Goal: Task Accomplishment & Management: Use online tool/utility

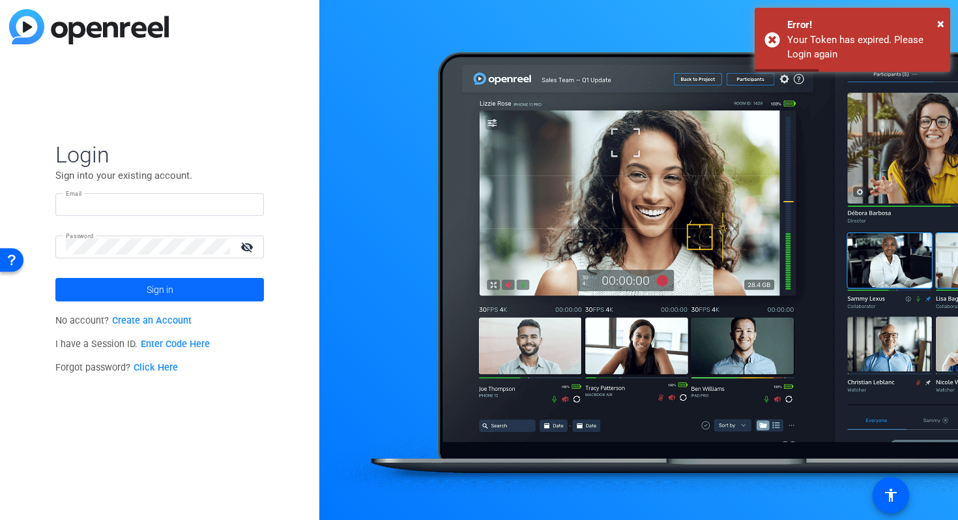
type input "[EMAIL_ADDRESS][DOMAIN_NAME]"
click at [116, 295] on span at bounding box center [159, 289] width 209 height 31
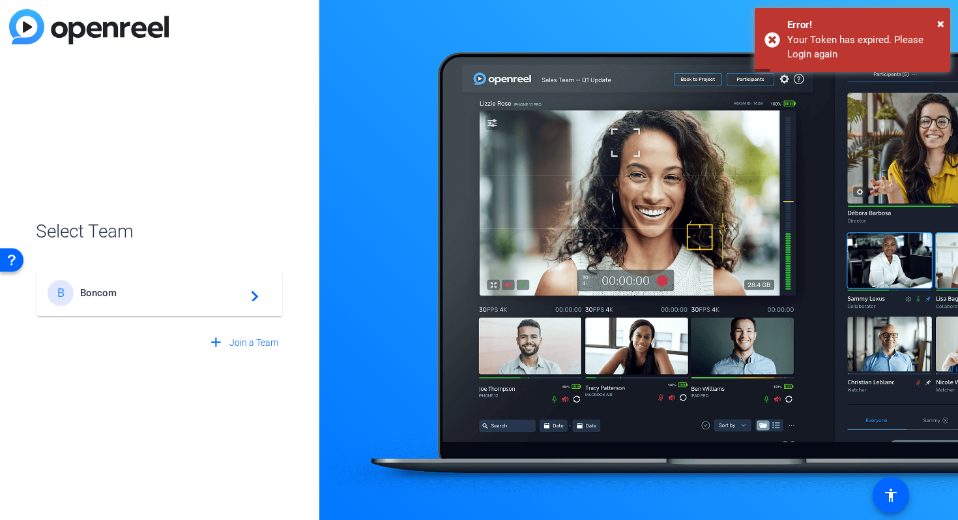
click at [153, 295] on span "Boncom" at bounding box center [161, 293] width 163 height 12
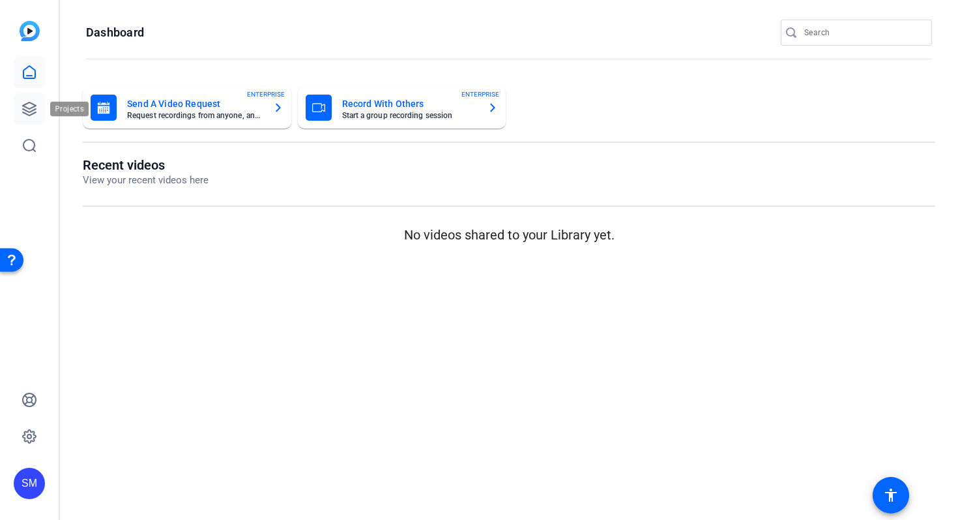
click at [27, 110] on icon at bounding box center [30, 109] width 16 height 16
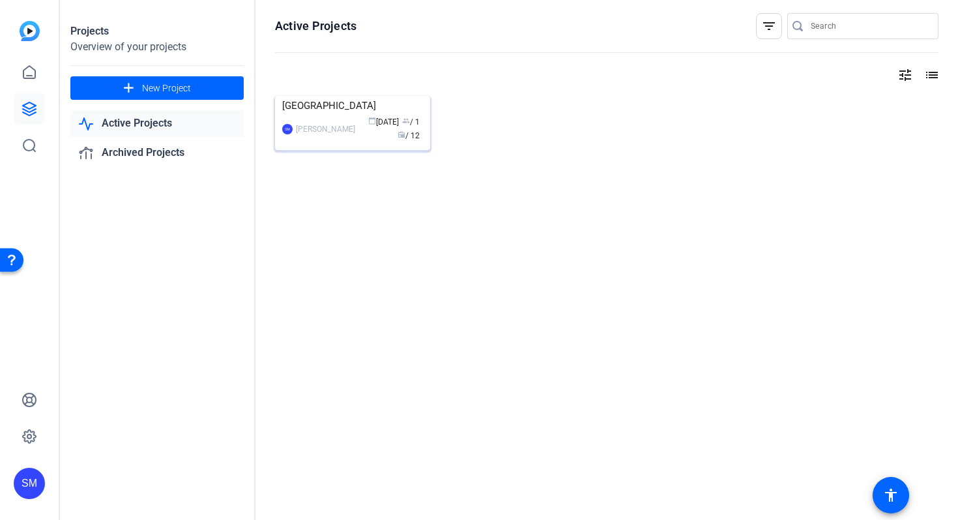
click at [325, 117] on mat-card "FRANCE SM Shannon Mura calendar_today Aug 20 group / 1 radio / 12" at bounding box center [352, 123] width 155 height 54
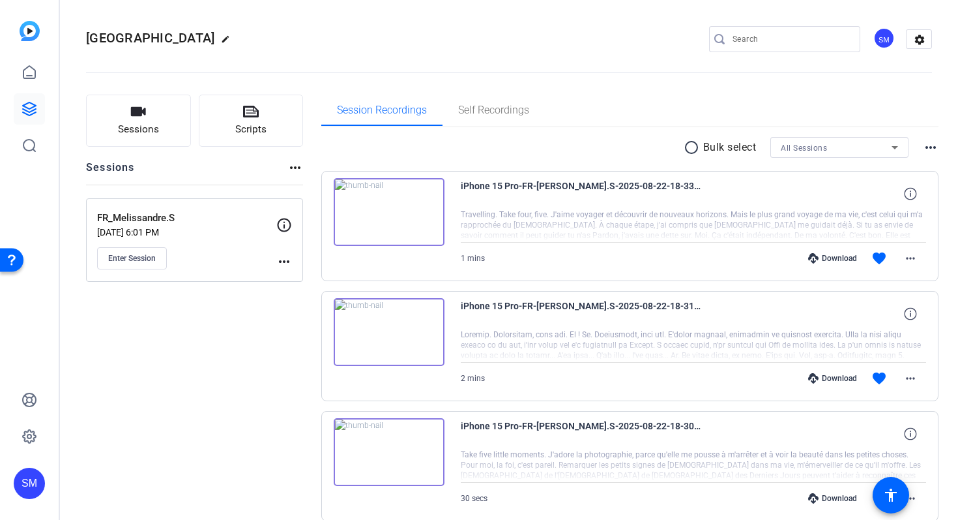
click at [298, 164] on mat-icon "more_horiz" at bounding box center [296, 168] width 16 height 16
click at [164, 346] on div at bounding box center [479, 260] width 958 height 520
click at [153, 136] on span "Sessions" at bounding box center [138, 129] width 41 height 15
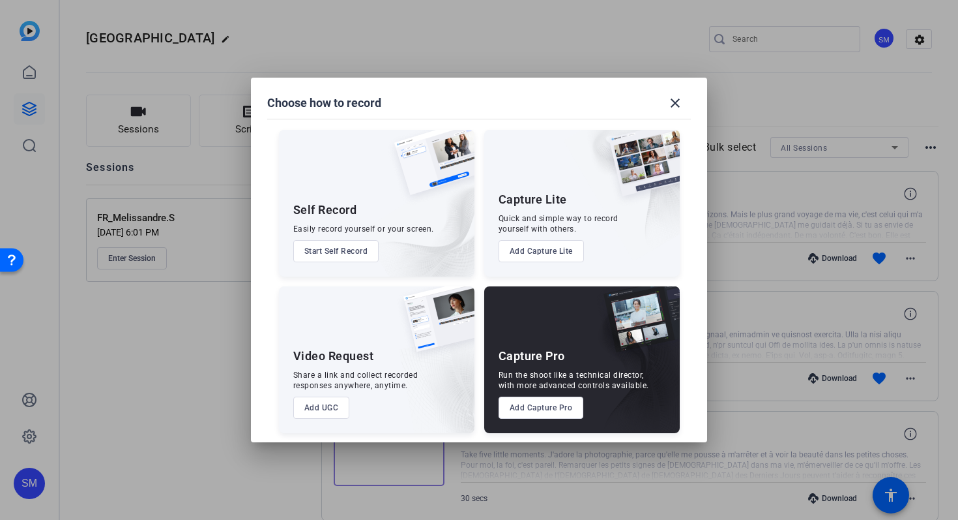
click at [548, 374] on div "Run the shoot like a technical director, with more advanced controls available." at bounding box center [574, 380] width 151 height 21
click at [557, 403] on button "Add Capture Pro" at bounding box center [541, 407] width 85 height 22
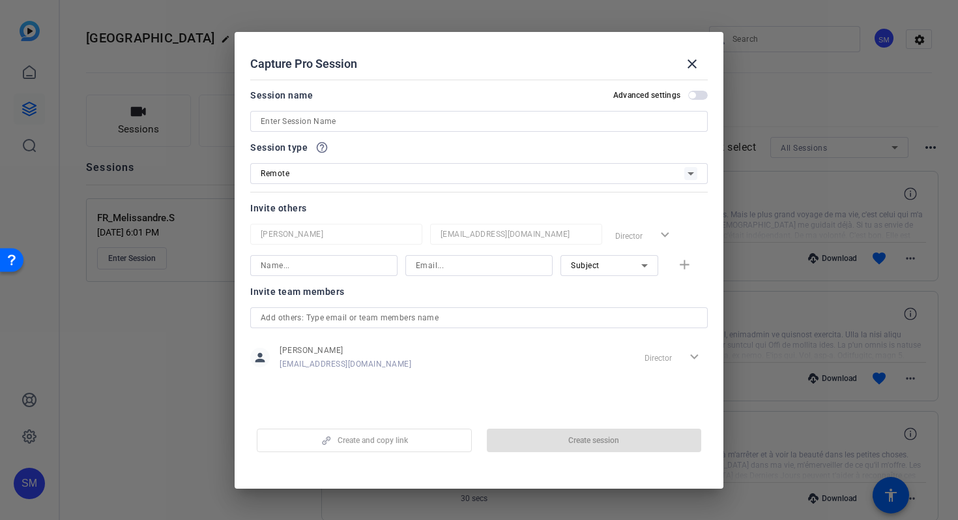
click at [321, 121] on input at bounding box center [479, 121] width 437 height 16
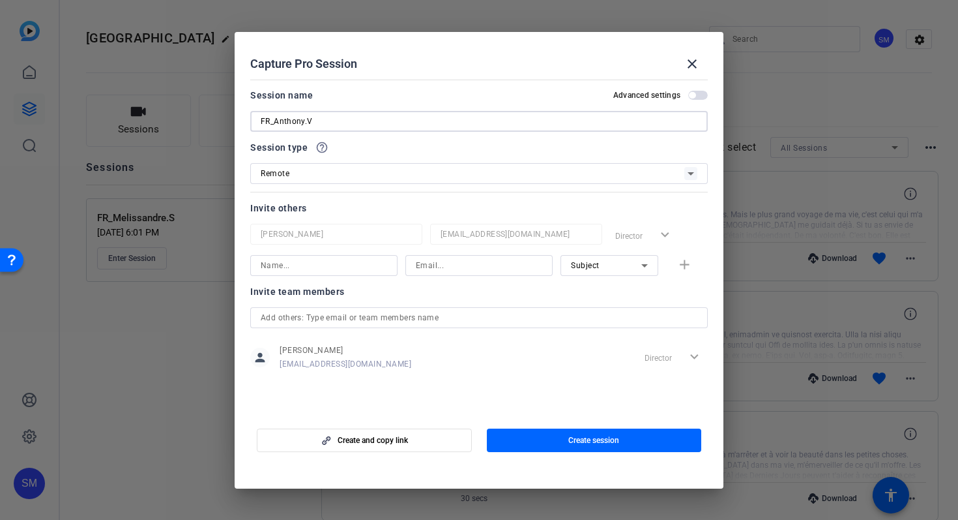
type input "FR_Anthony.V"
click at [695, 98] on span "button" at bounding box center [692, 95] width 7 height 7
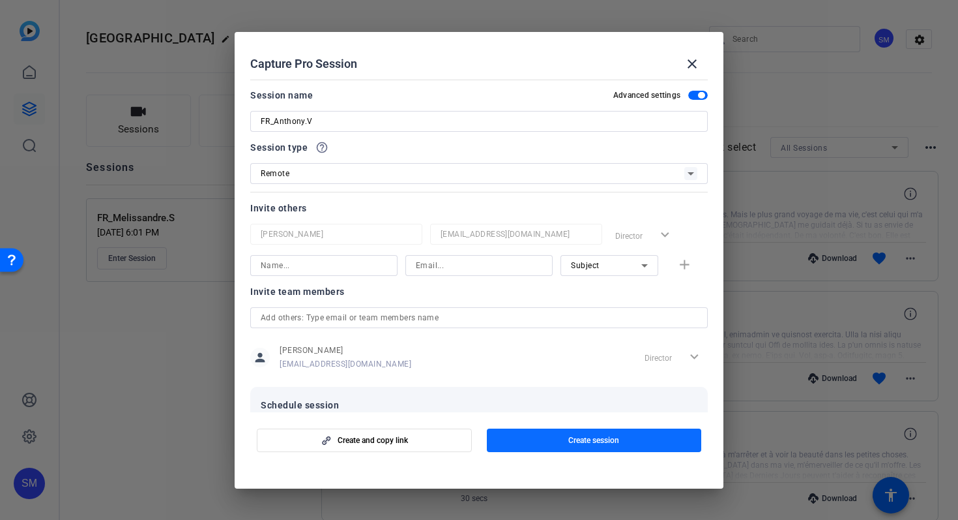
click at [548, 441] on span "button" at bounding box center [594, 439] width 215 height 31
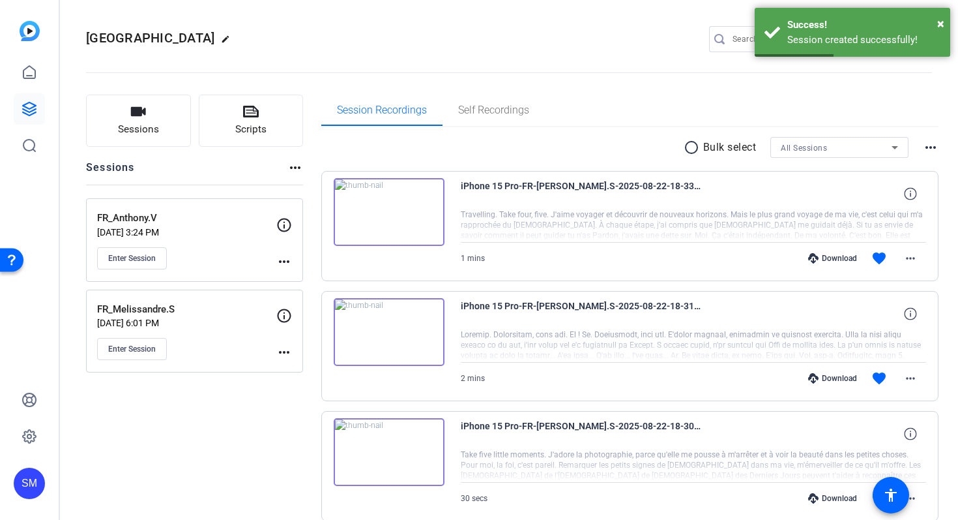
click at [284, 261] on mat-icon "more_horiz" at bounding box center [284, 262] width 16 height 16
click at [300, 276] on span "Edit Session" at bounding box center [316, 281] width 59 height 16
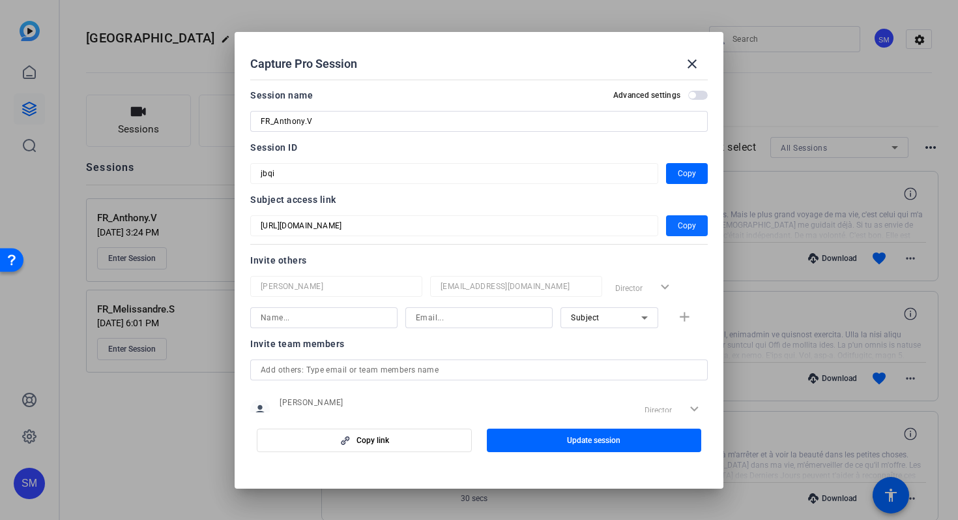
click at [684, 229] on span "Copy" at bounding box center [687, 226] width 18 height 16
click at [680, 171] on span "Copy" at bounding box center [687, 174] width 18 height 16
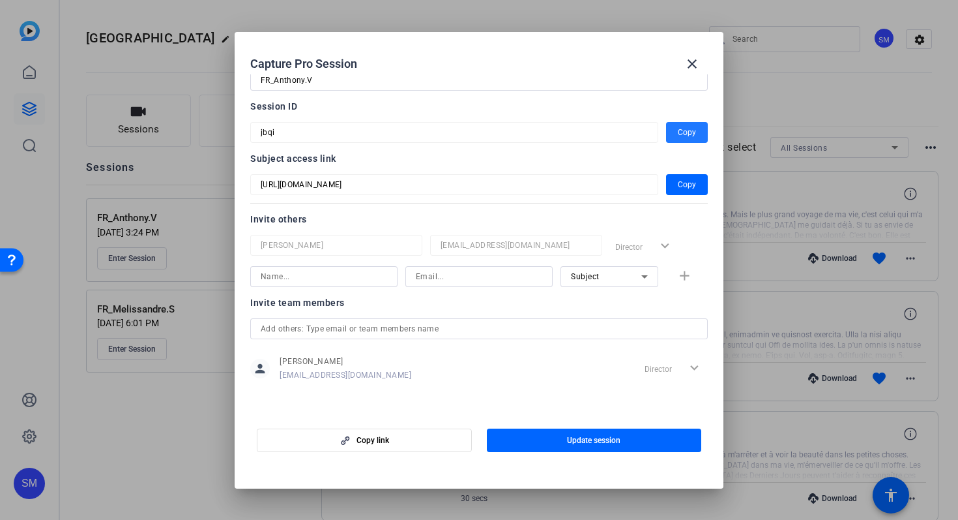
click at [169, 417] on div at bounding box center [479, 260] width 958 height 520
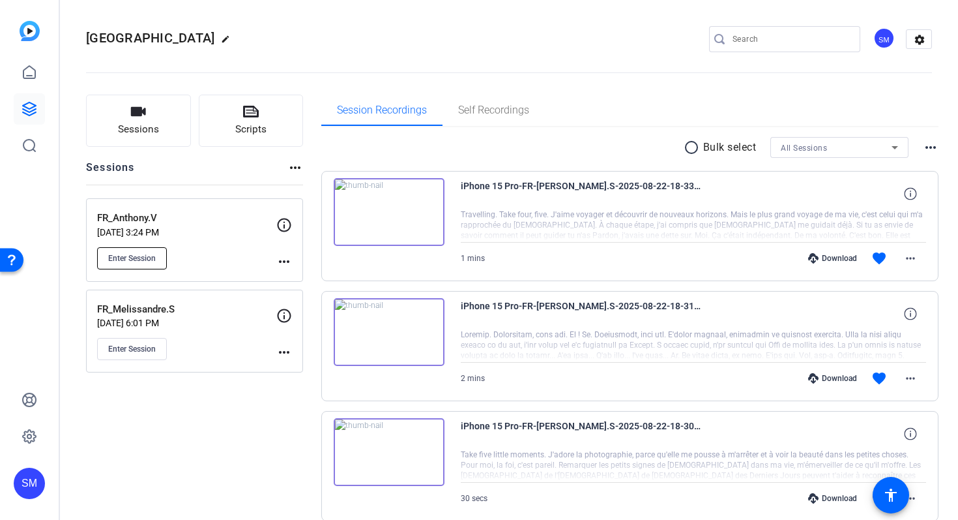
click at [135, 258] on span "Enter Session" at bounding box center [132, 258] width 48 height 10
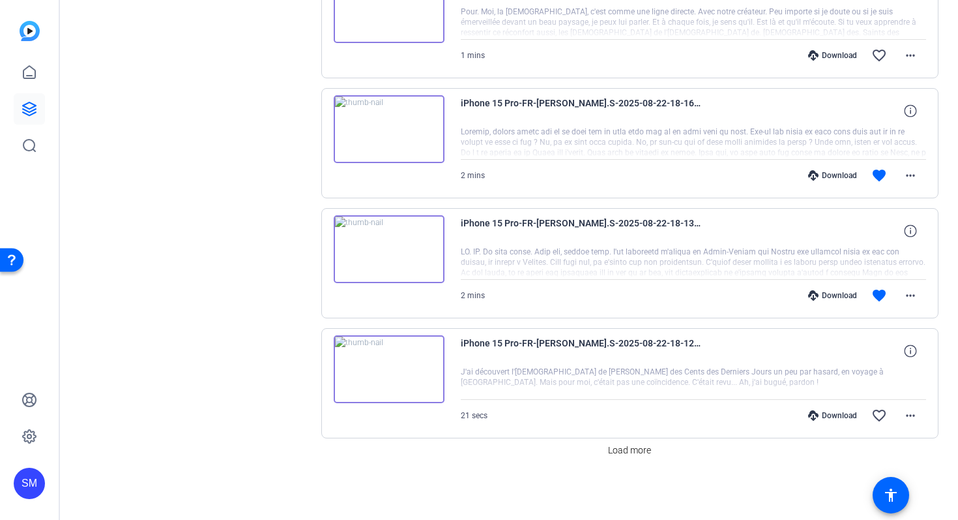
scroll to position [0, 0]
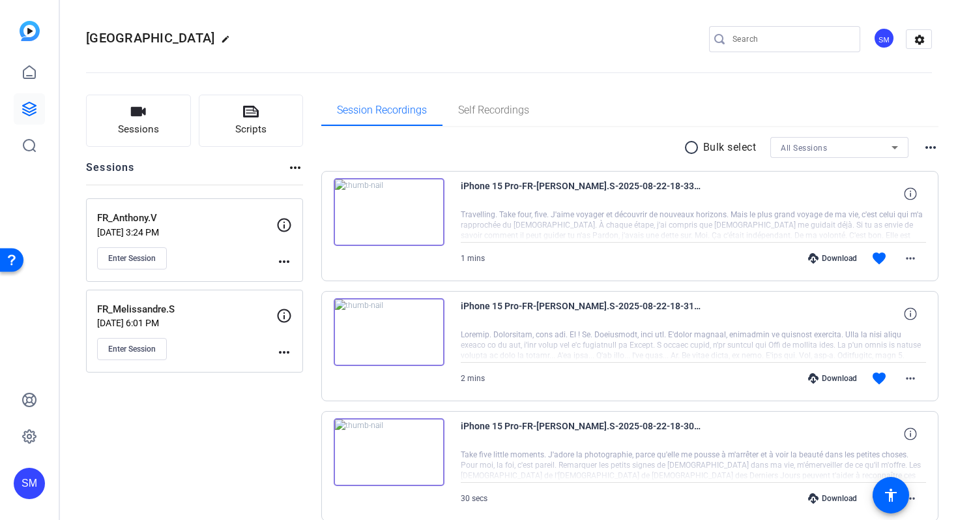
click at [282, 261] on mat-icon "more_horiz" at bounding box center [284, 262] width 16 height 16
click at [310, 280] on span "Edit Session" at bounding box center [316, 281] width 59 height 16
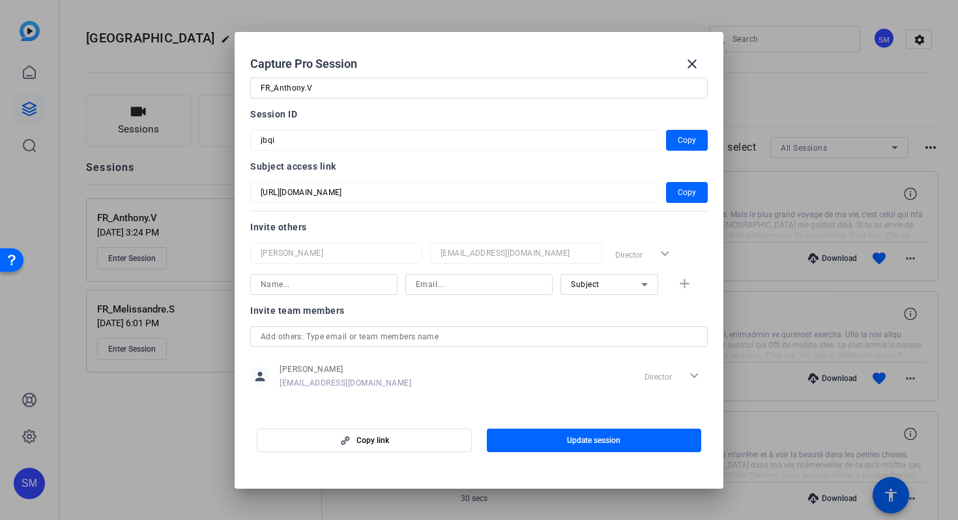
scroll to position [41, 0]
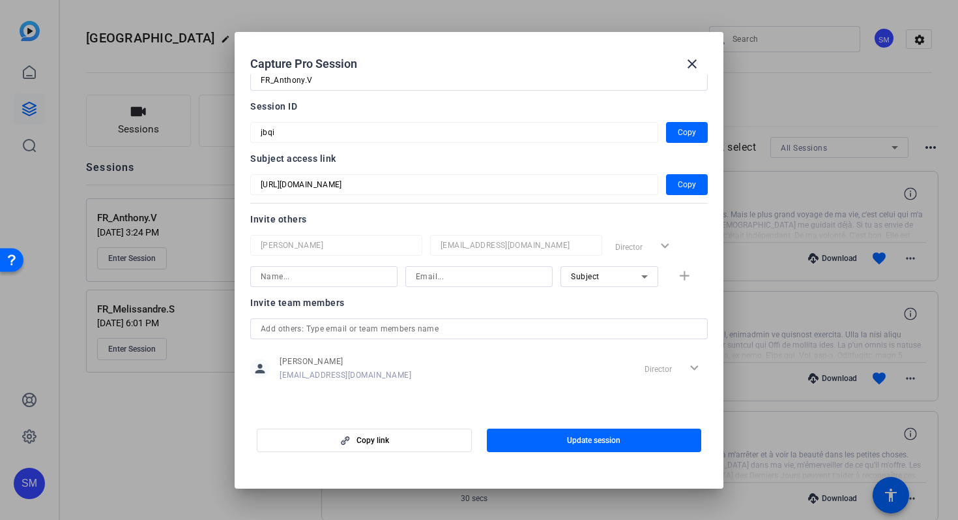
click at [130, 268] on div at bounding box center [479, 260] width 958 height 520
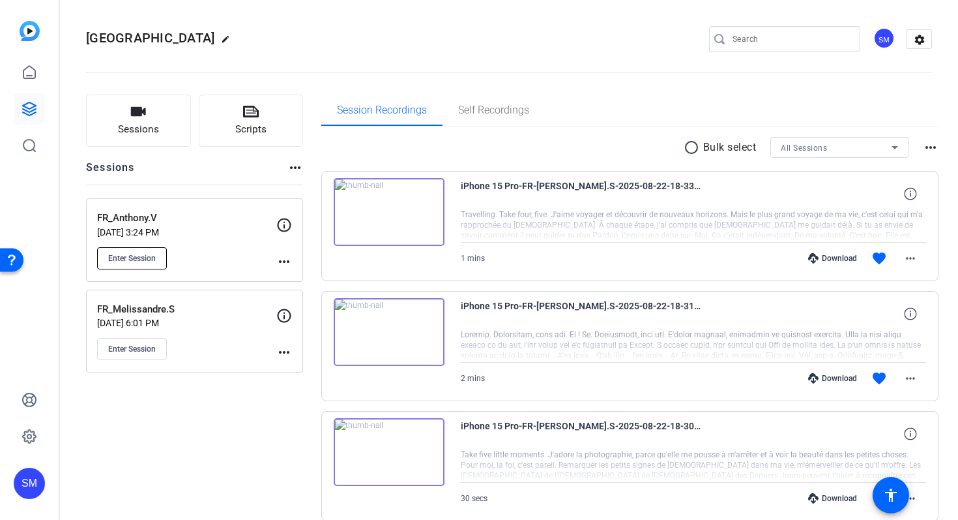
click at [132, 261] on span "Enter Session" at bounding box center [132, 258] width 48 height 10
click at [147, 256] on span "Enter Session" at bounding box center [132, 258] width 48 height 10
click at [213, 240] on div "FR_Anthony.V Aug 30, 2025 @ 3:24 PM Enter Session" at bounding box center [186, 240] width 179 height 59
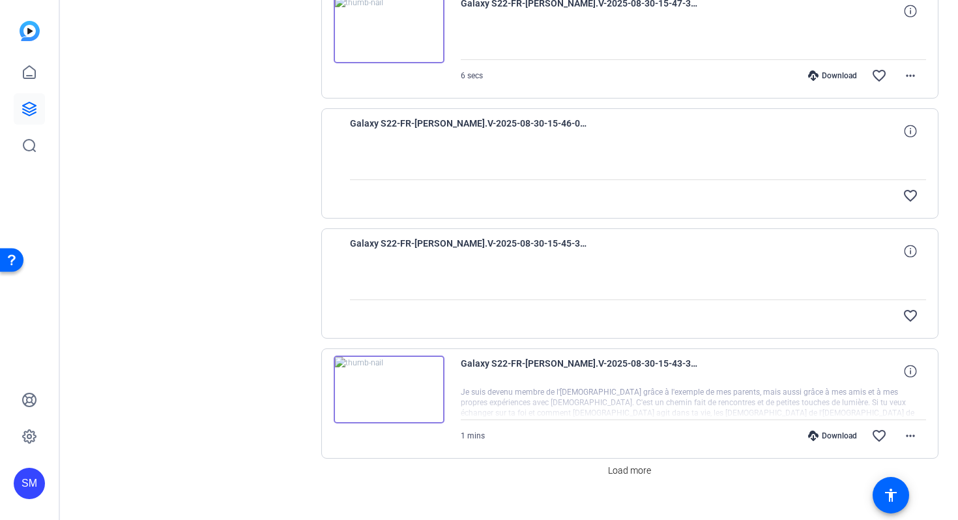
scroll to position [904, 0]
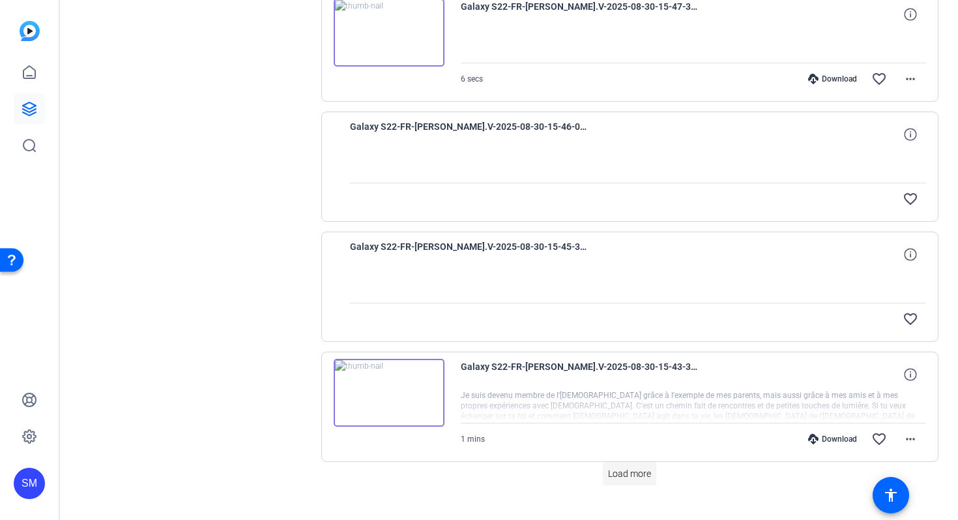
click at [638, 474] on span "Load more" at bounding box center [629, 474] width 43 height 14
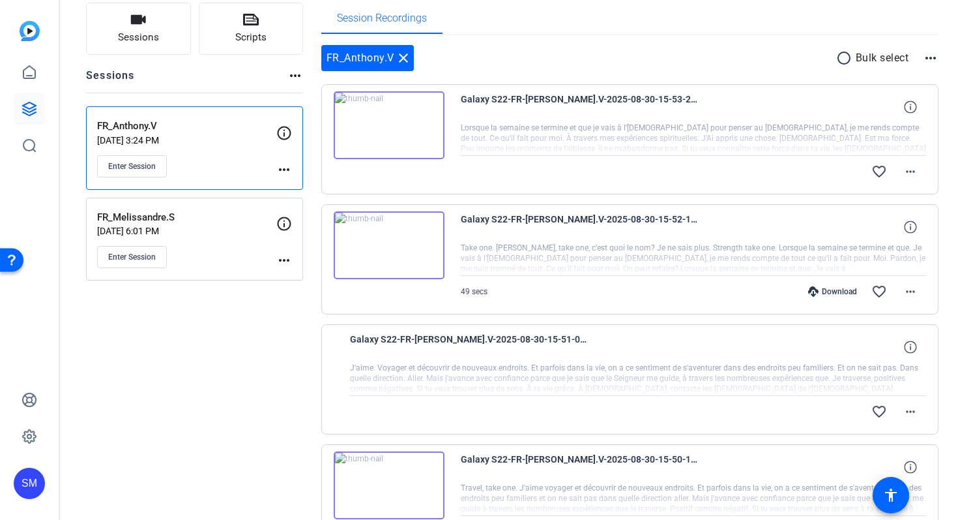
scroll to position [0, 0]
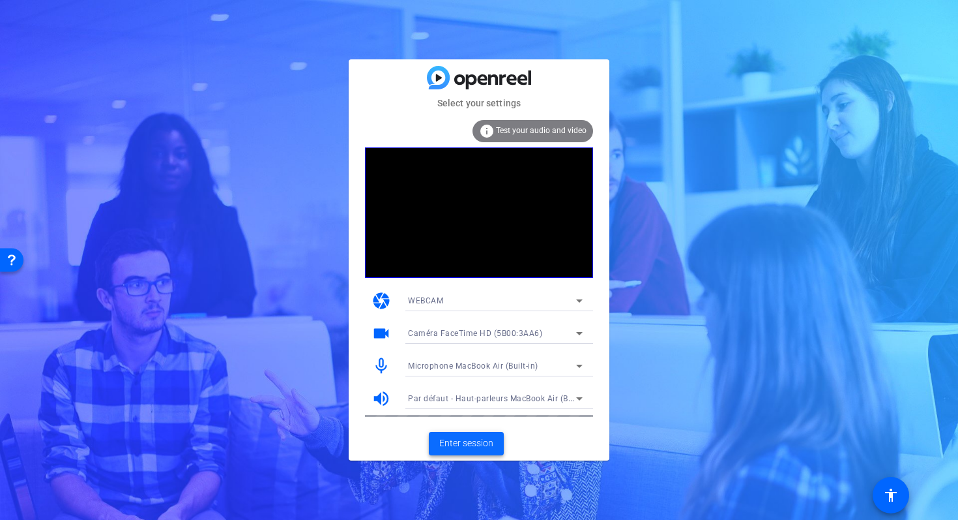
click at [473, 441] on span "Enter session" at bounding box center [466, 443] width 54 height 14
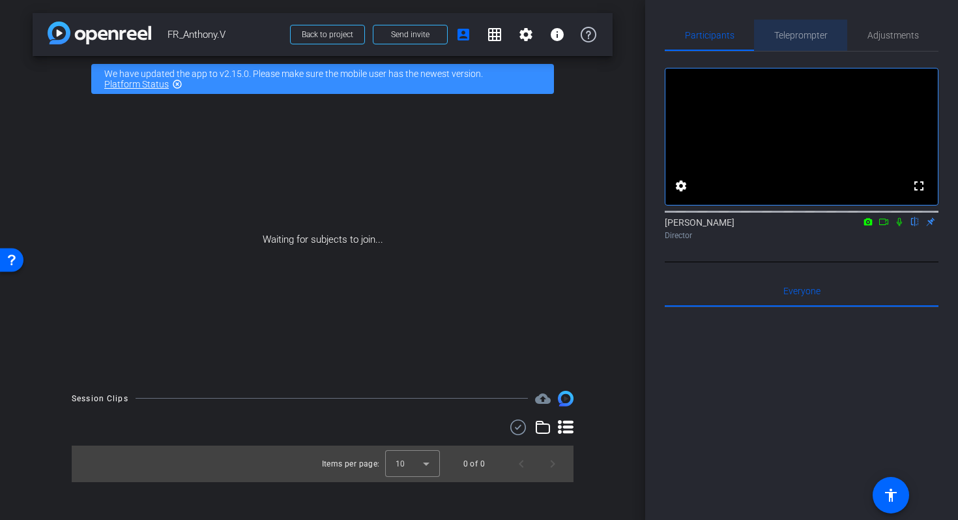
click at [799, 34] on span "Teleprompter" at bounding box center [801, 35] width 53 height 9
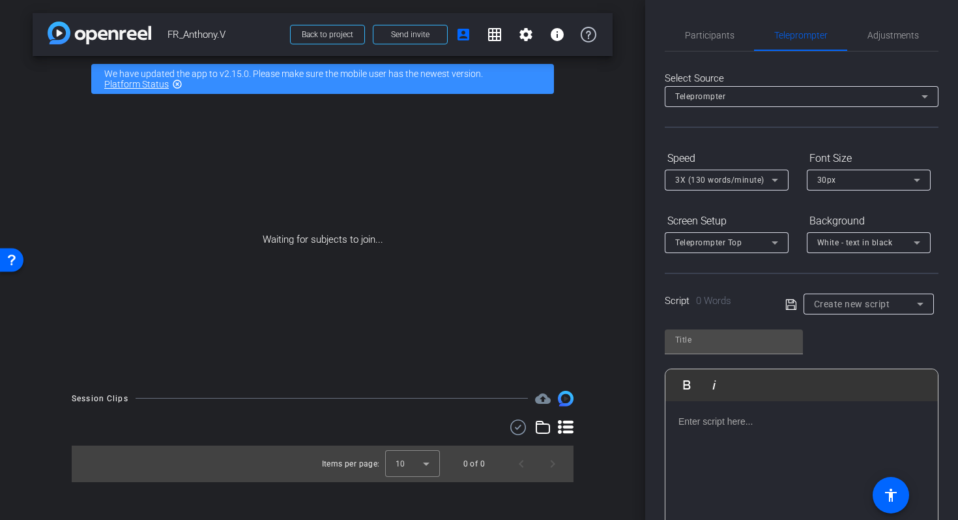
click at [715, 429] on div at bounding box center [802, 466] width 273 height 130
click at [730, 179] on span "3X (130 words/minute)" at bounding box center [719, 179] width 89 height 9
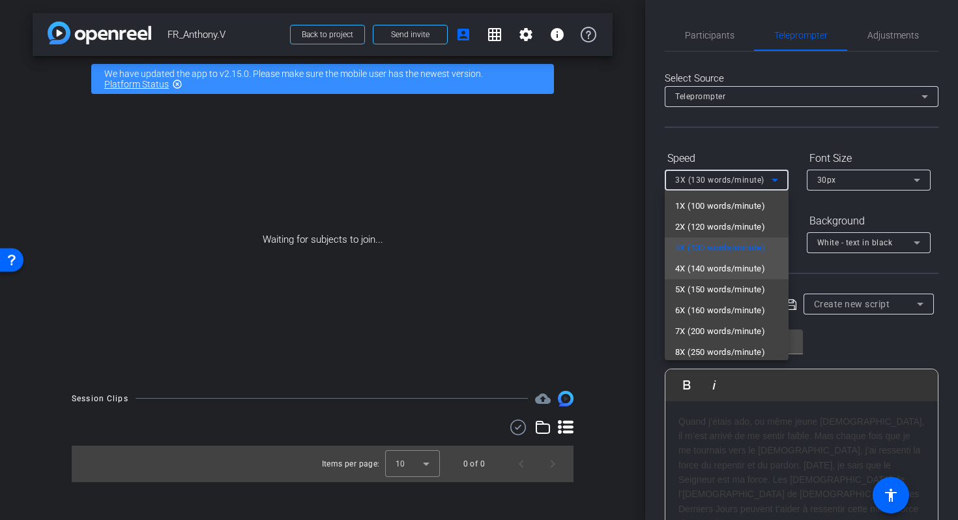
click at [728, 269] on span "4X (140 words/minute)" at bounding box center [720, 269] width 90 height 16
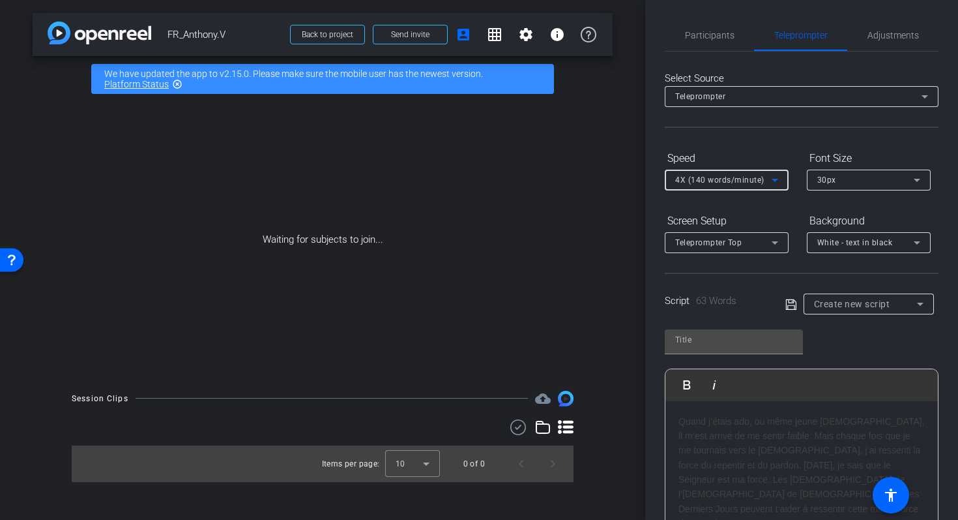
type input "Default title 6936"
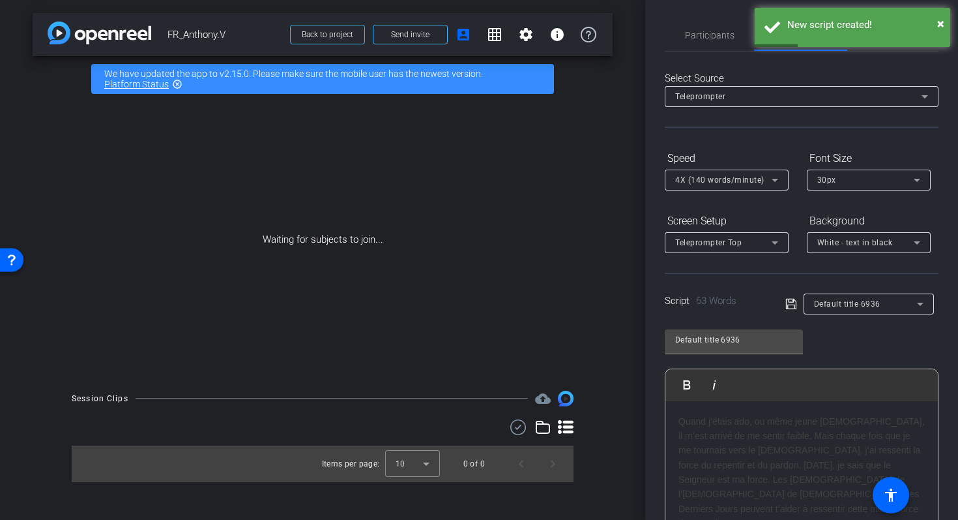
click at [884, 61] on div "Select Source Teleprompter Speed 4X (140 words/minute) Font Size 30px Screen Se…" at bounding box center [802, 337] width 274 height 571
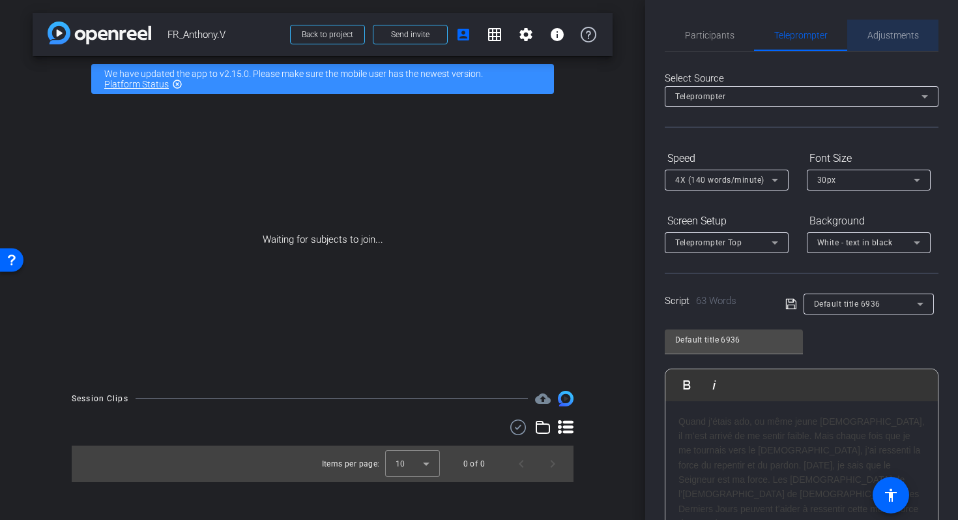
click at [888, 37] on span "Adjustments" at bounding box center [894, 35] width 52 height 9
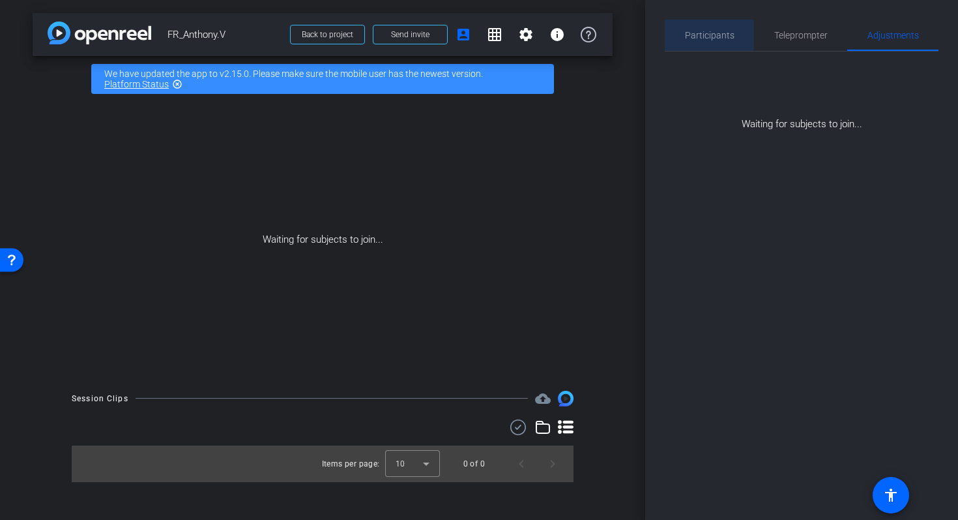
click at [699, 35] on span "Participants" at bounding box center [710, 35] width 50 height 9
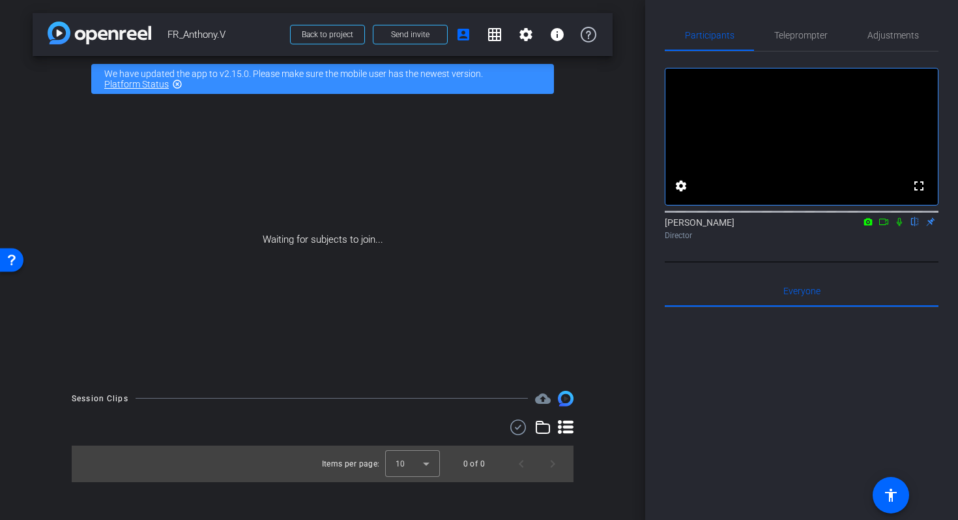
click at [179, 84] on mat-icon "highlight_off" at bounding box center [177, 84] width 10 height 10
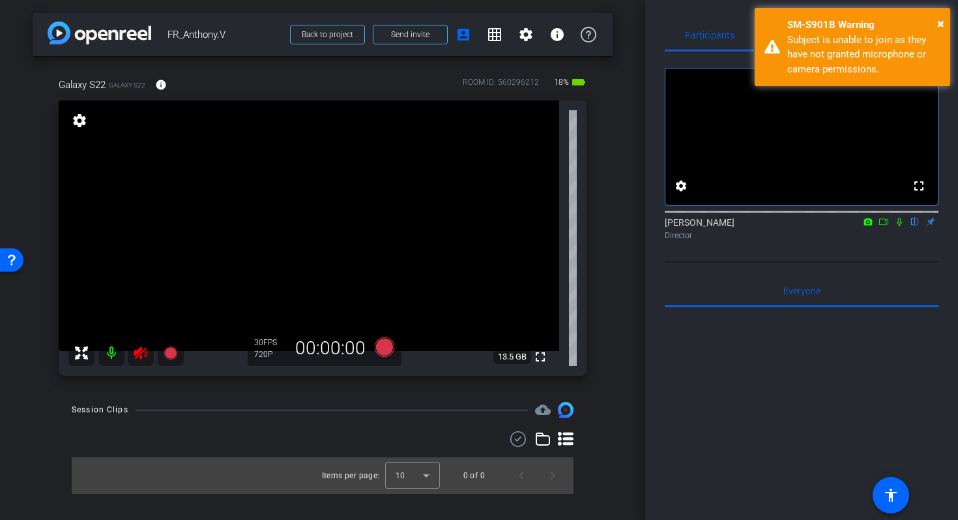
click at [898, 226] on icon at bounding box center [900, 221] width 10 height 9
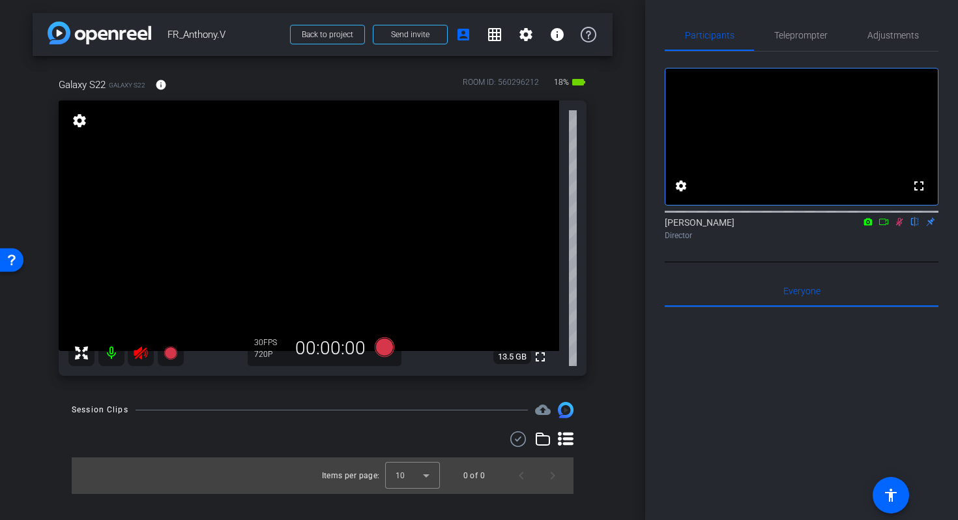
click at [900, 226] on icon at bounding box center [899, 222] width 7 height 8
click at [877, 44] on span "Adjustments" at bounding box center [894, 35] width 52 height 31
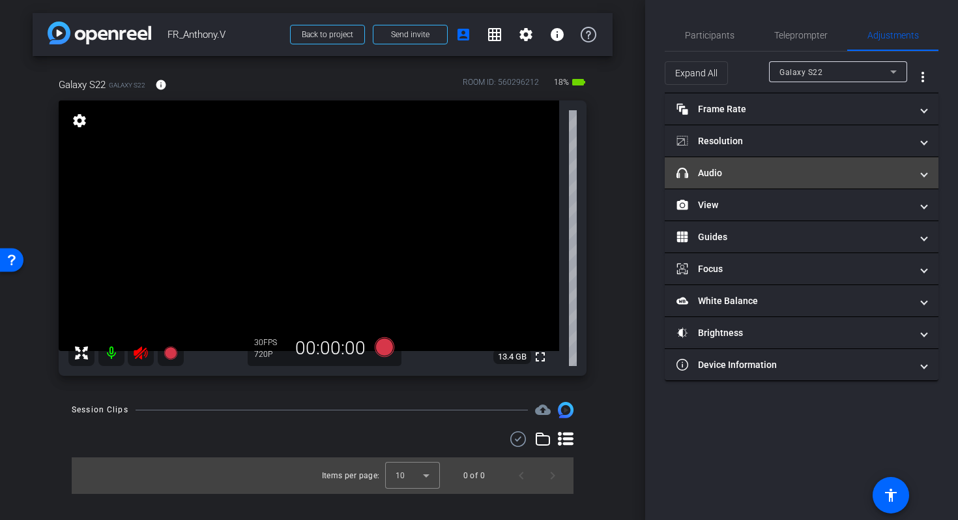
click at [718, 175] on mat-panel-title "headphone icon Audio" at bounding box center [794, 173] width 235 height 14
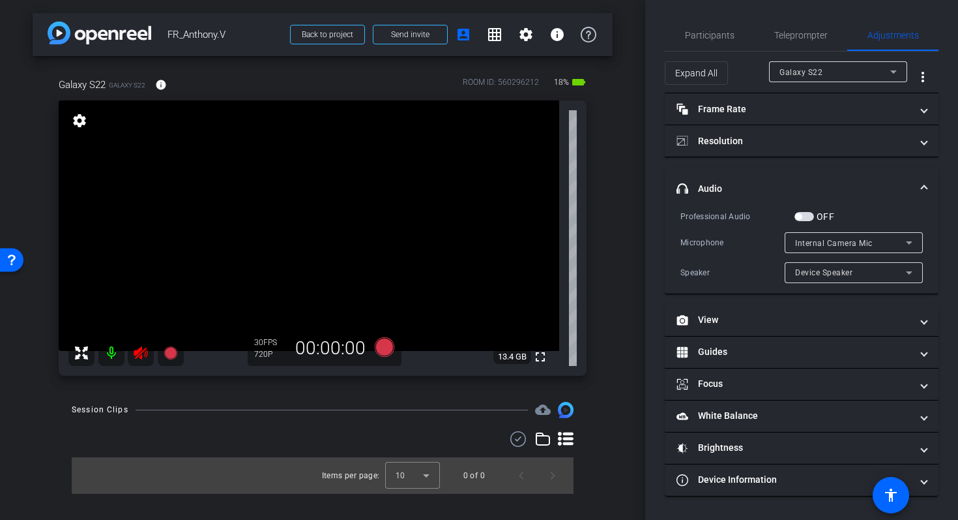
click at [805, 218] on span "button" at bounding box center [805, 216] width 20 height 9
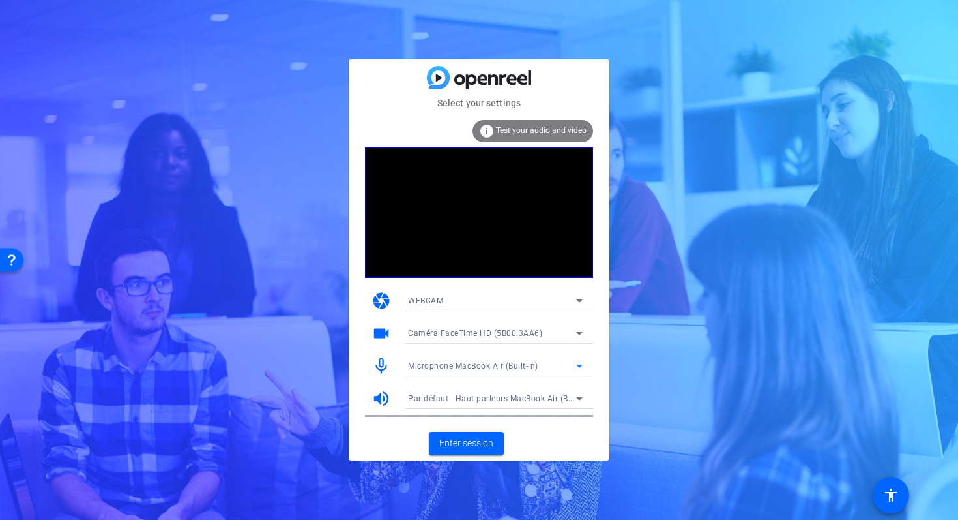
click at [576, 365] on icon at bounding box center [580, 366] width 16 height 16
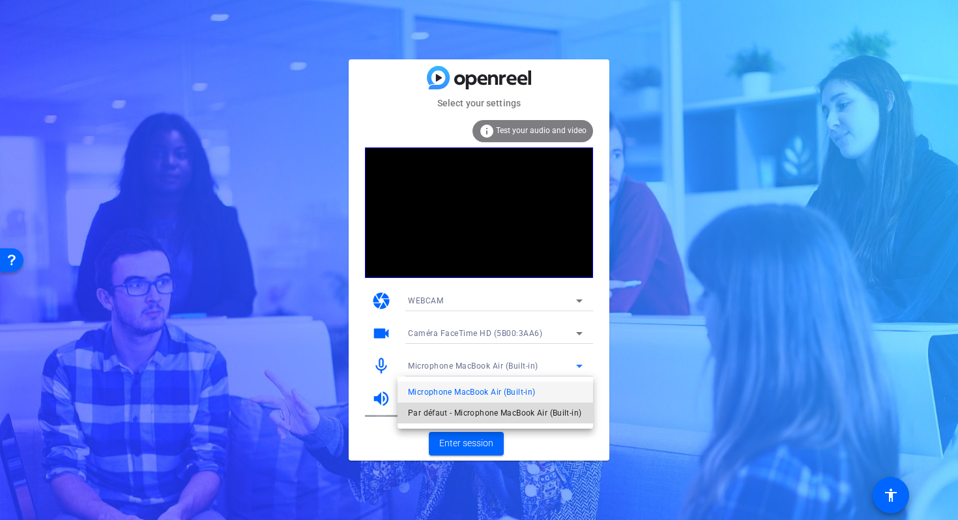
click at [524, 415] on span "Par défaut - Microphone MacBook Air (Built-in)" at bounding box center [494, 413] width 173 height 16
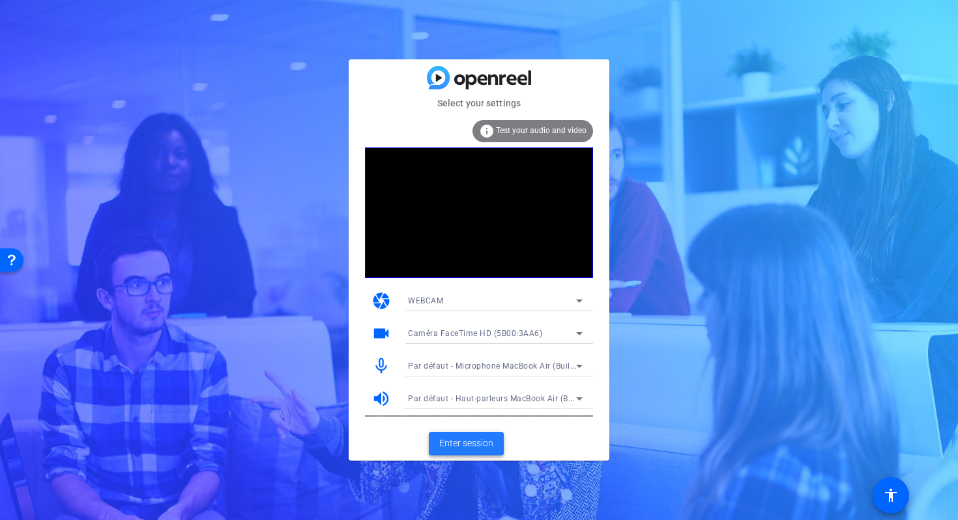
click at [471, 448] on span "Enter session" at bounding box center [466, 443] width 54 height 14
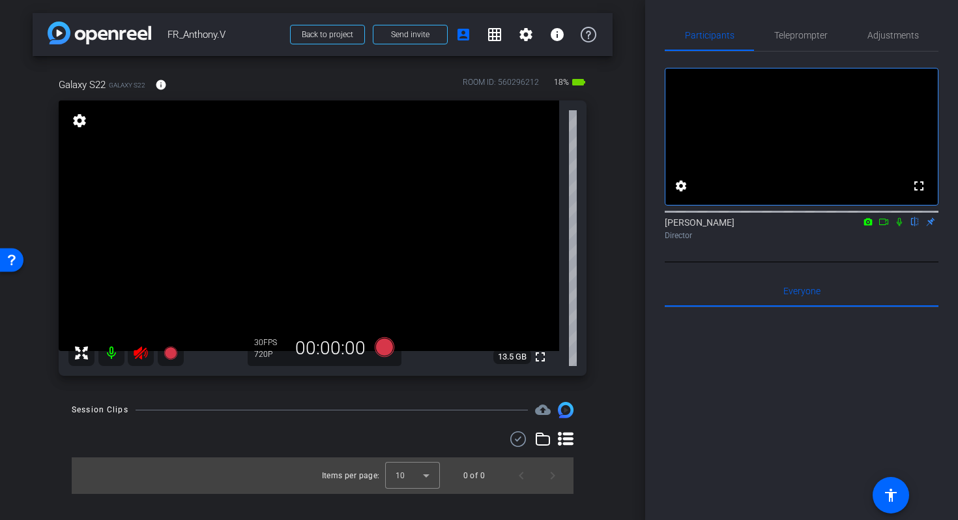
click at [140, 349] on icon at bounding box center [141, 352] width 14 height 13
click at [143, 355] on mat-icon at bounding box center [141, 353] width 26 height 26
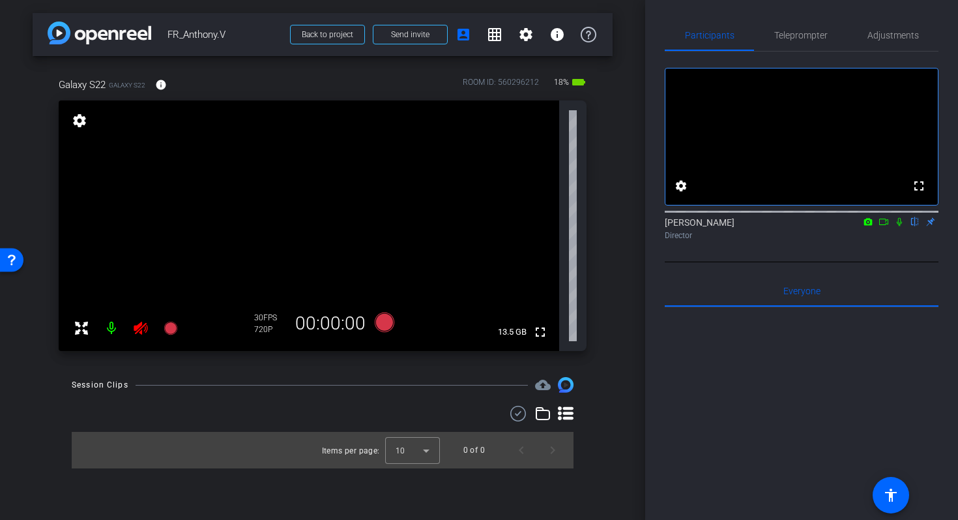
click at [137, 331] on icon at bounding box center [141, 327] width 14 height 13
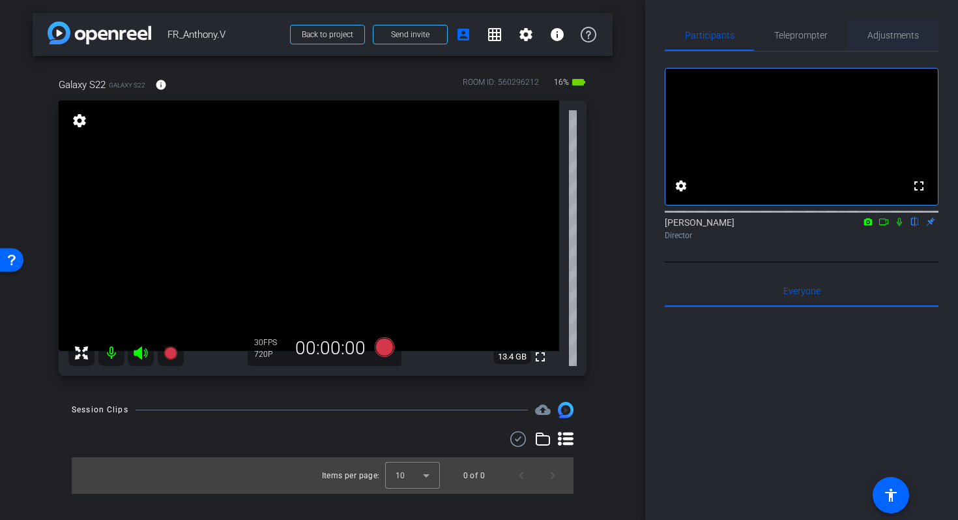
click at [886, 38] on span "Adjustments" at bounding box center [894, 35] width 52 height 9
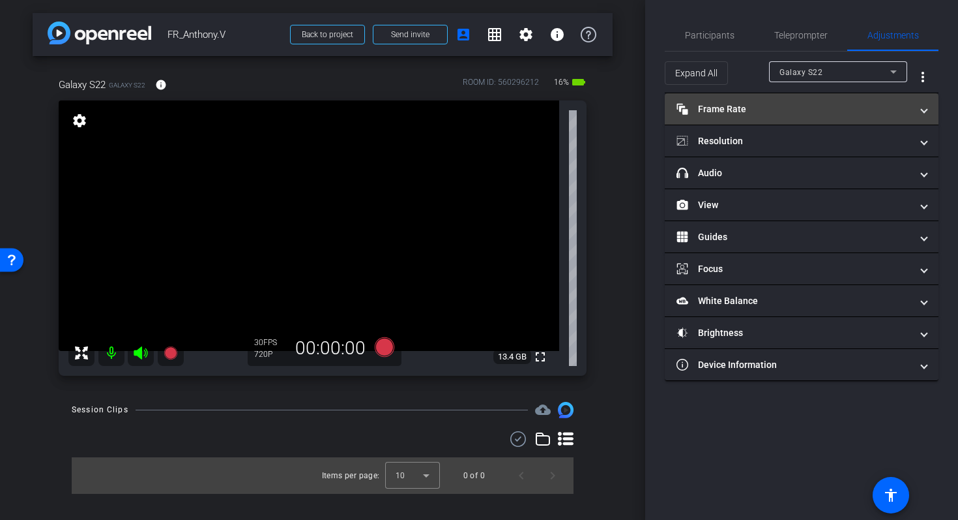
click at [758, 115] on mat-panel-title "Frame Rate Frame Rate" at bounding box center [794, 109] width 235 height 14
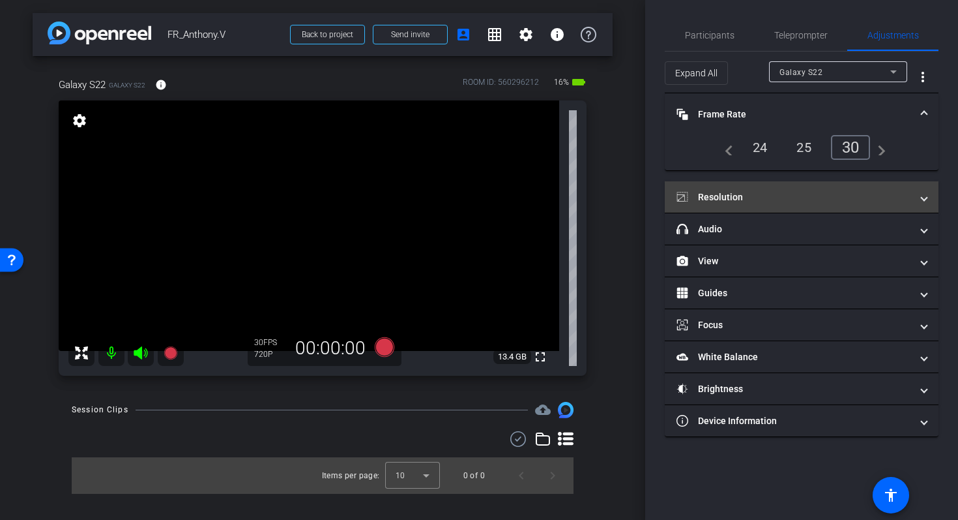
click at [758, 195] on mat-panel-title "Resolution" at bounding box center [794, 197] width 235 height 14
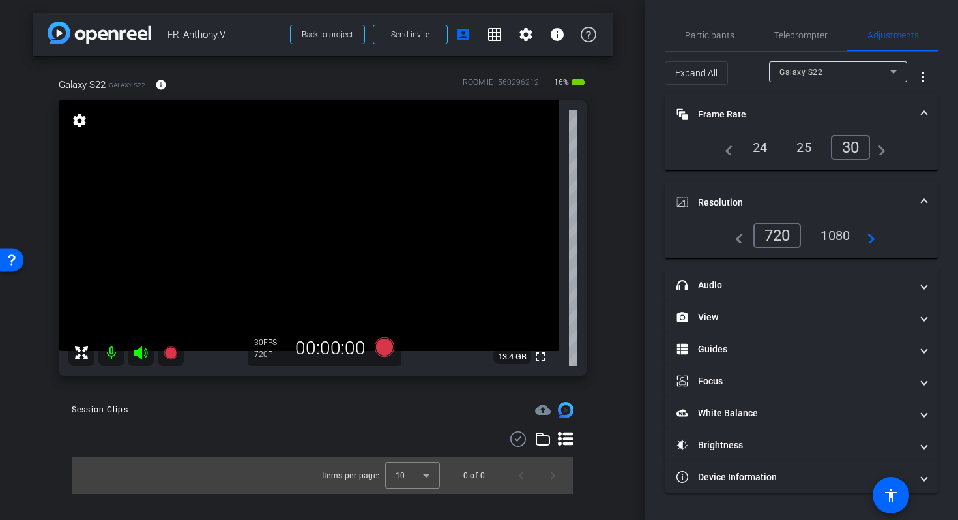
click at [873, 243] on mat-icon "navigate_next" at bounding box center [868, 236] width 16 height 16
click at [871, 239] on mat-icon "navigate_next" at bounding box center [868, 236] width 16 height 16
click at [837, 228] on div "1080" at bounding box center [835, 235] width 49 height 22
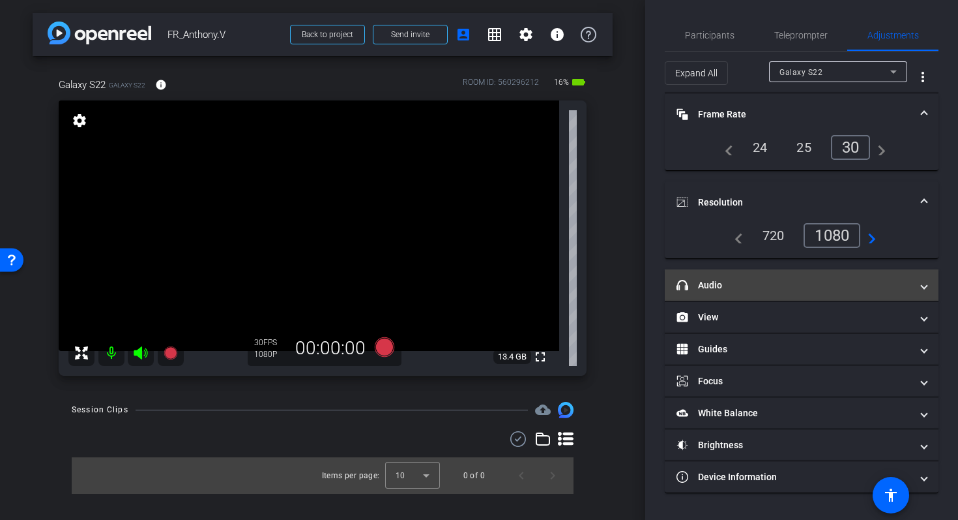
click at [838, 286] on mat-panel-title "headphone icon Audio" at bounding box center [794, 285] width 235 height 14
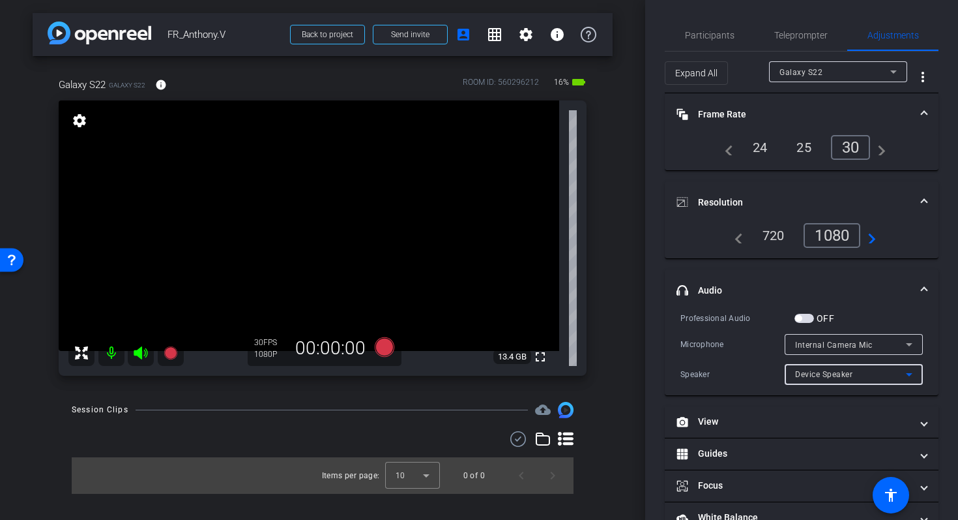
click at [878, 378] on div "Device Speaker" at bounding box center [850, 374] width 111 height 16
click at [889, 353] on div at bounding box center [479, 260] width 958 height 520
click at [885, 344] on div "Internal Camera Mic" at bounding box center [850, 344] width 111 height 16
click at [884, 344] on div at bounding box center [479, 260] width 958 height 520
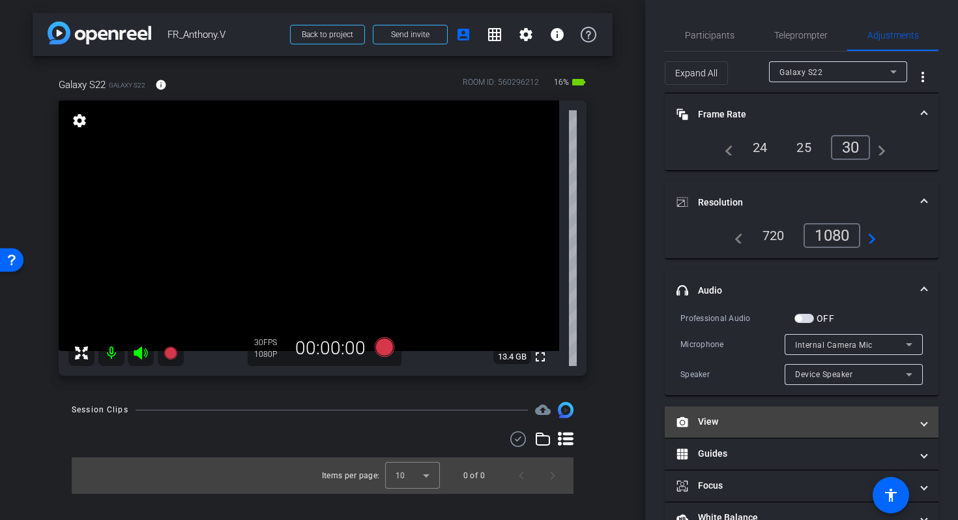
click at [742, 414] on mat-expansion-panel-header "View" at bounding box center [802, 421] width 274 height 31
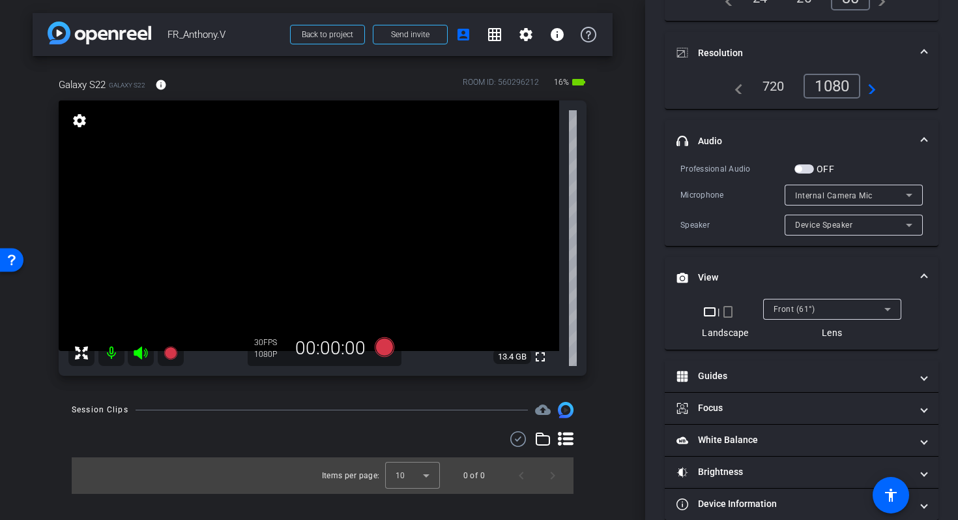
scroll to position [169, 0]
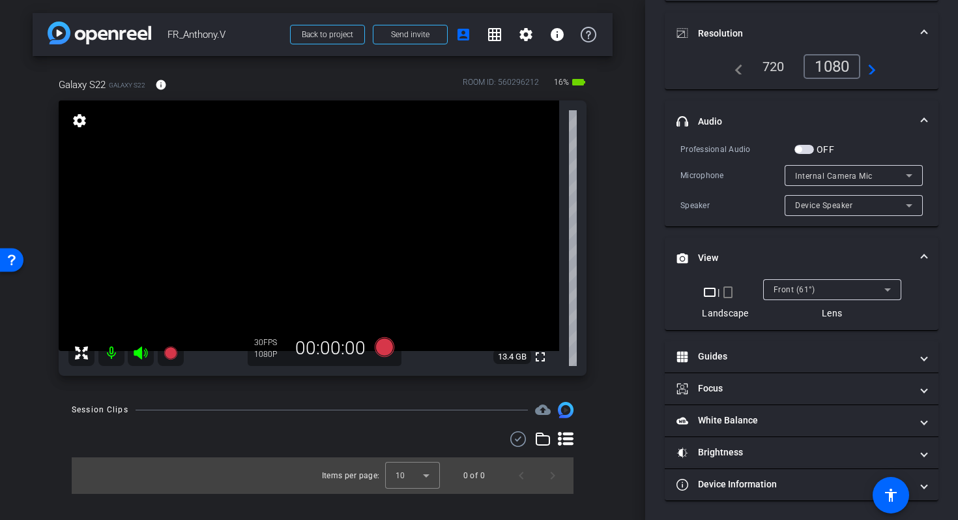
click at [728, 289] on mat-icon "crop_portrait" at bounding box center [728, 292] width 16 height 16
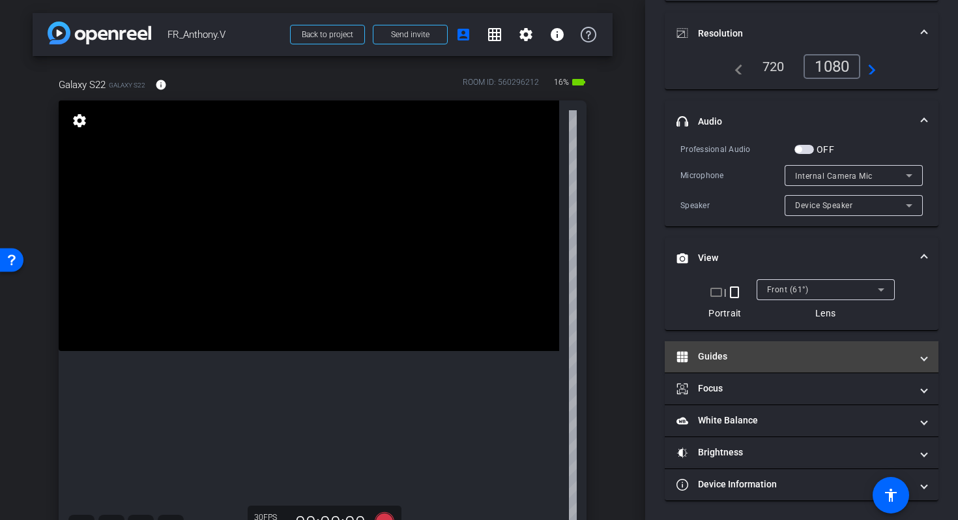
click at [733, 357] on mat-panel-title "Guides" at bounding box center [794, 356] width 235 height 14
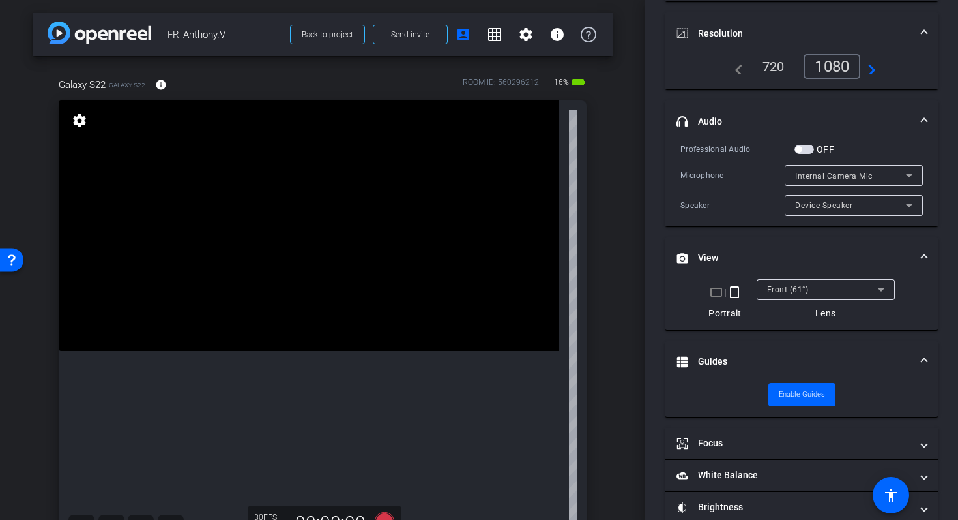
scroll to position [224, 0]
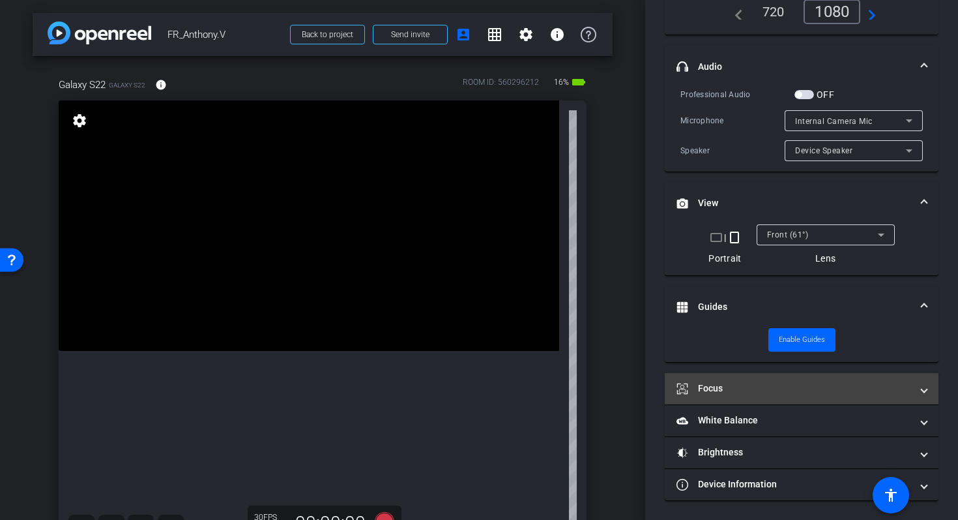
click at [736, 387] on mat-panel-title "Focus" at bounding box center [794, 388] width 235 height 14
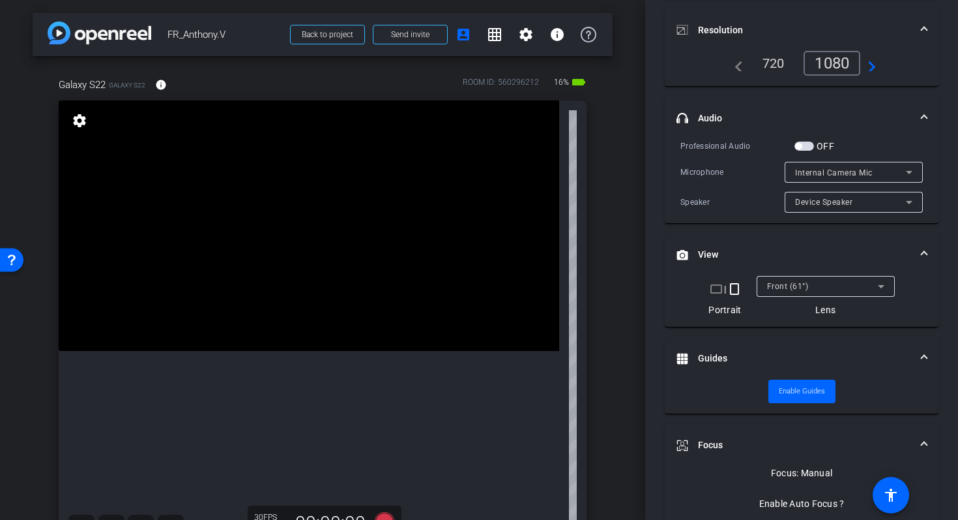
scroll to position [0, 0]
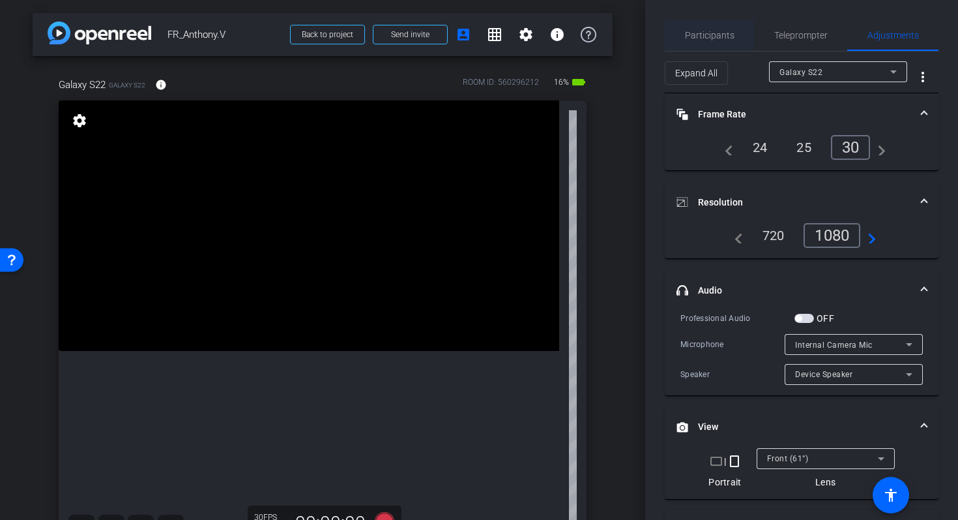
click at [720, 37] on span "Participants" at bounding box center [710, 35] width 50 height 9
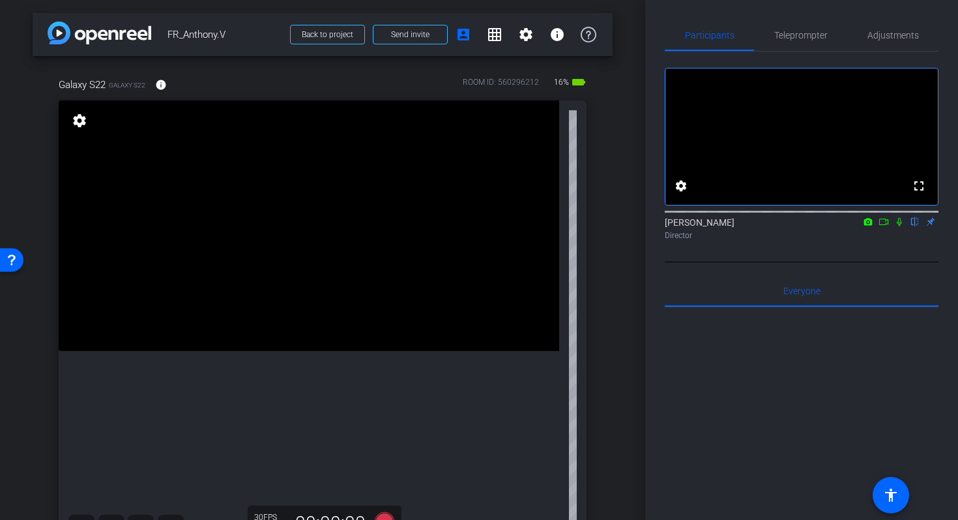
click at [900, 226] on icon at bounding box center [900, 221] width 10 height 9
click at [785, 40] on span "Teleprompter" at bounding box center [801, 35] width 53 height 9
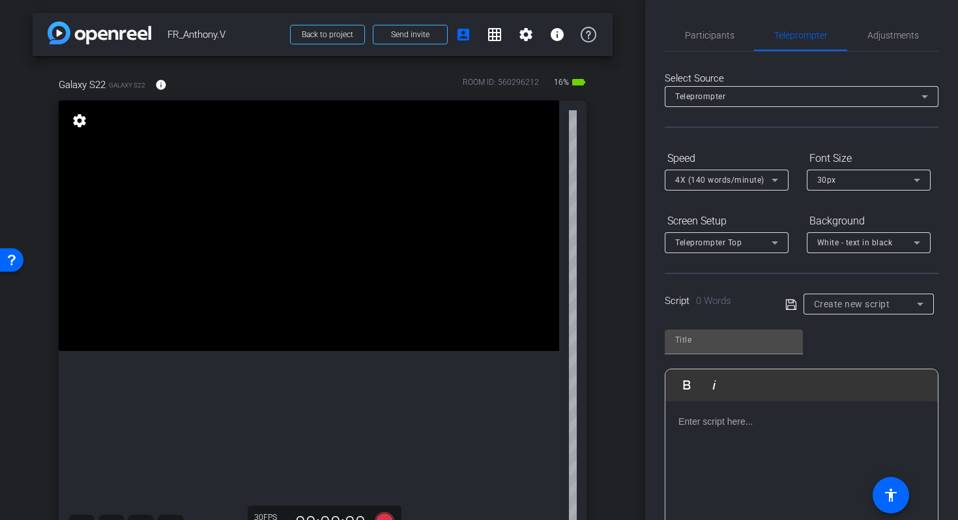
click at [702, 442] on div at bounding box center [802, 466] width 273 height 130
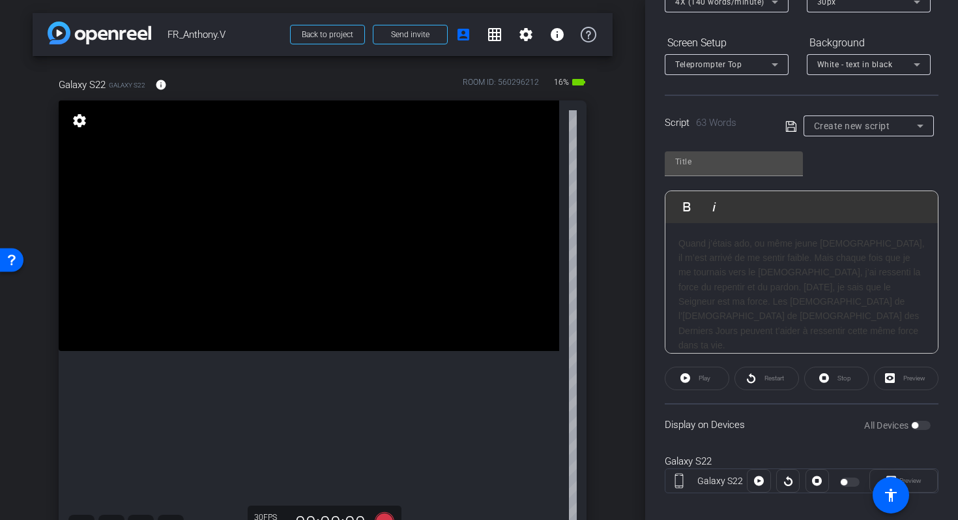
scroll to position [179, 0]
click at [893, 378] on div "Preview" at bounding box center [906, 377] width 65 height 23
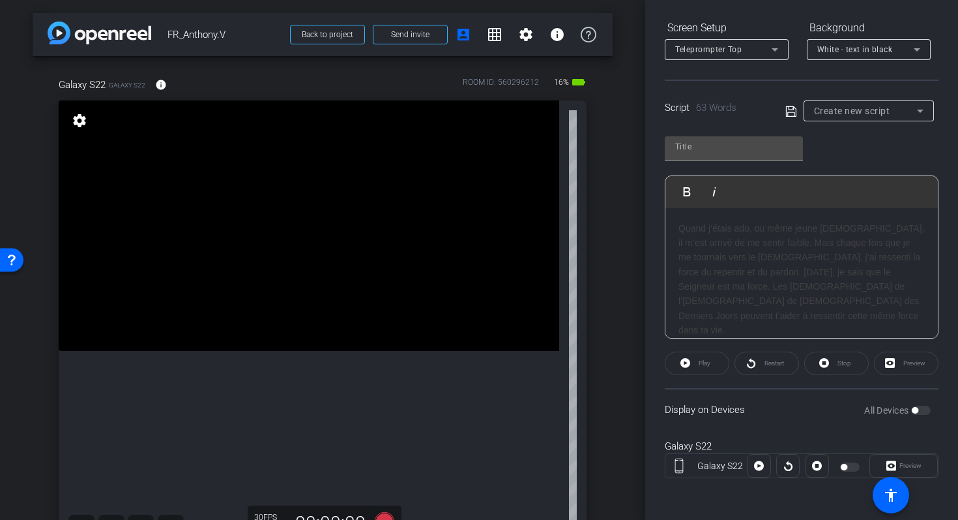
click at [741, 254] on h3 "Quand j’étais ado, ou même jeune [DEMOGRAPHIC_DATA], il m’est arrivé de me sent…" at bounding box center [802, 279] width 246 height 117
click at [767, 301] on h3 "Quand j’étais ado, ou même jeune [DEMOGRAPHIC_DATA], il m’est arrivé de me sent…" at bounding box center [802, 279] width 246 height 117
click at [856, 323] on div "Quand j’étais ado, ou même jeune [DEMOGRAPHIC_DATA], il m’est arrivé de me sent…" at bounding box center [802, 279] width 273 height 143
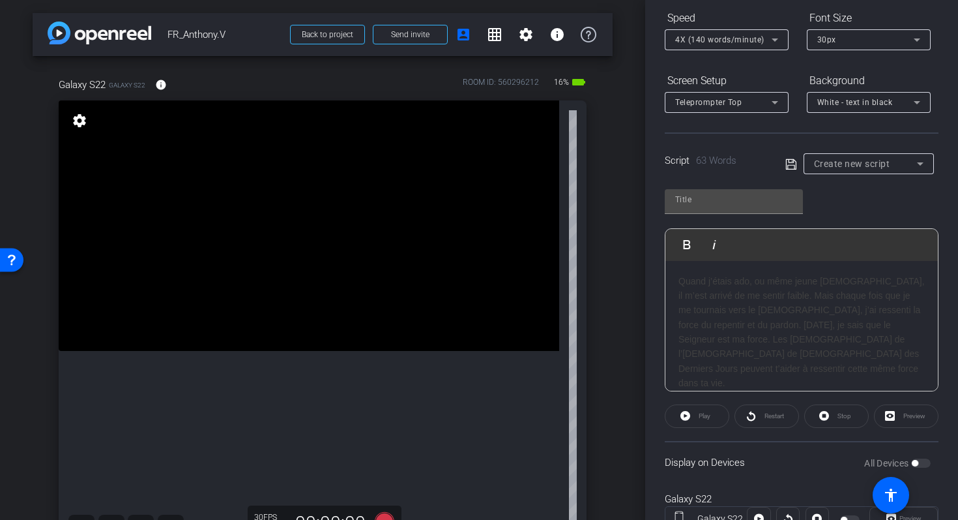
scroll to position [139, 0]
click at [921, 169] on icon at bounding box center [921, 165] width 16 height 16
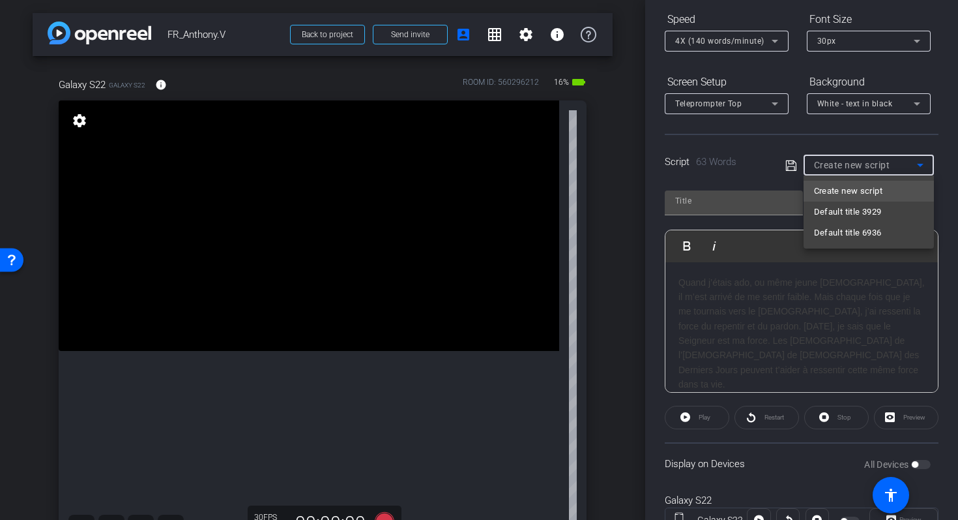
click at [874, 190] on span "Create new script" at bounding box center [848, 191] width 68 height 16
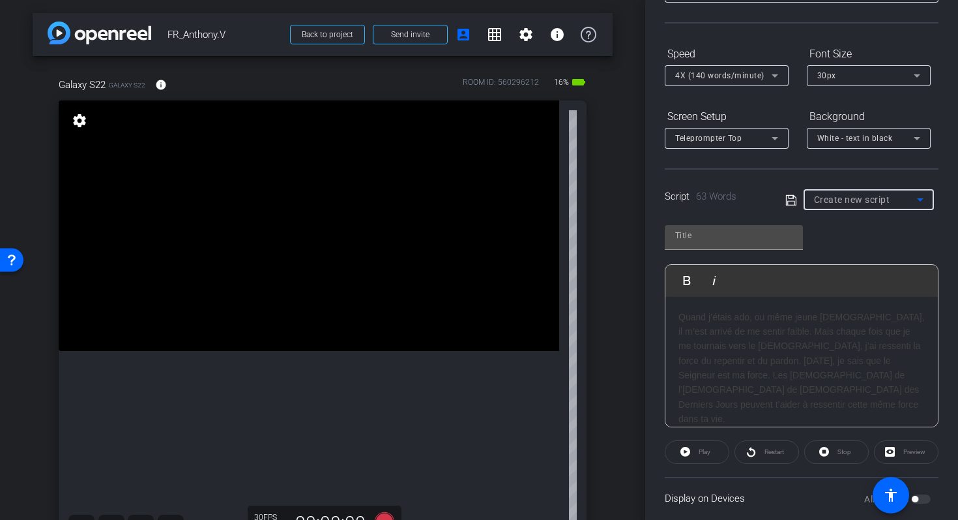
scroll to position [137, 0]
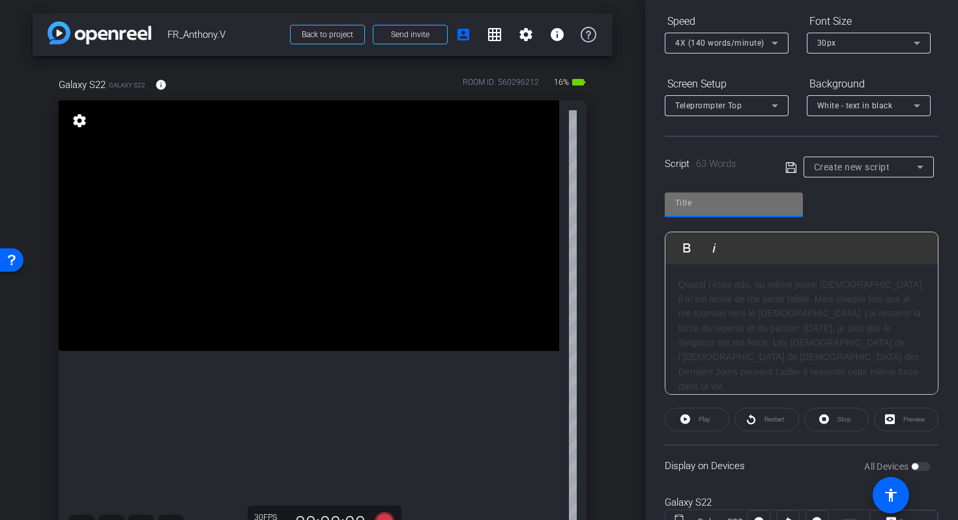
click at [720, 197] on input "text" at bounding box center [733, 203] width 117 height 16
type input "fef"
click at [727, 326] on h3 "Quand j’étais ado, ou même jeune [DEMOGRAPHIC_DATA], il m’est arrivé de me sent…" at bounding box center [802, 335] width 246 height 117
click at [906, 417] on div "Preview" at bounding box center [906, 418] width 65 height 23
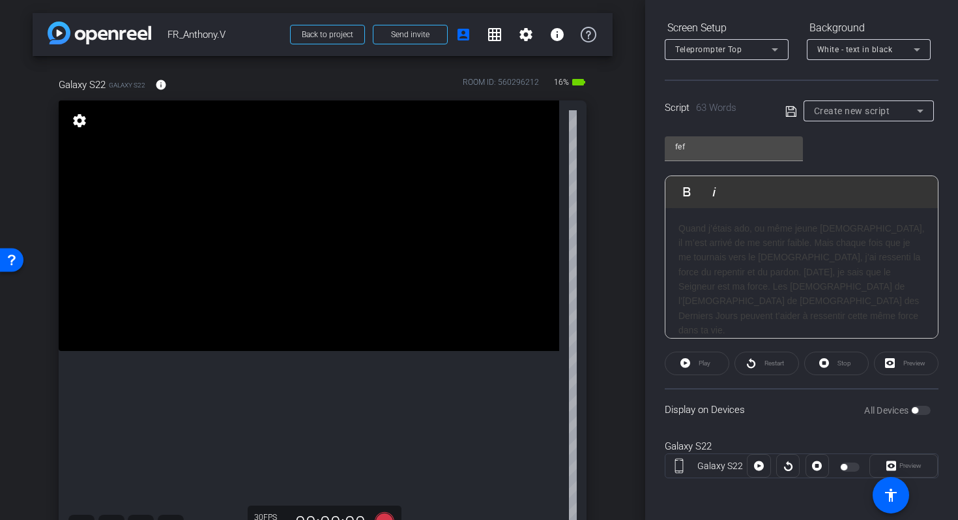
click at [708, 362] on div "Play" at bounding box center [697, 362] width 65 height 23
click at [707, 361] on div "Play" at bounding box center [697, 362] width 65 height 23
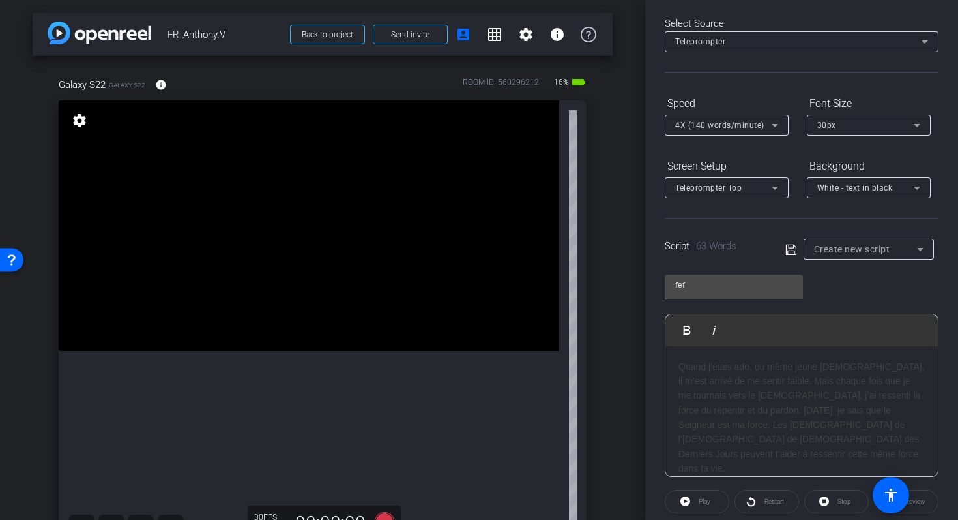
scroll to position [0, 0]
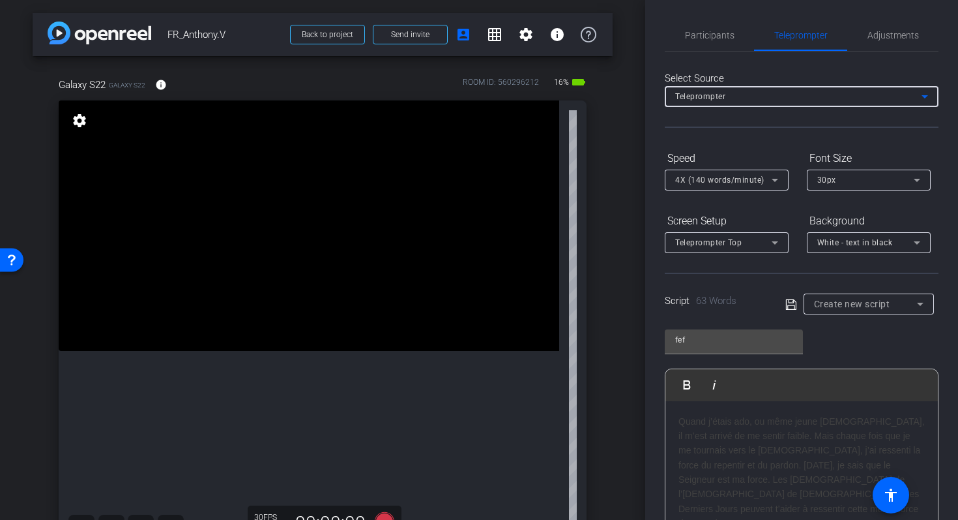
click at [927, 95] on icon at bounding box center [925, 97] width 16 height 16
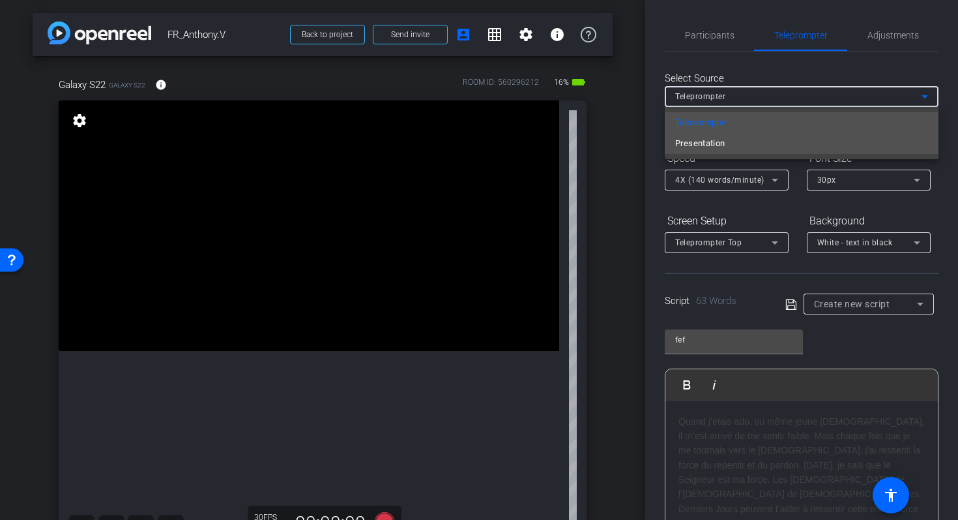
click at [740, 146] on mat-option "Presentation" at bounding box center [802, 143] width 274 height 21
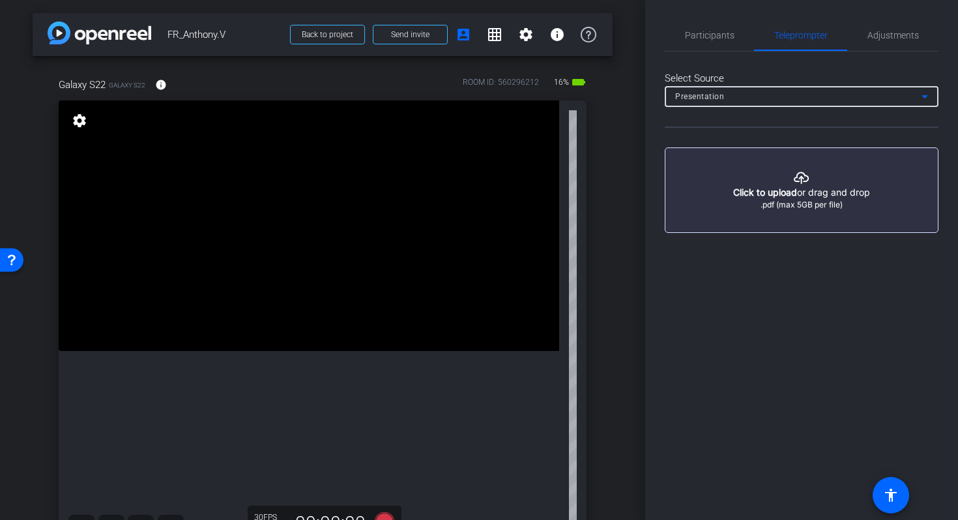
click at [737, 100] on div "Presentation" at bounding box center [798, 96] width 246 height 16
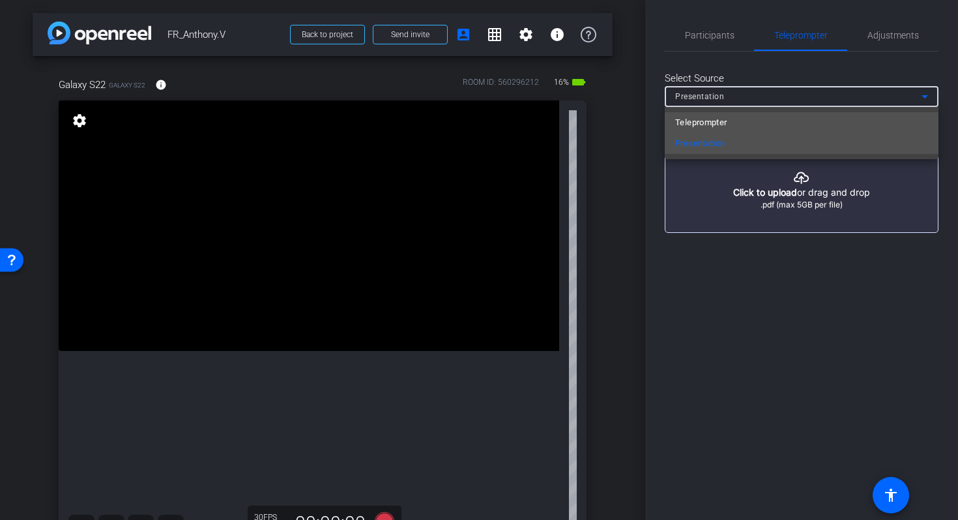
click at [723, 112] on mat-option "Teleprompter" at bounding box center [802, 122] width 274 height 21
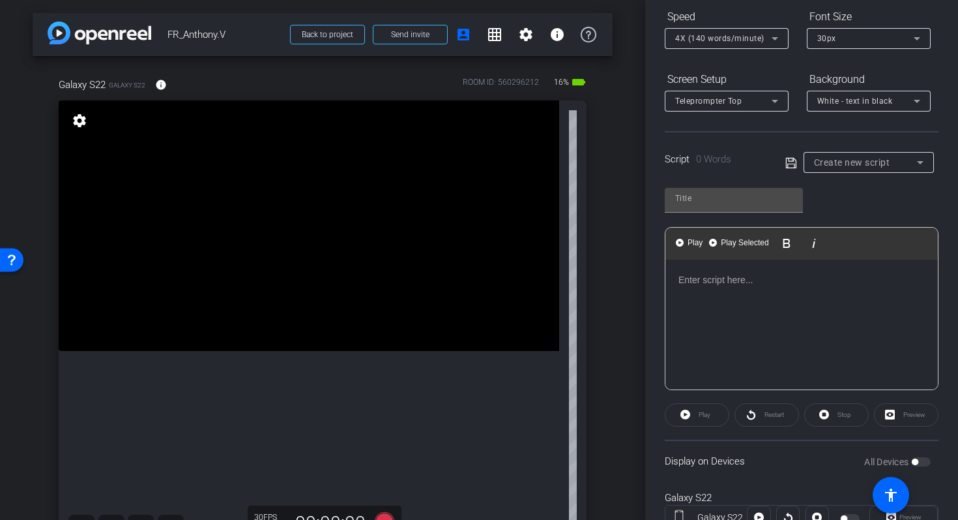
scroll to position [173, 0]
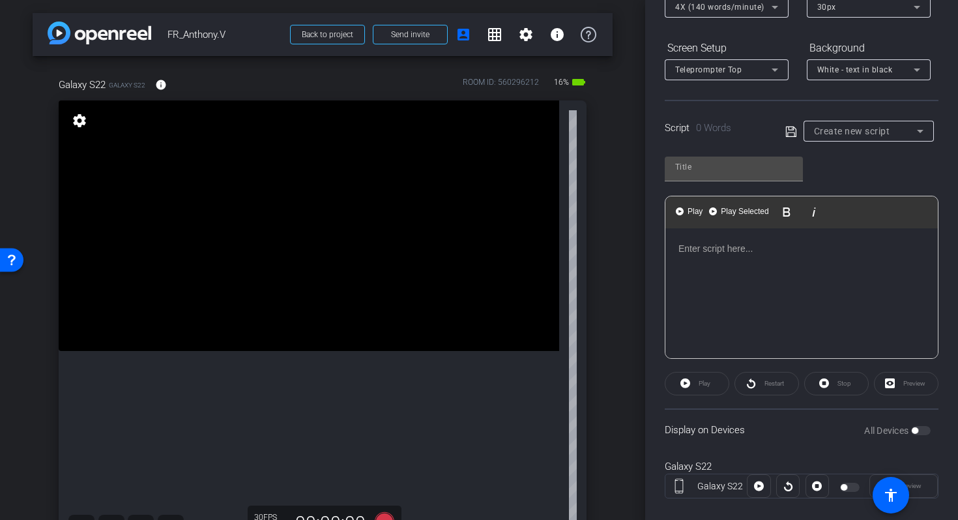
click at [728, 250] on p at bounding box center [802, 248] width 246 height 14
click at [722, 250] on p "​" at bounding box center [802, 248] width 246 height 14
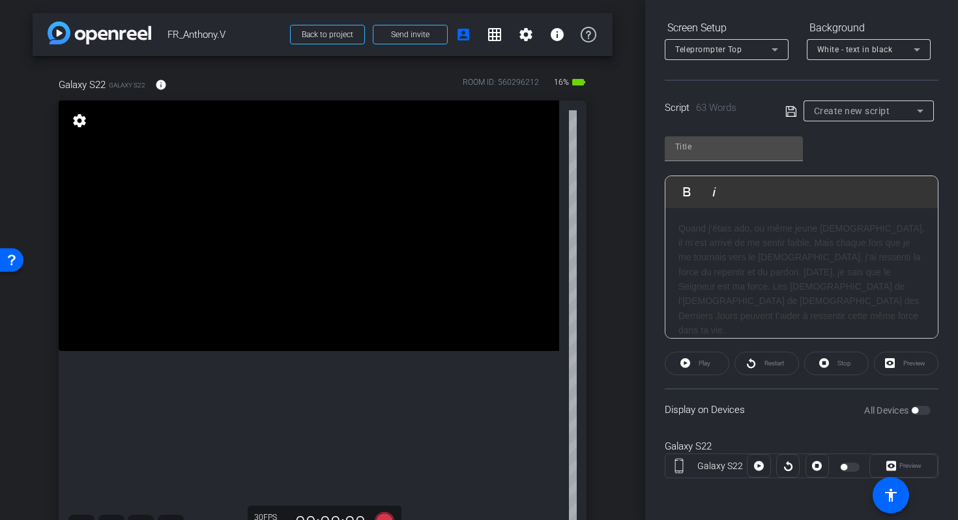
click at [708, 470] on div "Galaxy S22" at bounding box center [720, 466] width 55 height 14
click at [757, 468] on div at bounding box center [758, 465] width 23 height 23
click at [789, 469] on div at bounding box center [788, 465] width 23 height 23
click at [900, 464] on div "Preview" at bounding box center [904, 465] width 68 height 23
click at [735, 278] on h3 "Quand j’étais ado, ou même jeune [DEMOGRAPHIC_DATA], il m’est arrivé de me sent…" at bounding box center [802, 279] width 246 height 117
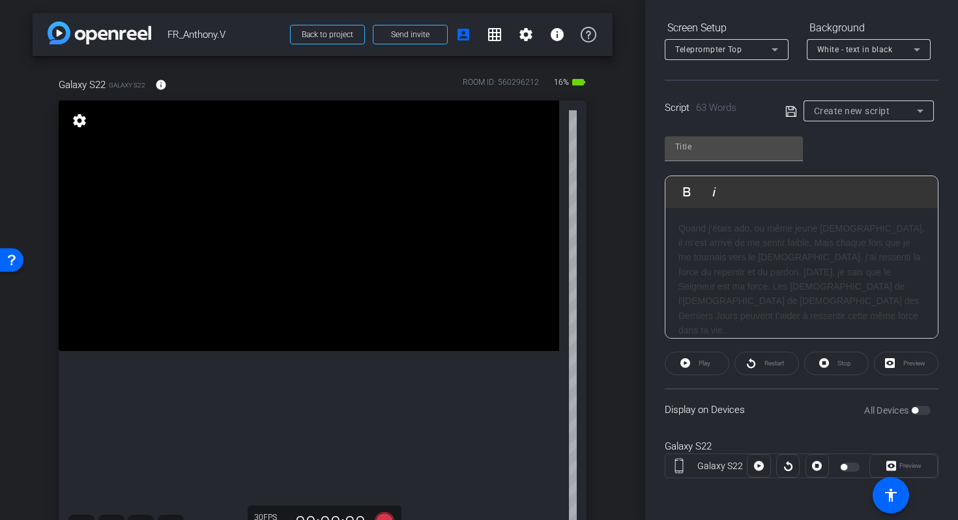
click at [734, 277] on h3 "Quand j’étais ado, ou même jeune [DEMOGRAPHIC_DATA], il m’est arrivé de me sent…" at bounding box center [802, 279] width 246 height 117
click at [691, 231] on h3 "Quand j’étais ado, ou même jeune [DEMOGRAPHIC_DATA], il m’est arrivé de me sent…" at bounding box center [802, 279] width 246 height 117
click at [691, 231] on h3 "QuQuand j’étais ado, ou même jeune missionnaire, il m’est arrivé de me sentir f…" at bounding box center [802, 330] width 246 height 219
click at [720, 234] on p "​" at bounding box center [802, 228] width 246 height 14
click at [707, 230] on p "​evnej" at bounding box center [802, 228] width 246 height 14
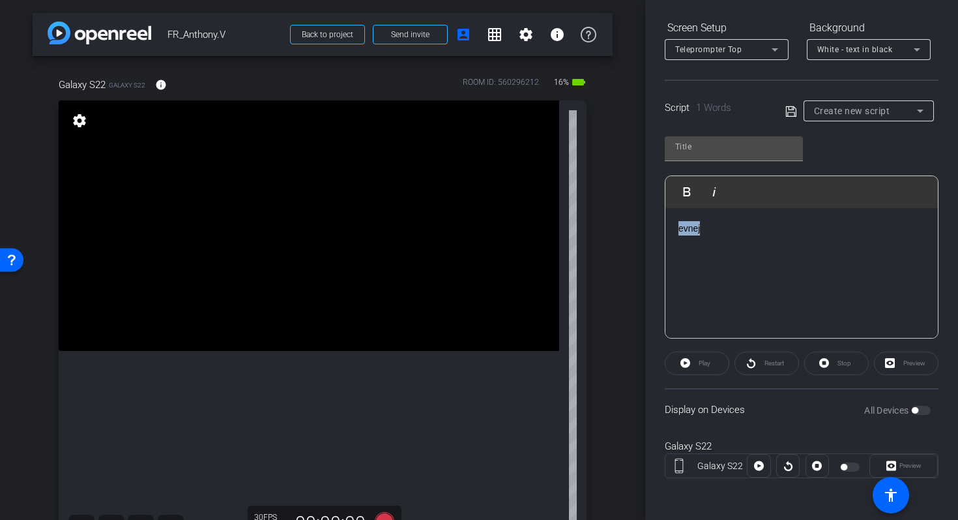
drag, startPoint x: 712, startPoint y: 230, endPoint x: 629, endPoint y: 230, distance: 82.8
click at [629, 230] on div "arrow_back FR_Anthony.V Back to project Send invite account_box grid_on setting…" at bounding box center [479, 260] width 958 height 520
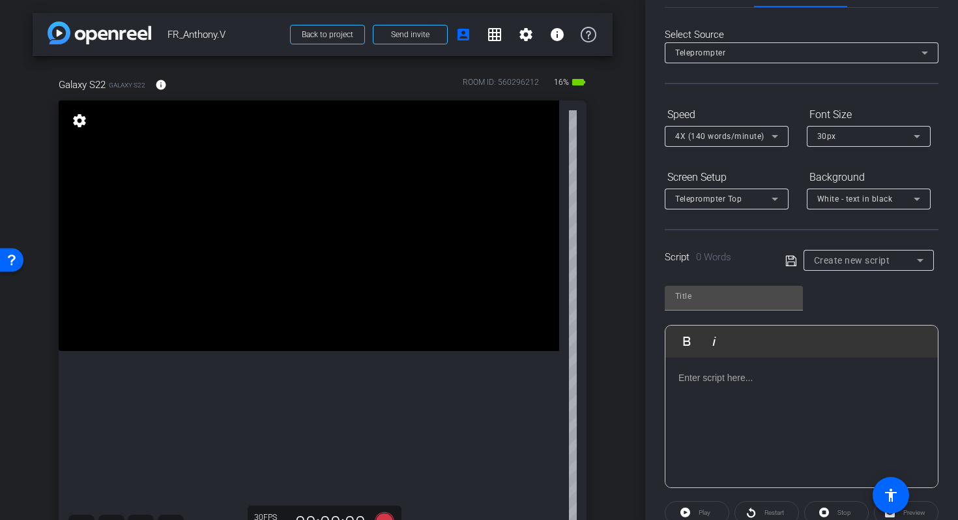
scroll to position [0, 0]
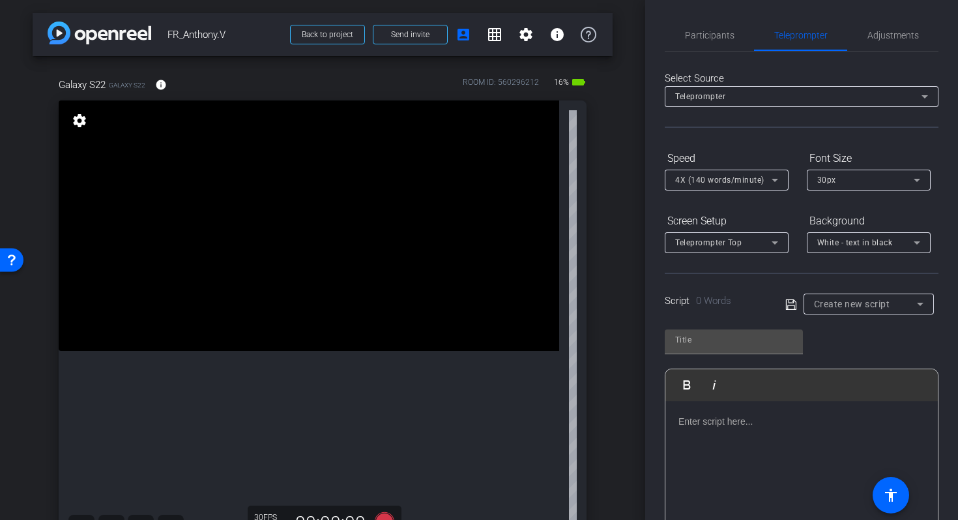
click at [781, 242] on icon at bounding box center [775, 243] width 16 height 16
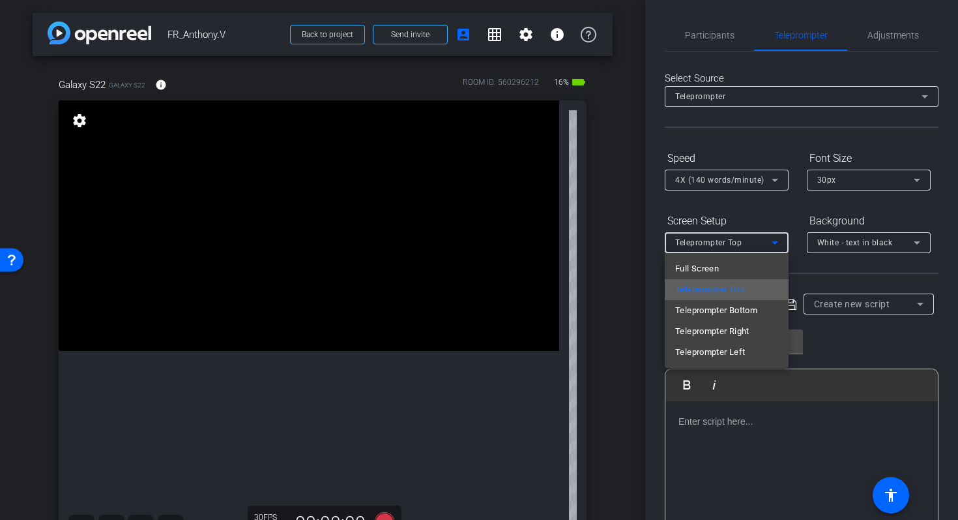
click at [741, 286] on span "Teleprompter Top" at bounding box center [709, 290] width 68 height 16
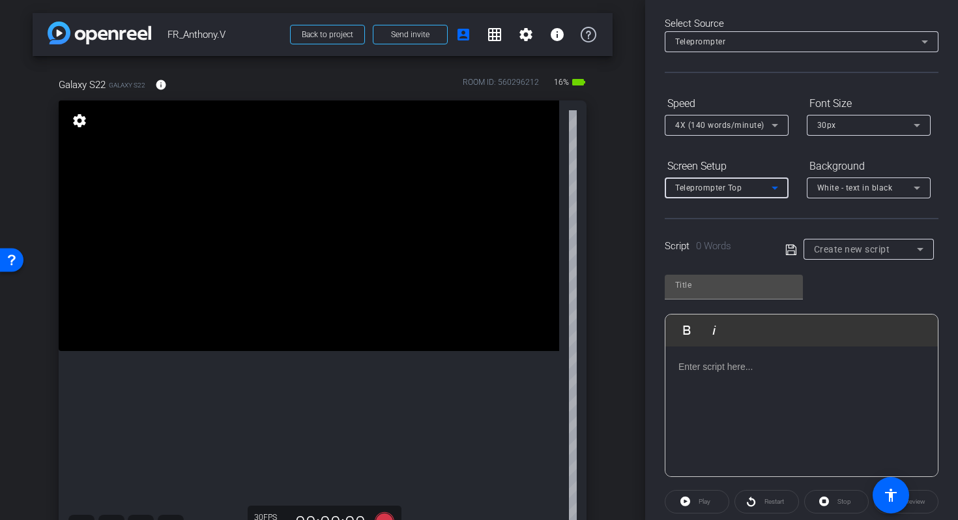
scroll to position [193, 0]
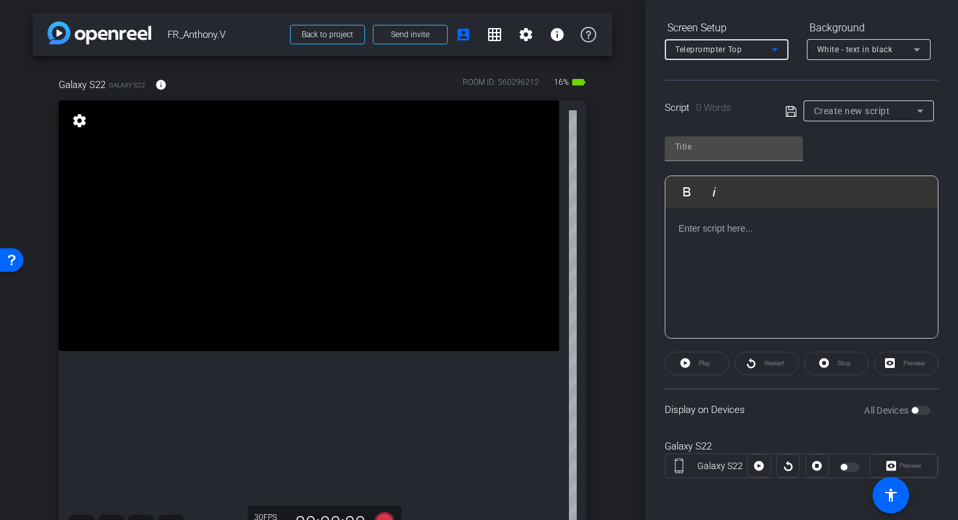
click at [731, 232] on p at bounding box center [802, 228] width 246 height 14
click at [716, 234] on p at bounding box center [802, 228] width 246 height 14
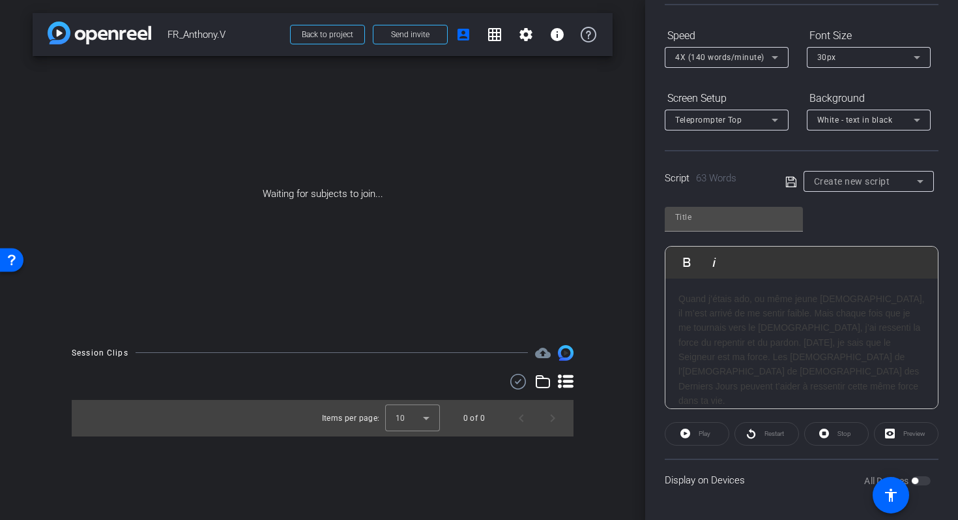
scroll to position [123, 0]
click at [809, 359] on h3 "Quand j’étais ado, ou même jeune [DEMOGRAPHIC_DATA], il m’est arrivé de me sent…" at bounding box center [802, 349] width 246 height 117
click at [905, 434] on div "Preview" at bounding box center [906, 433] width 65 height 23
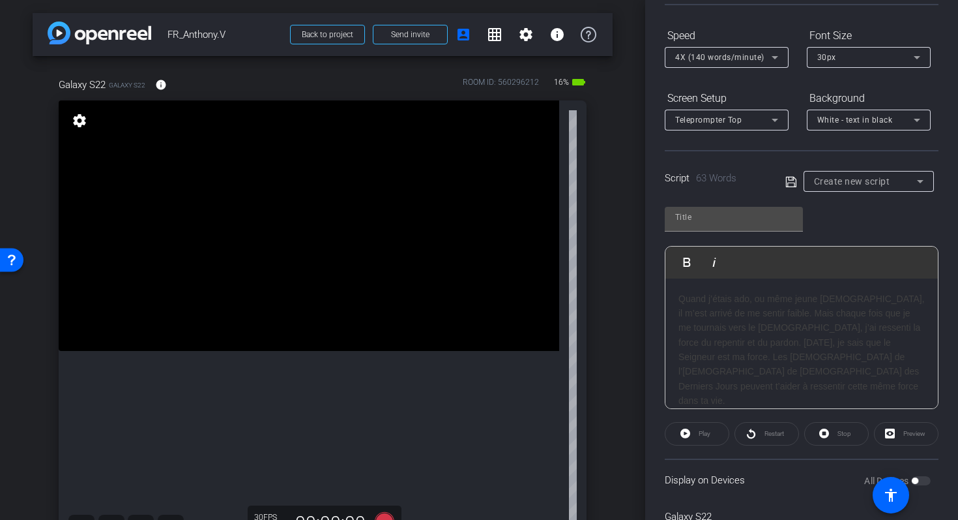
scroll to position [193, 0]
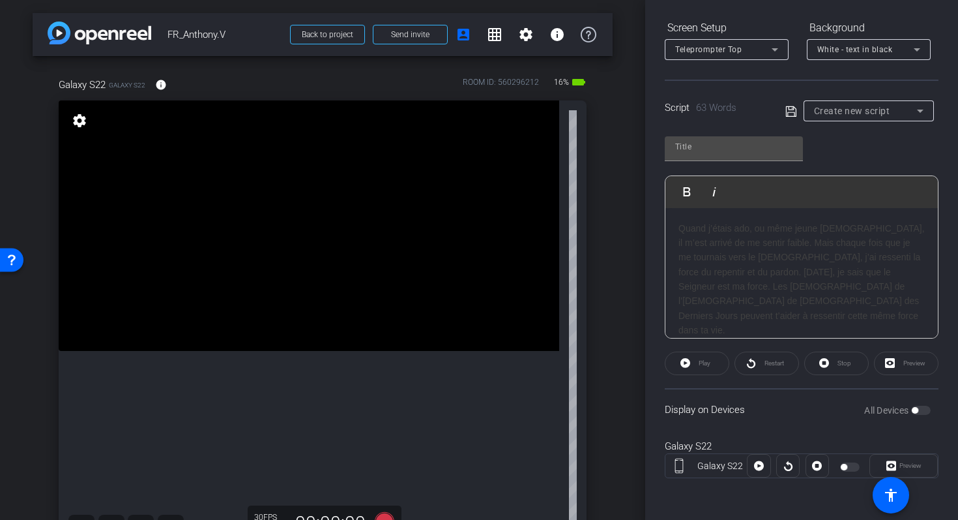
click at [912, 467] on div "Preview" at bounding box center [904, 465] width 68 height 23
click at [806, 252] on h3 "Quand j’étais ado, ou même jeune [DEMOGRAPHIC_DATA], il m’est arrivé de me sent…" at bounding box center [802, 279] width 246 height 117
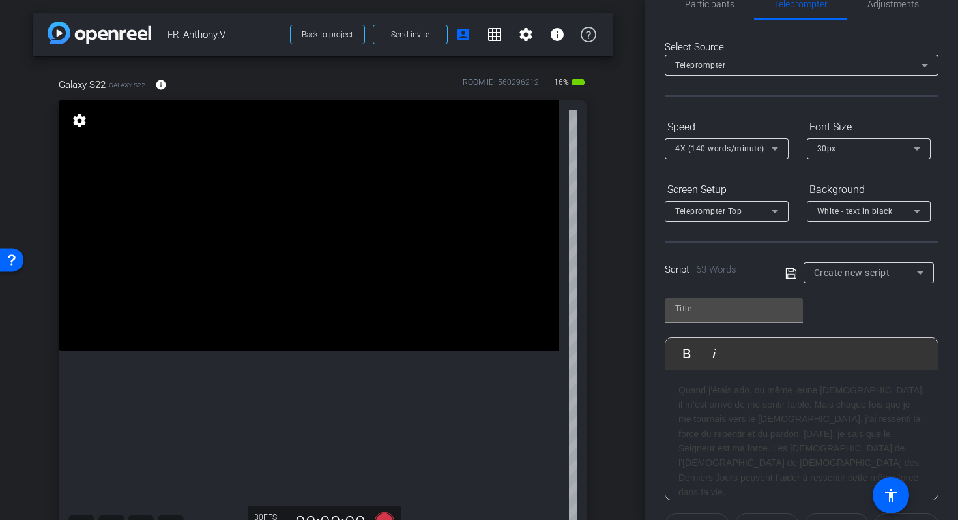
scroll to position [32, 0]
click at [912, 7] on span "Adjustments" at bounding box center [894, 3] width 52 height 9
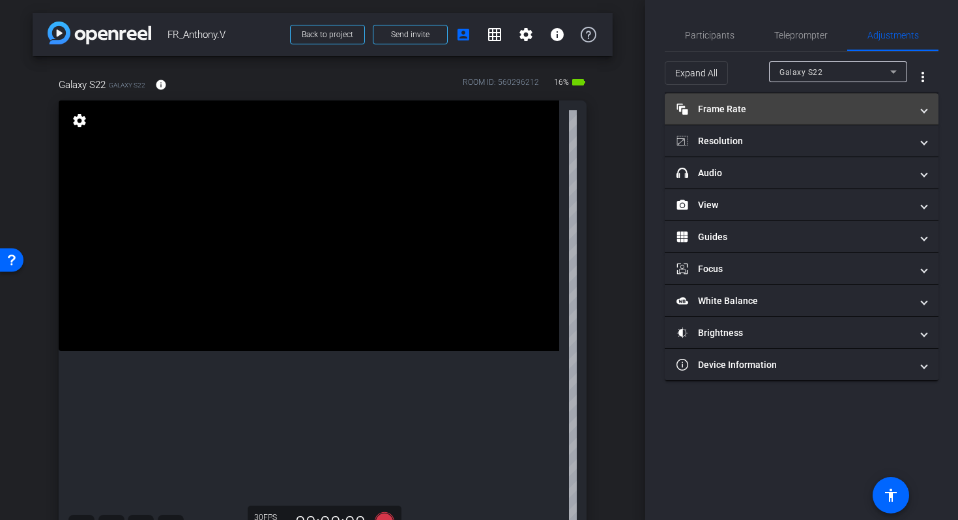
click at [726, 111] on mat-panel-title "Frame Rate Frame Rate" at bounding box center [794, 109] width 235 height 14
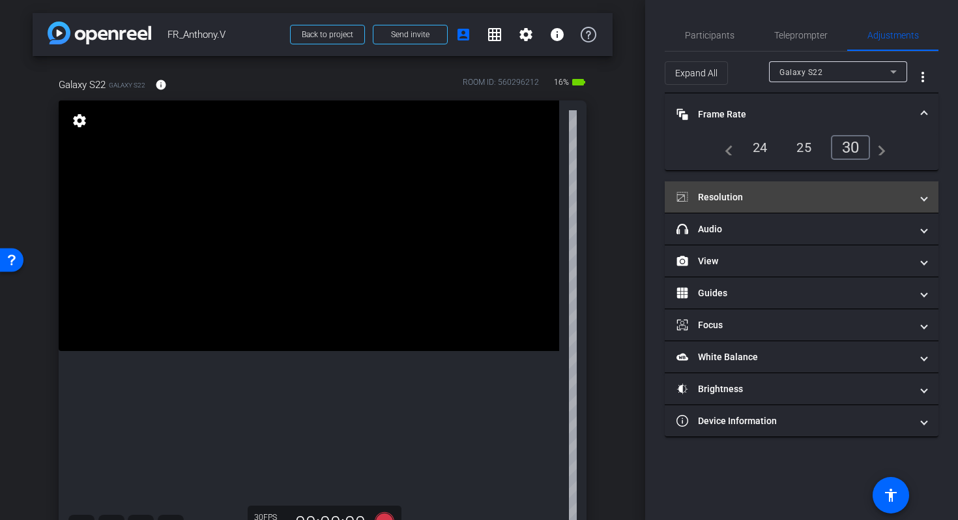
click at [755, 193] on mat-panel-title "Resolution" at bounding box center [794, 197] width 235 height 14
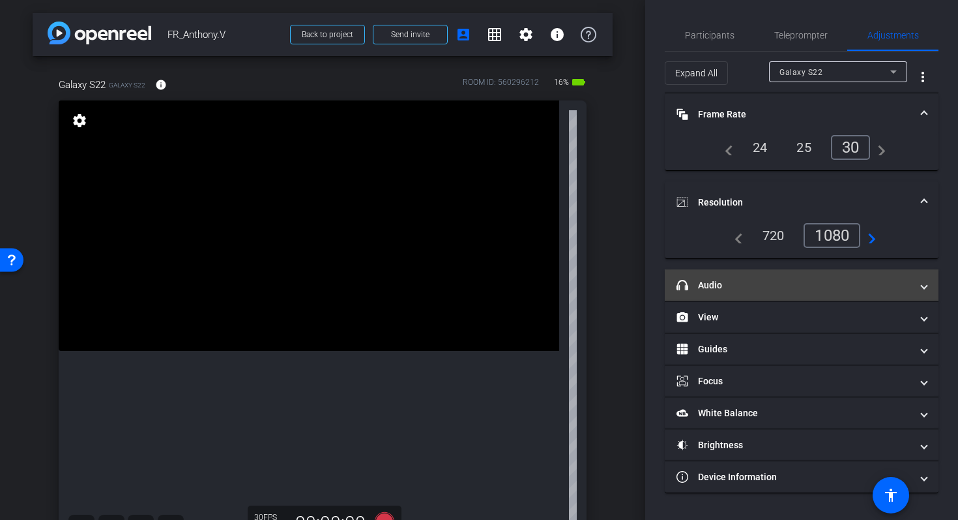
click at [733, 280] on mat-panel-title "headphone icon Audio" at bounding box center [794, 285] width 235 height 14
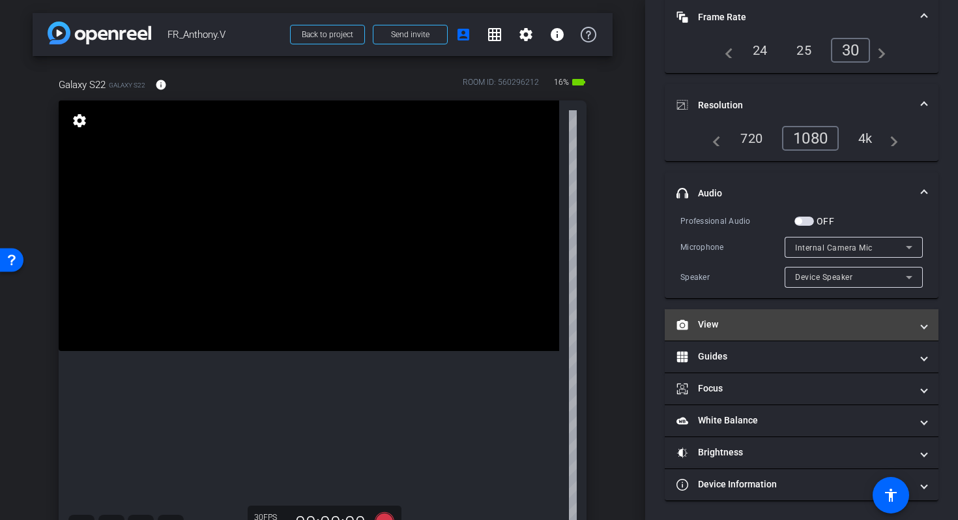
click at [750, 327] on mat-panel-title "View" at bounding box center [794, 325] width 235 height 14
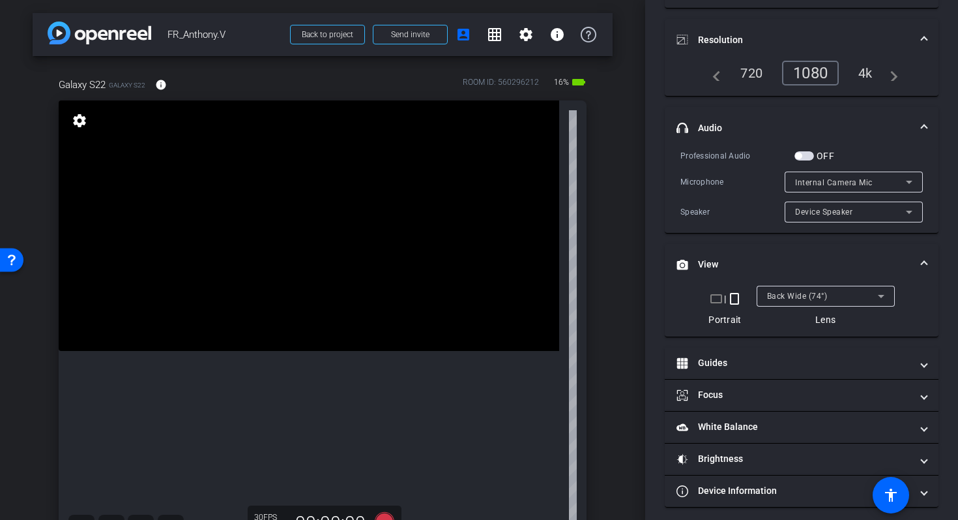
scroll to position [169, 0]
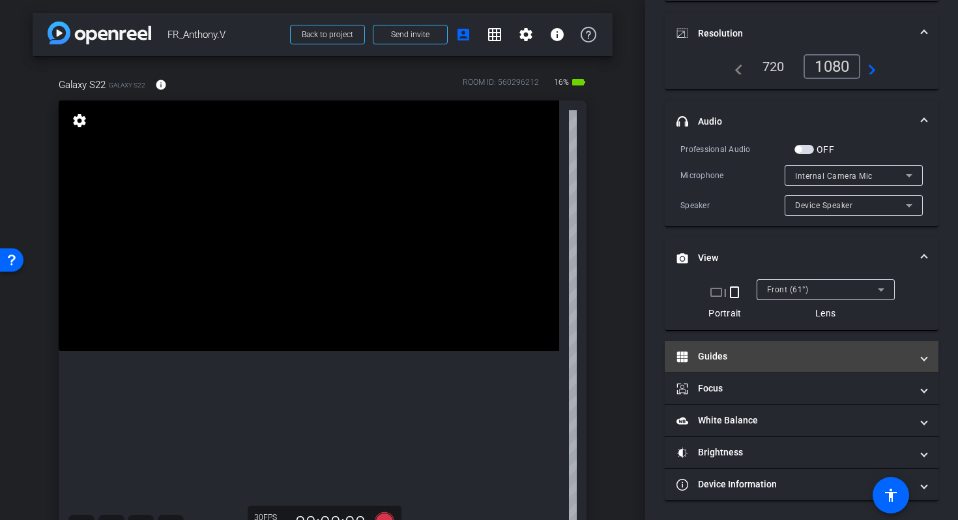
click at [714, 353] on mat-panel-title "Guides" at bounding box center [794, 356] width 235 height 14
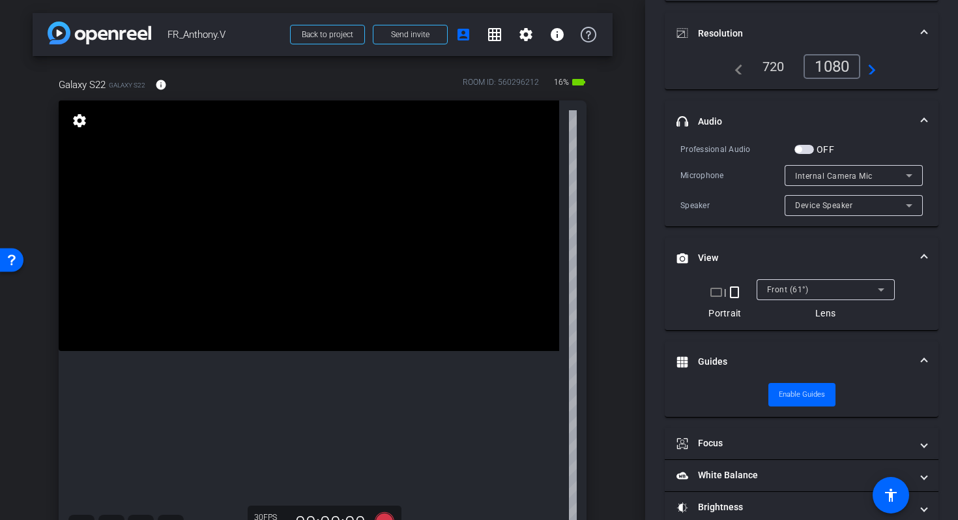
scroll to position [224, 0]
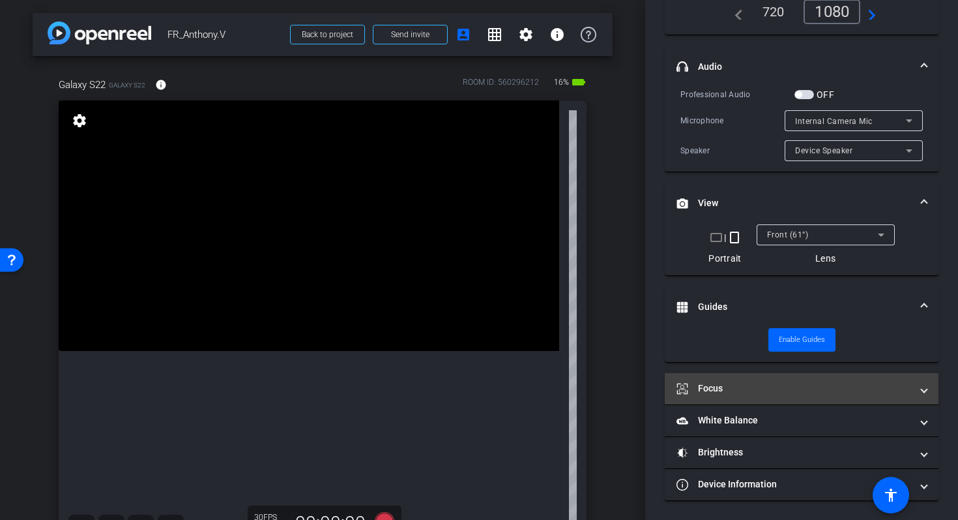
click at [744, 388] on mat-panel-title "Focus" at bounding box center [794, 388] width 235 height 14
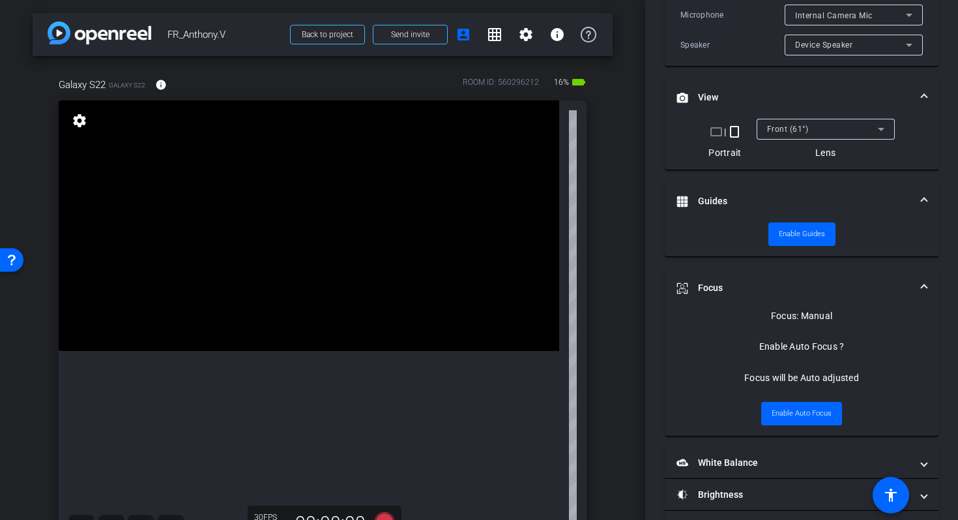
scroll to position [372, 0]
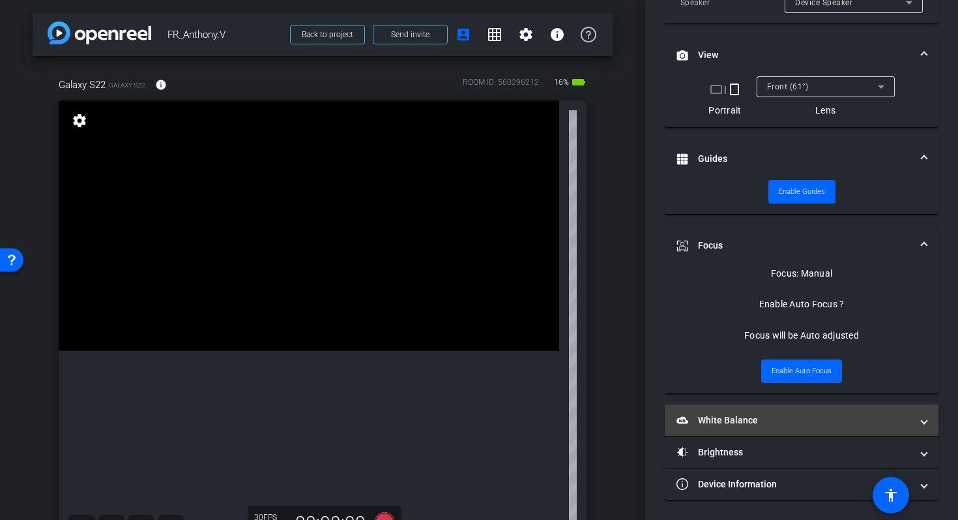
click at [765, 413] on mat-panel-title "White Balance White Balance" at bounding box center [794, 420] width 235 height 14
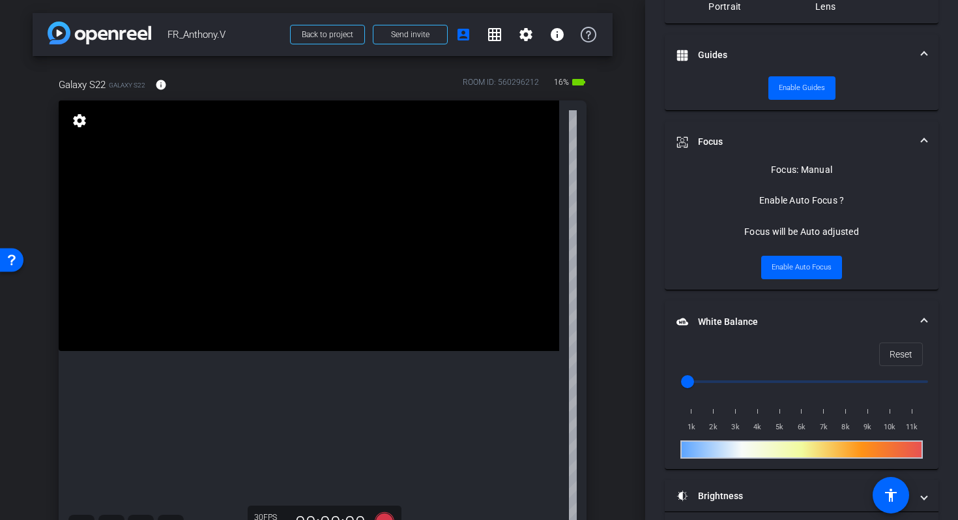
scroll to position [519, 0]
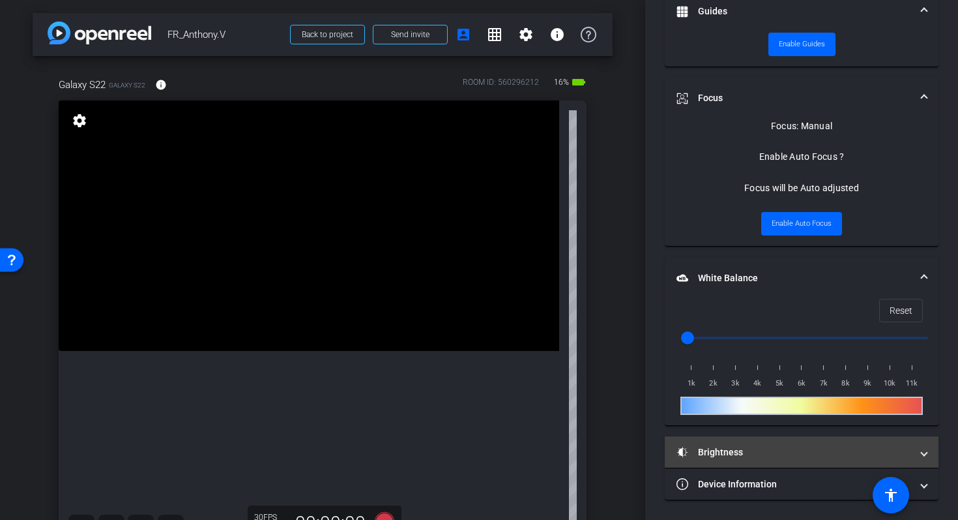
click at [724, 456] on mat-panel-title "Brightness" at bounding box center [794, 452] width 235 height 14
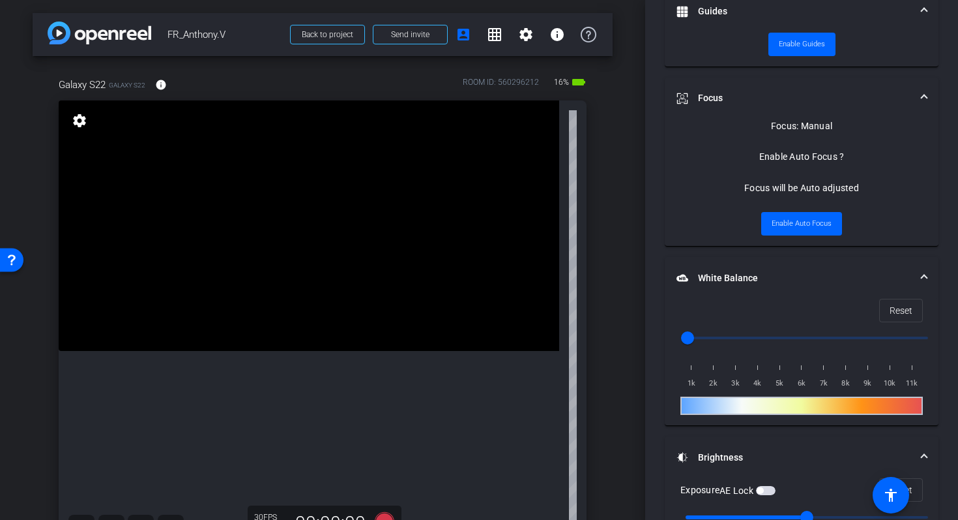
scroll to position [653, 0]
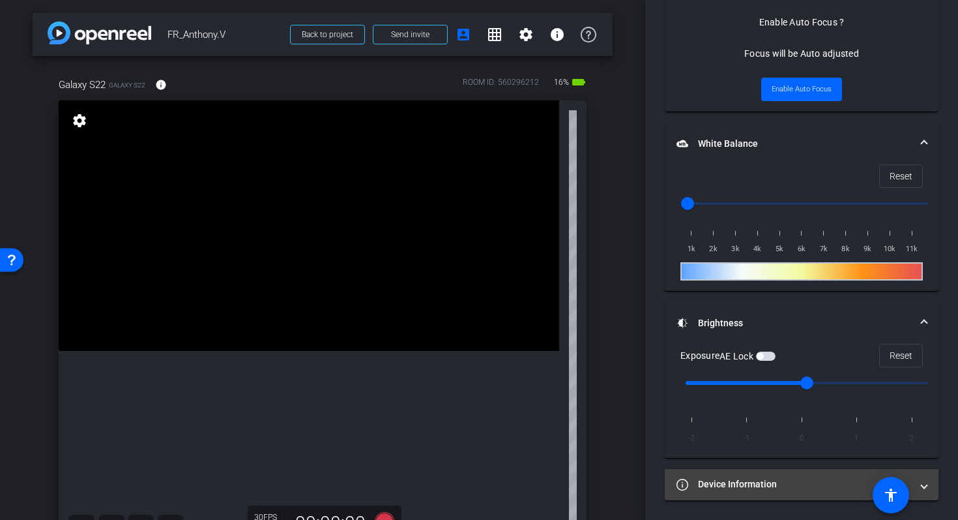
click at [722, 485] on mat-panel-title "Device Information" at bounding box center [794, 484] width 235 height 14
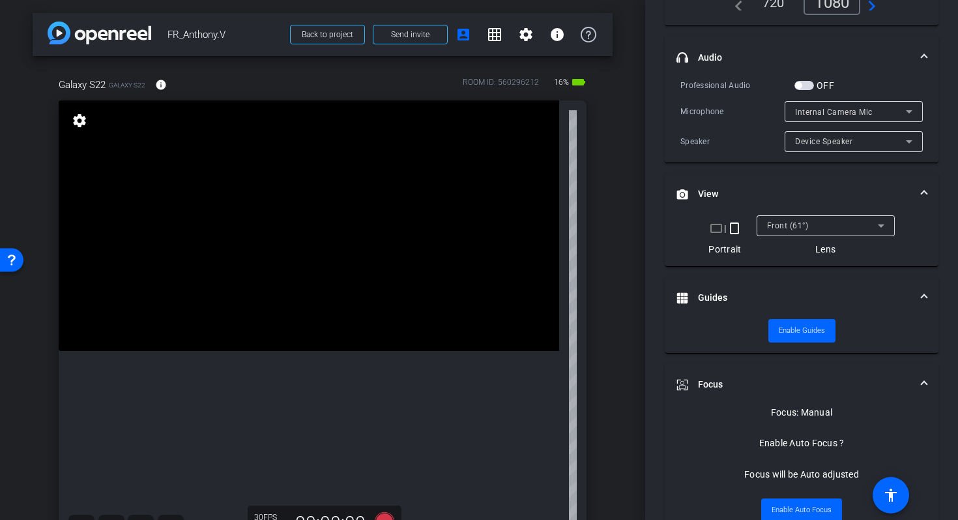
scroll to position [0, 0]
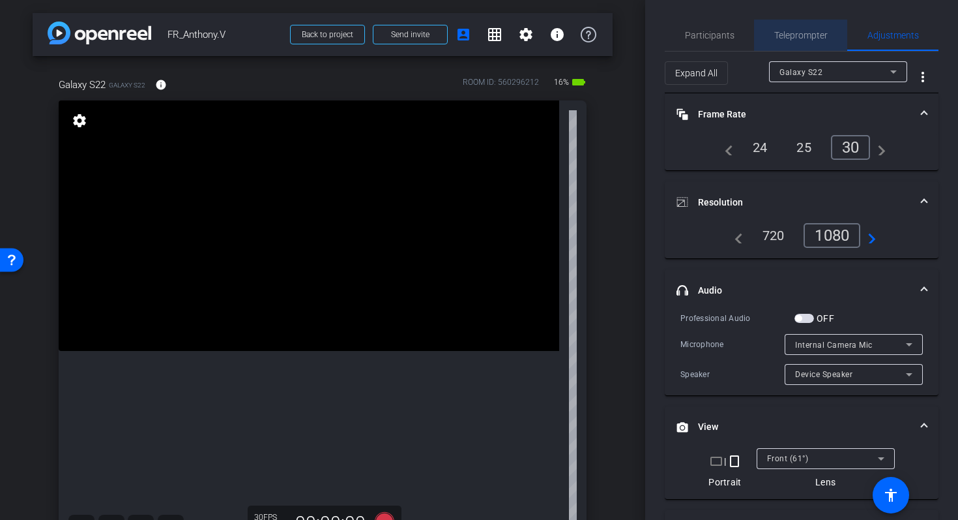
click at [790, 42] on span "Teleprompter" at bounding box center [801, 35] width 53 height 31
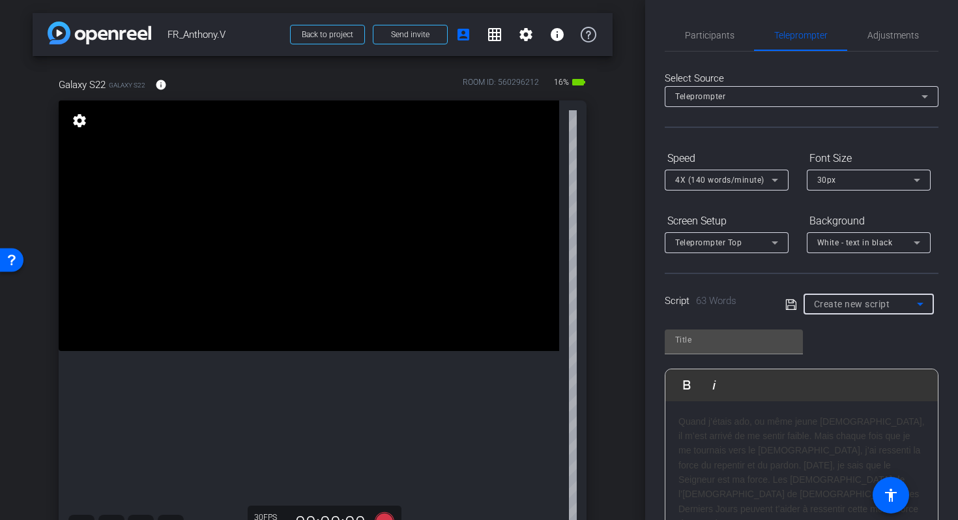
click at [885, 308] on span "Create new script" at bounding box center [852, 304] width 76 height 10
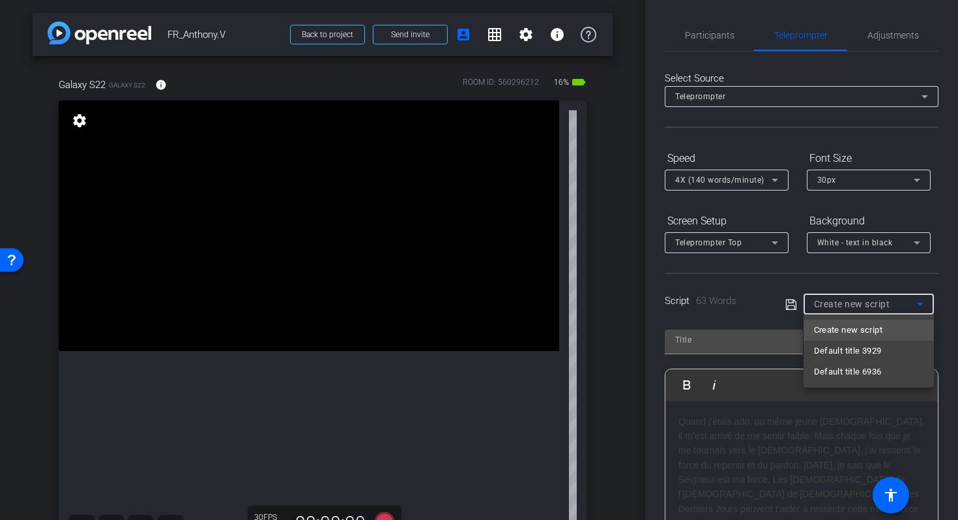
click at [777, 305] on div at bounding box center [479, 260] width 958 height 520
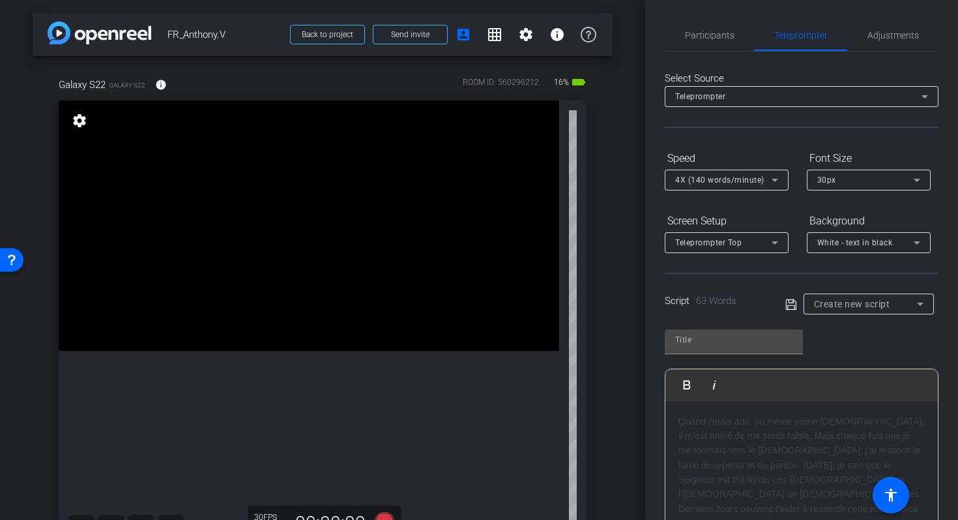
click at [791, 305] on icon at bounding box center [792, 305] width 12 height 16
type input "Default title 7838"
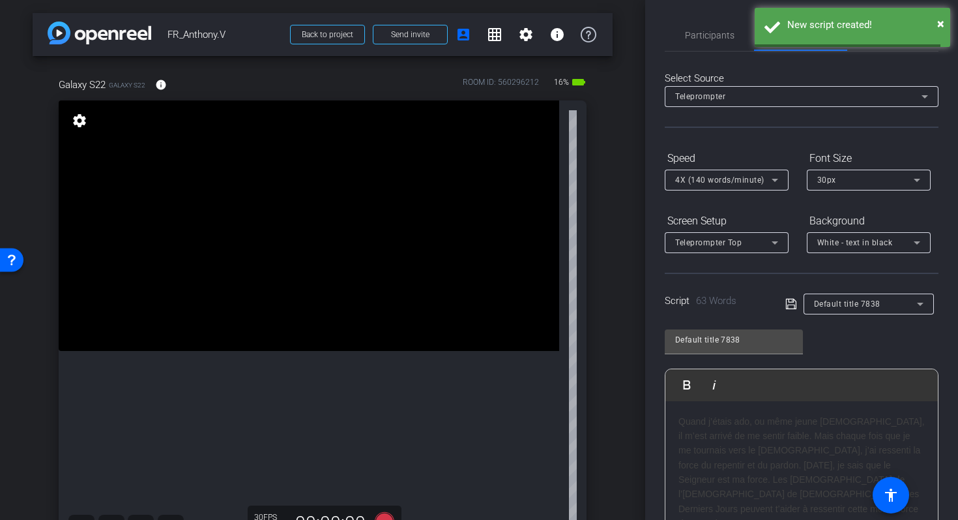
click at [790, 304] on icon at bounding box center [792, 304] width 12 height 16
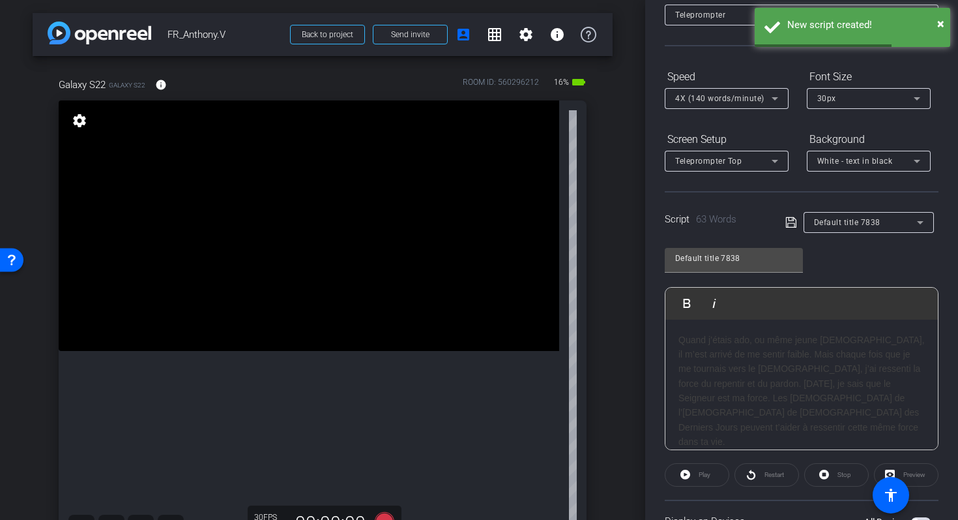
scroll to position [159, 0]
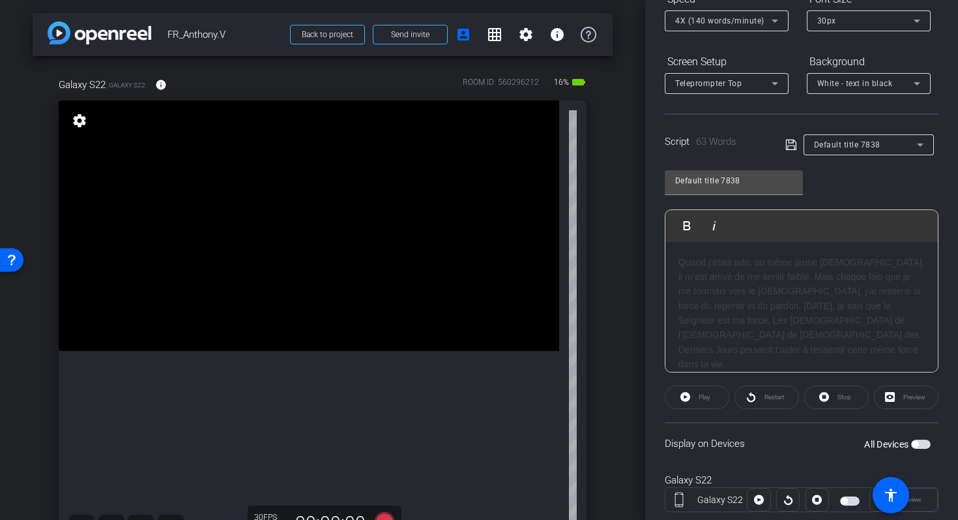
click at [920, 444] on span "button" at bounding box center [921, 443] width 20 height 9
click at [700, 393] on span "Play" at bounding box center [705, 396] width 12 height 7
click at [708, 398] on span "Pause" at bounding box center [705, 396] width 18 height 7
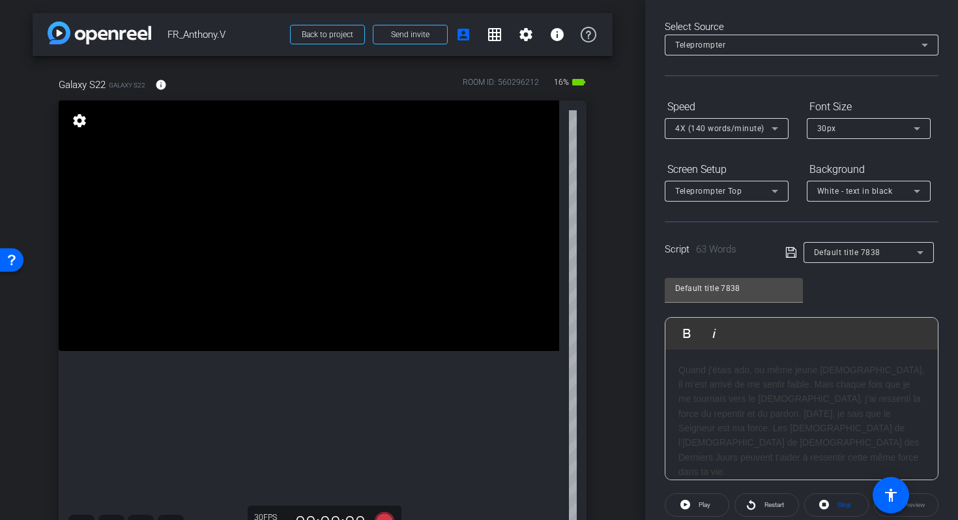
scroll to position [0, 0]
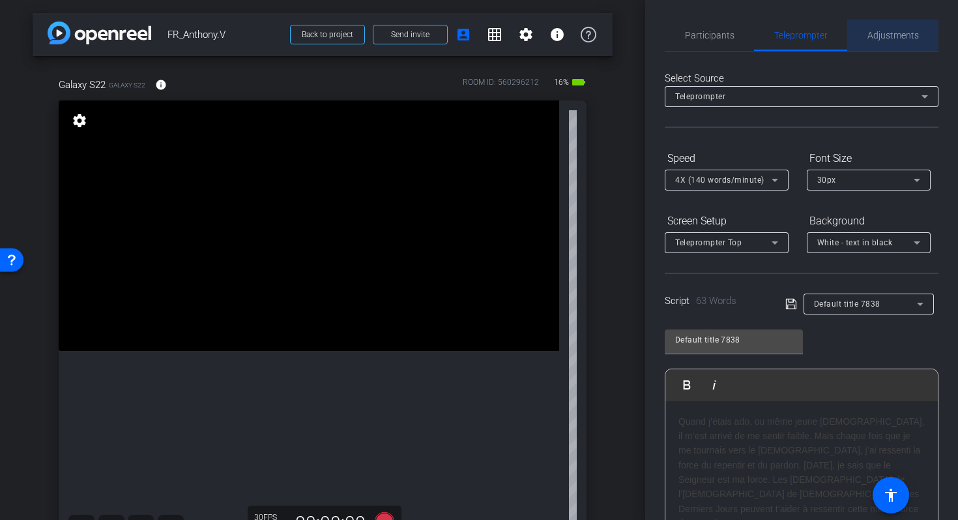
click at [880, 43] on span "Adjustments" at bounding box center [894, 35] width 52 height 31
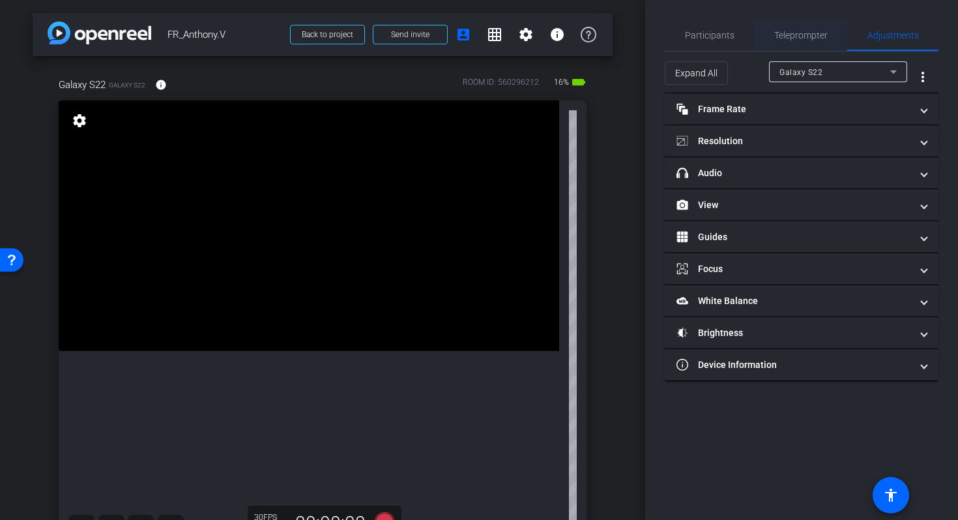
click at [784, 37] on span "Teleprompter" at bounding box center [801, 35] width 53 height 9
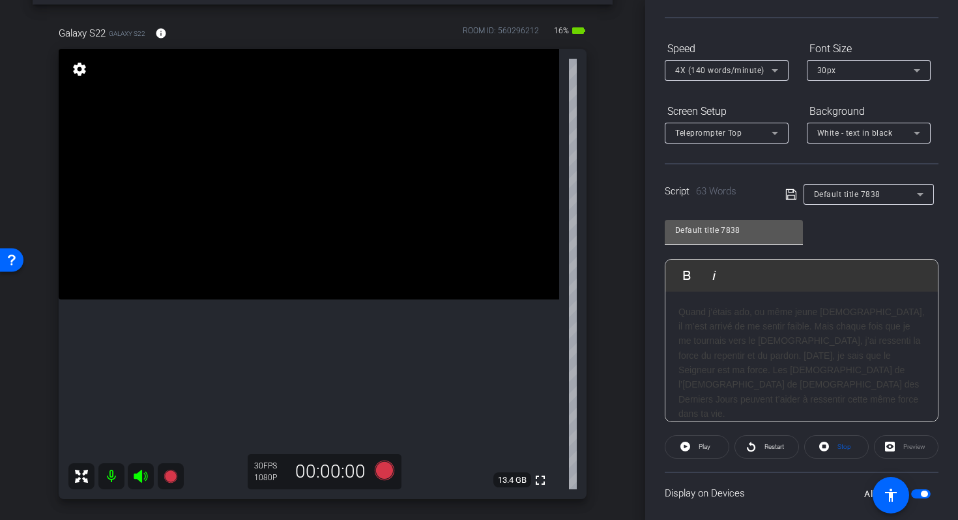
scroll to position [114, 0]
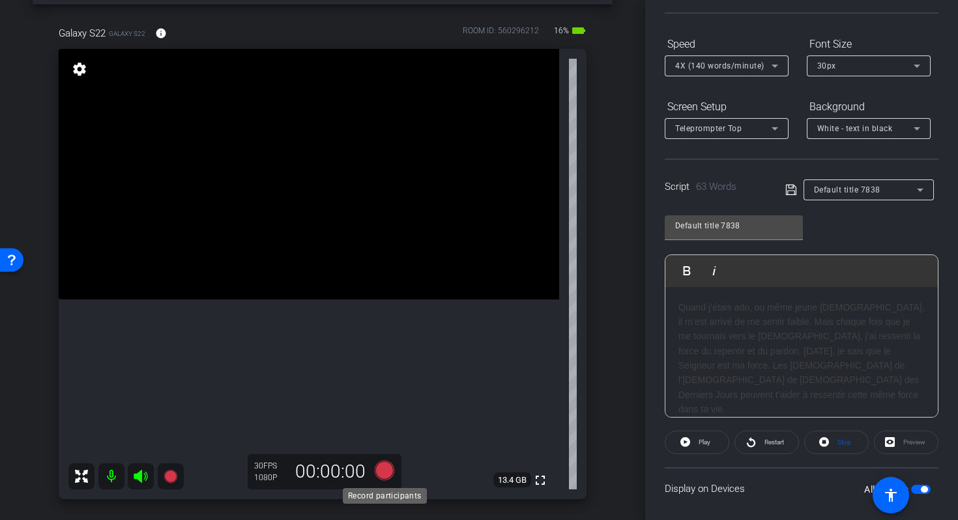
click at [386, 470] on icon at bounding box center [385, 470] width 20 height 20
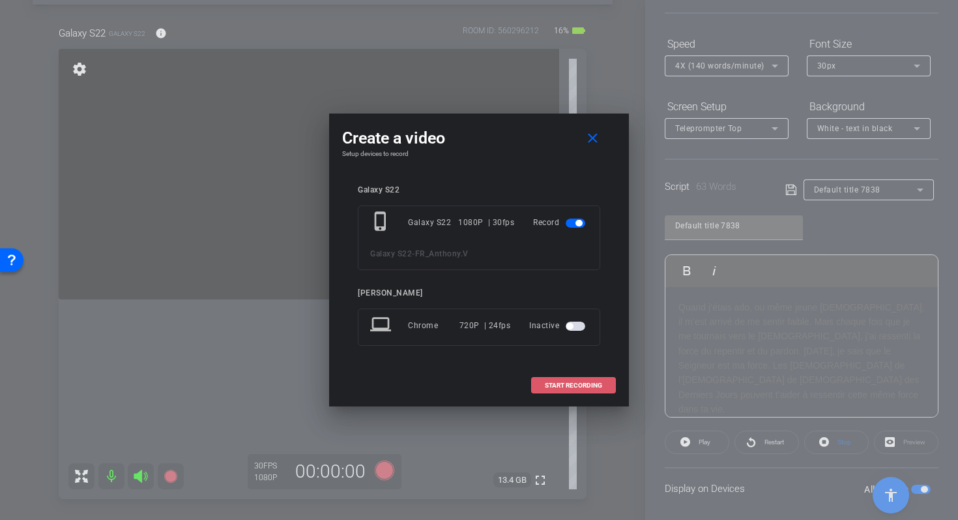
click at [561, 383] on span "START RECORDING" at bounding box center [573, 385] width 57 height 7
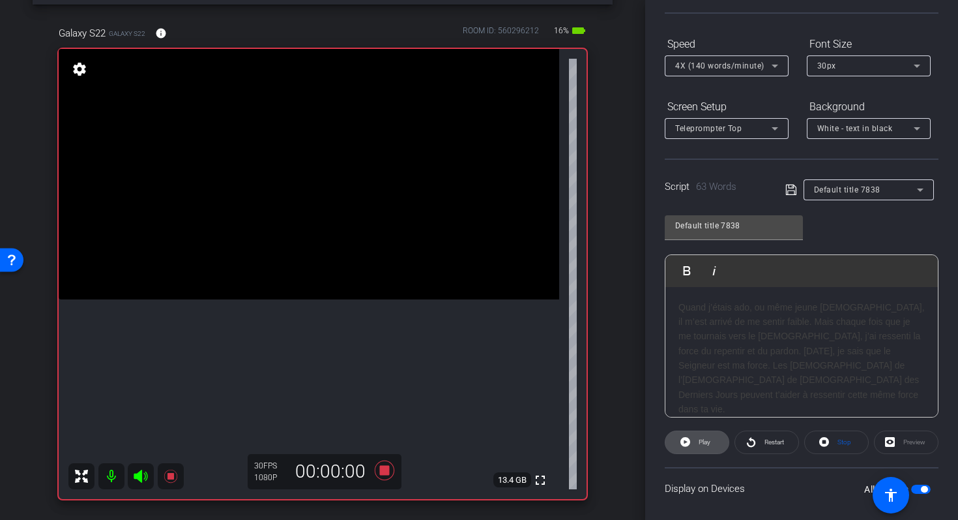
click at [688, 443] on icon at bounding box center [686, 442] width 10 height 10
click at [684, 439] on icon at bounding box center [683, 442] width 10 height 16
click at [819, 440] on span at bounding box center [836, 441] width 63 height 31
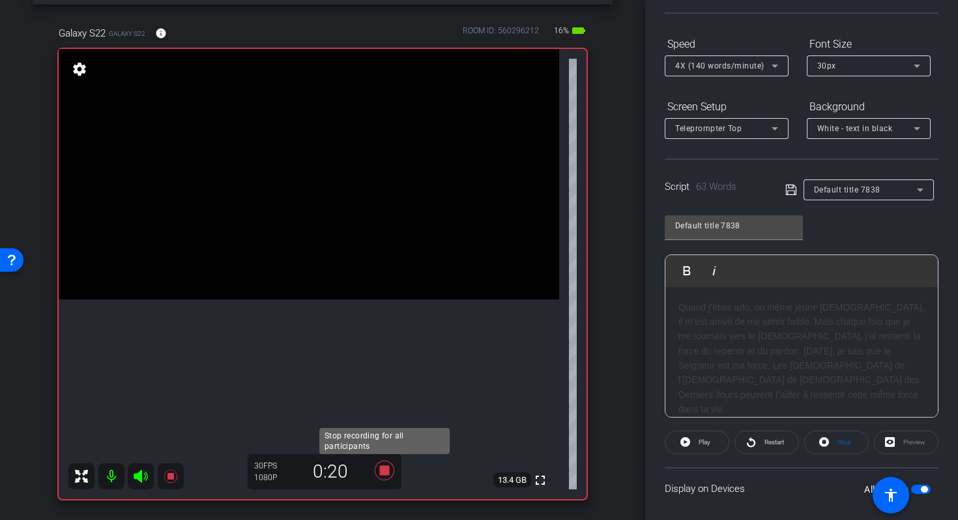
click at [387, 466] on icon at bounding box center [384, 469] width 31 height 23
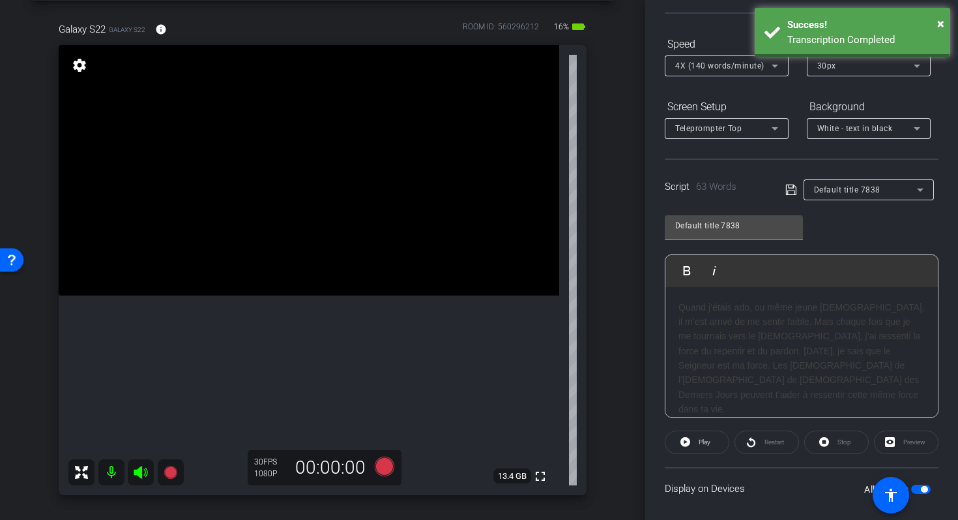
scroll to position [54, 0]
click at [700, 314] on h3 "Quand j’étais ado, ou même jeune [DEMOGRAPHIC_DATA], il m’est arrivé de me sent…" at bounding box center [802, 358] width 246 height 117
click at [679, 308] on h3 "Quand j’étais ado, ou même jeune [DEMOGRAPHIC_DATA], il m’est arrivé de me sent…" at bounding box center [802, 358] width 246 height 117
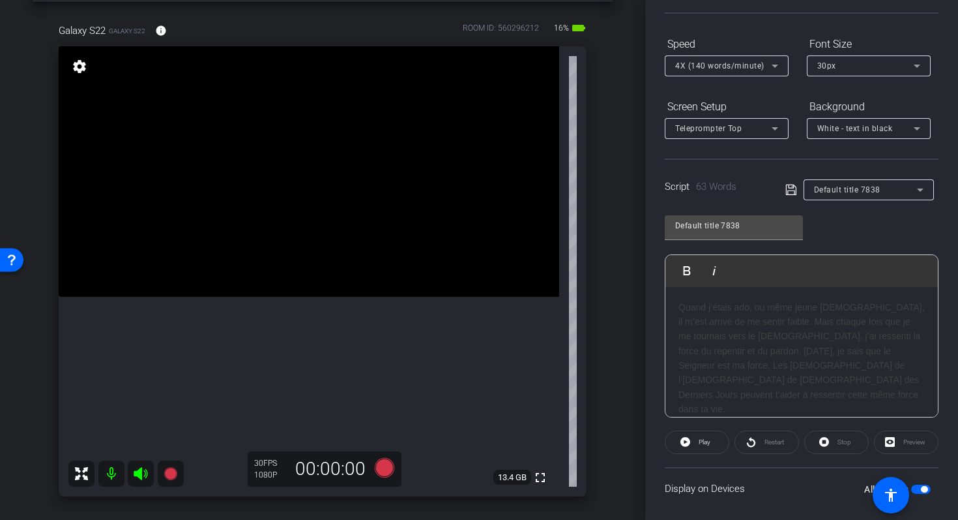
click at [681, 308] on h3 "Quand j’étais ado, ou même jeune [DEMOGRAPHIC_DATA], il m’est arrivé de me sent…" at bounding box center [802, 358] width 246 height 117
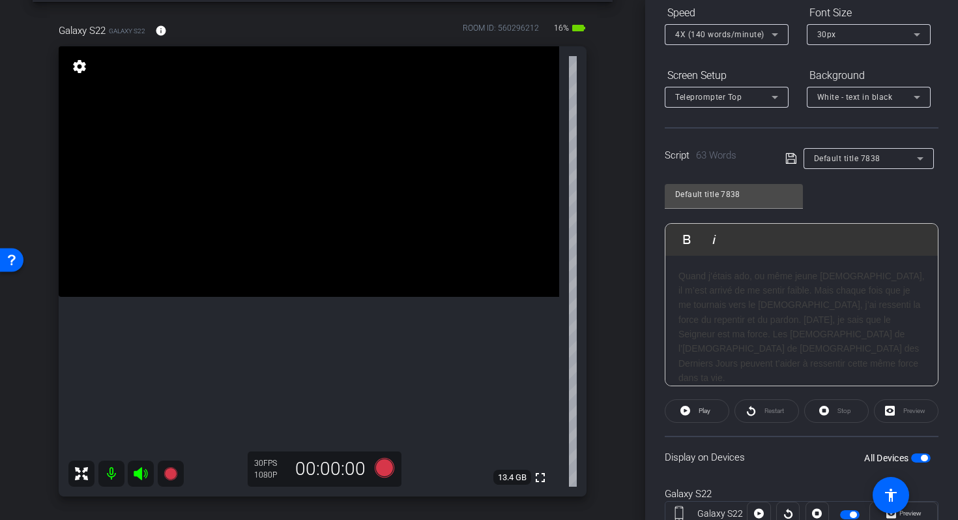
scroll to position [136, 0]
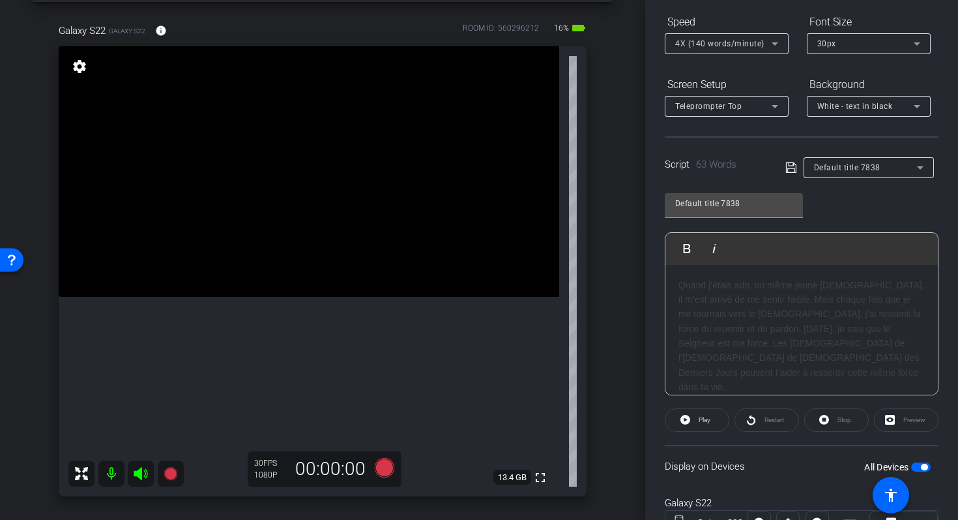
click at [682, 285] on h3 "Quand j’étais ado, ou même jeune [DEMOGRAPHIC_DATA], il m’est arrivé de me sent…" at bounding box center [802, 336] width 246 height 117
click at [383, 469] on icon at bounding box center [385, 468] width 20 height 20
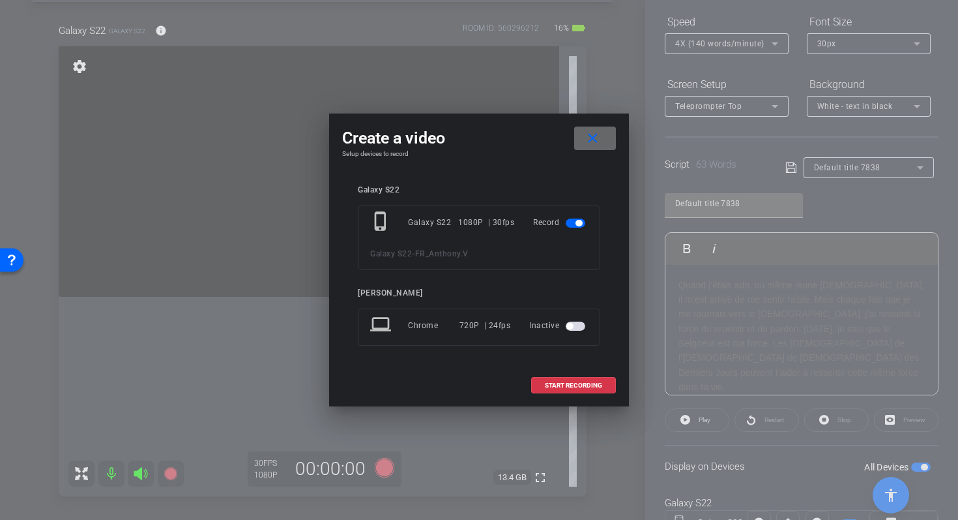
click at [597, 136] on mat-icon "close" at bounding box center [593, 138] width 16 height 16
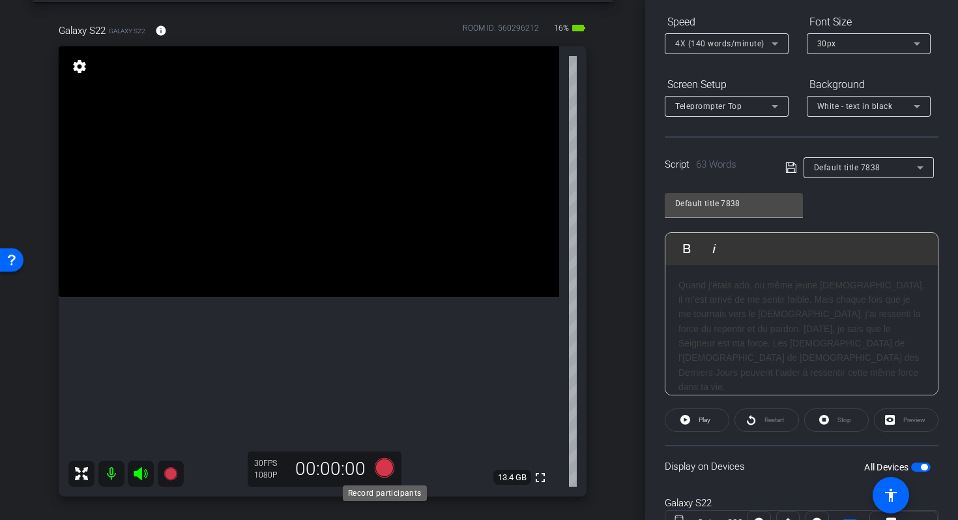
click at [385, 468] on icon at bounding box center [385, 468] width 20 height 20
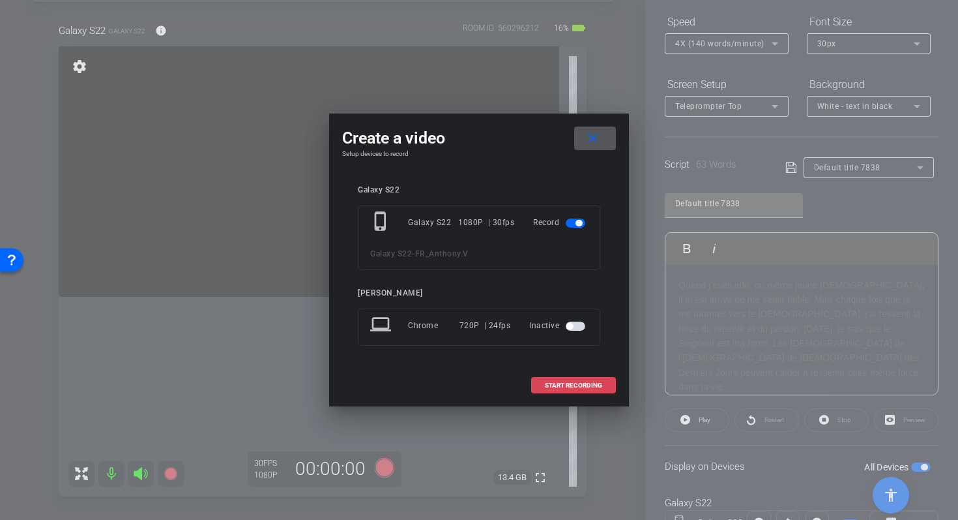
click at [561, 383] on span "START RECORDING" at bounding box center [573, 385] width 57 height 7
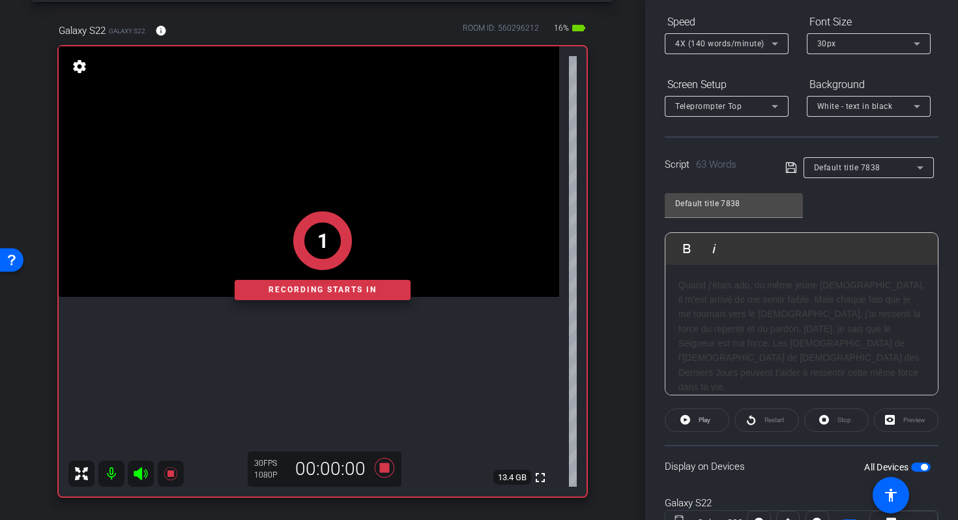
click at [684, 286] on h3 "Quand j’étais ado, ou même jeune [DEMOGRAPHIC_DATA], il m’est arrivé de me sent…" at bounding box center [802, 336] width 246 height 117
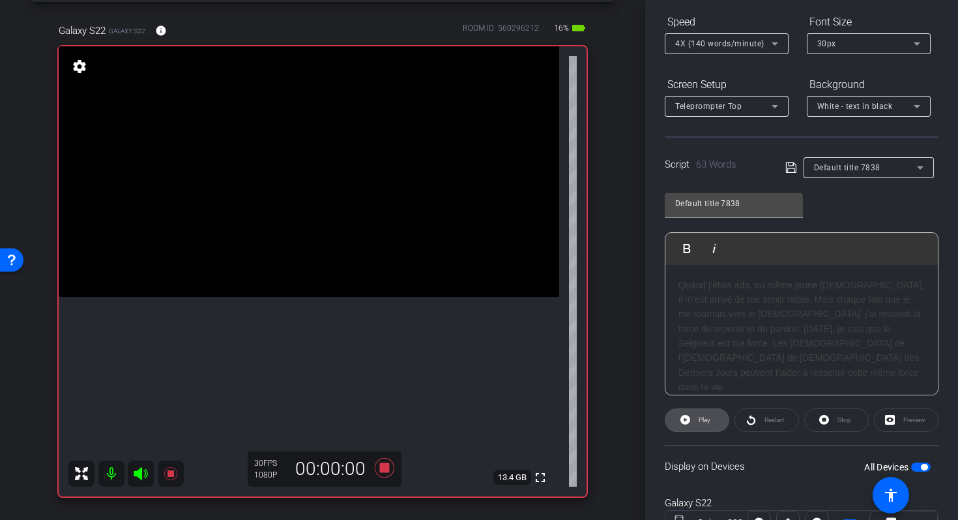
click at [689, 420] on icon at bounding box center [686, 420] width 10 height 10
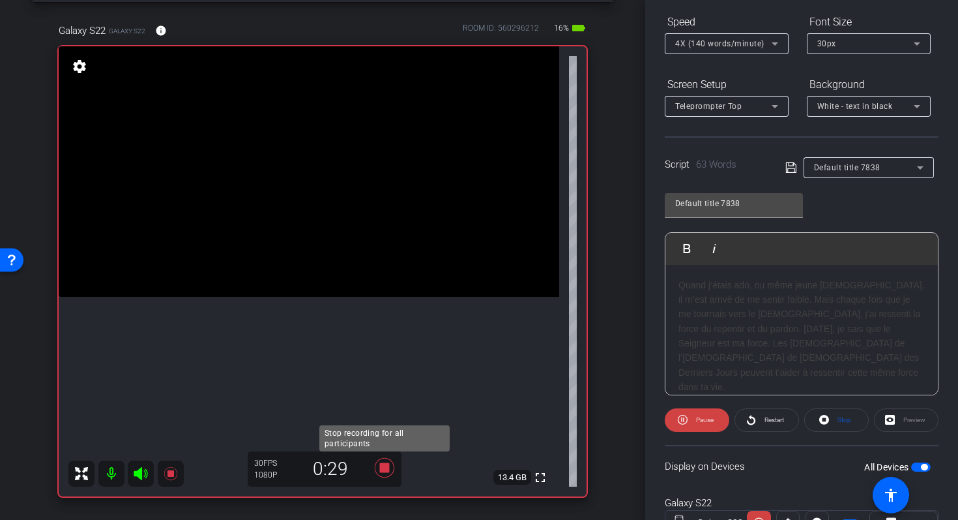
click at [385, 467] on icon at bounding box center [385, 468] width 20 height 20
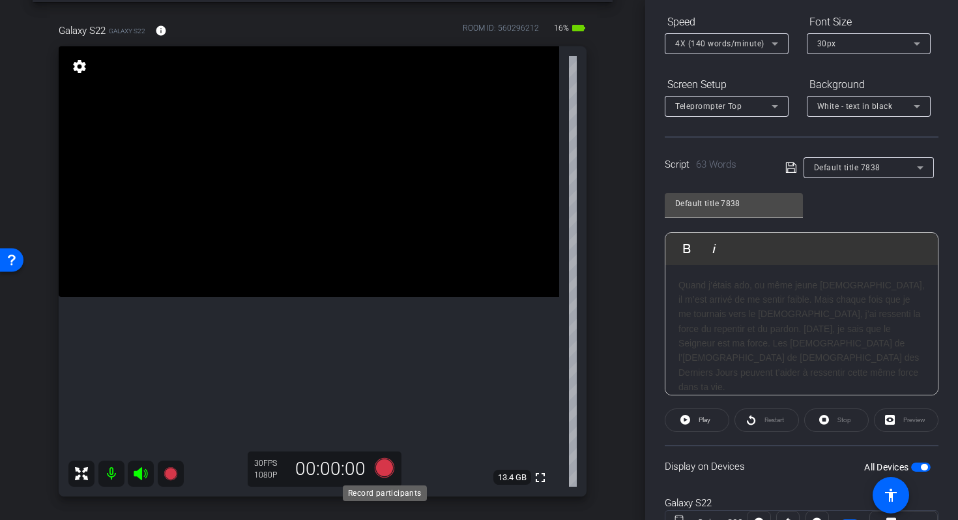
click at [381, 471] on icon at bounding box center [385, 468] width 20 height 20
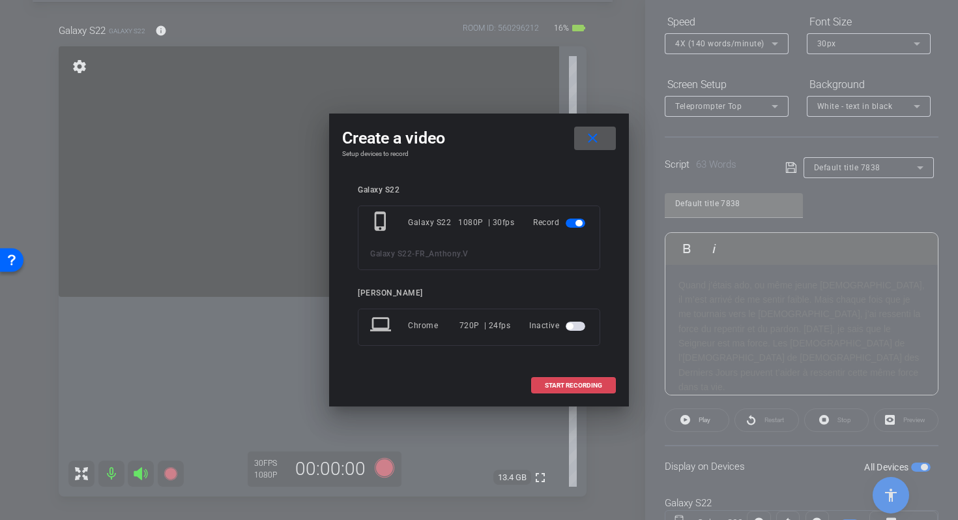
click at [582, 384] on span "START RECORDING" at bounding box center [573, 385] width 57 height 7
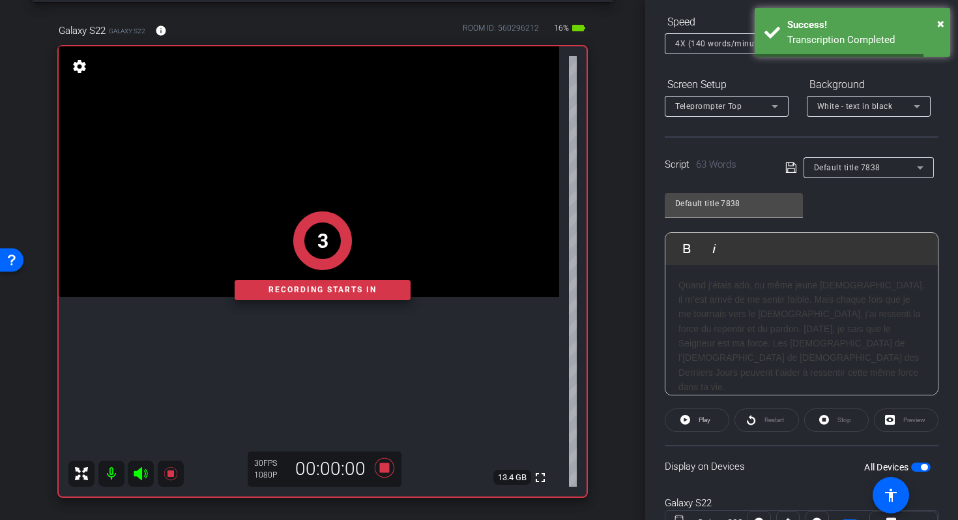
click at [677, 284] on div "Quand j’étais ado, ou même jeune [DEMOGRAPHIC_DATA], il m’est arrivé de me sent…" at bounding box center [802, 336] width 273 height 143
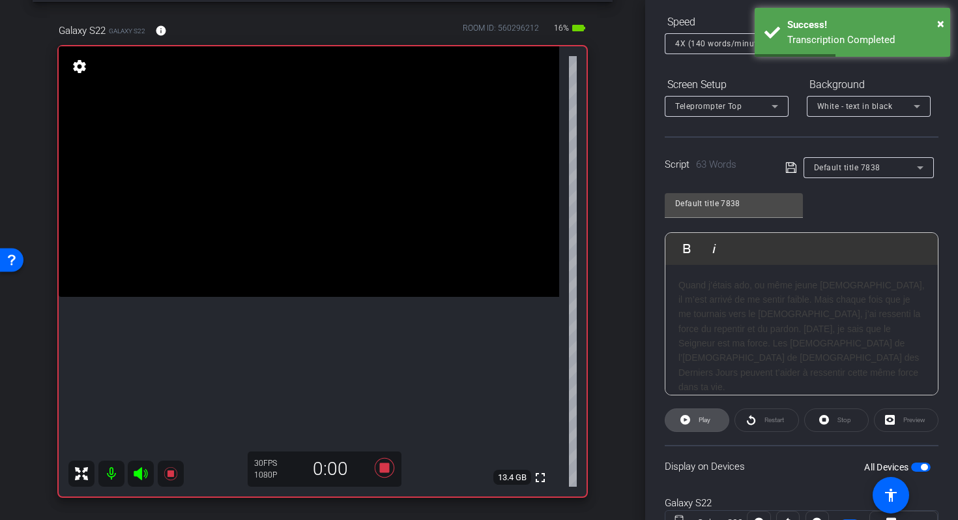
click at [701, 422] on span "Play" at bounding box center [705, 419] width 12 height 7
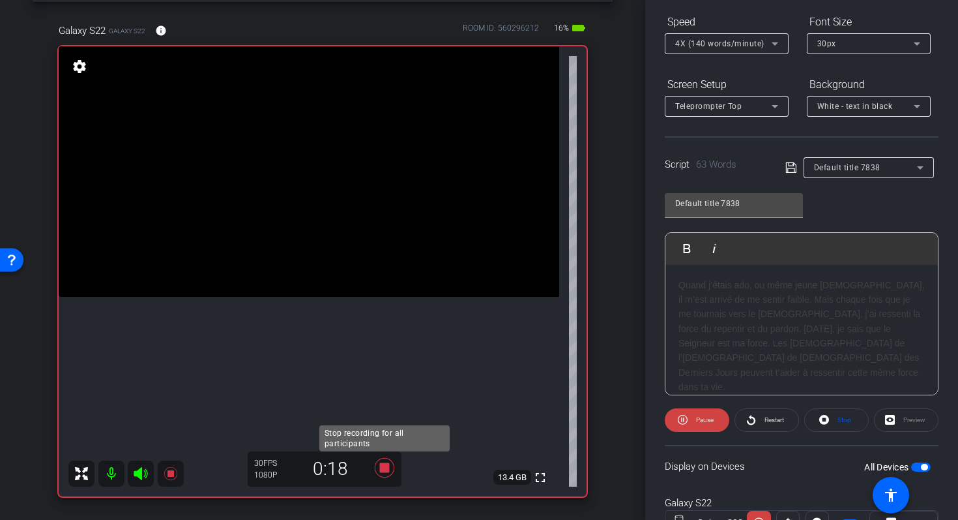
click at [386, 468] on icon at bounding box center [385, 468] width 20 height 20
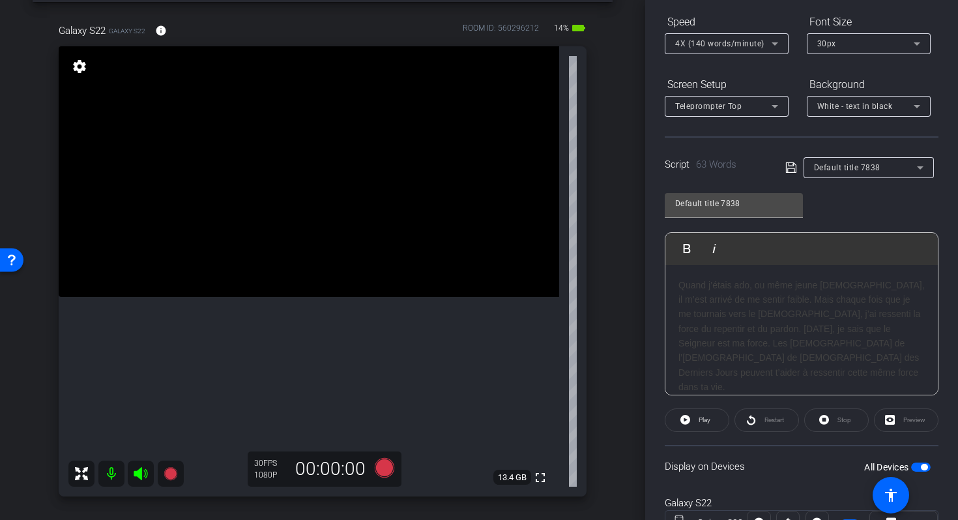
click at [688, 326] on h3 "Quand j’étais ado, ou même jeune [DEMOGRAPHIC_DATA], il m’est arrivé de me sent…" at bounding box center [802, 336] width 246 height 117
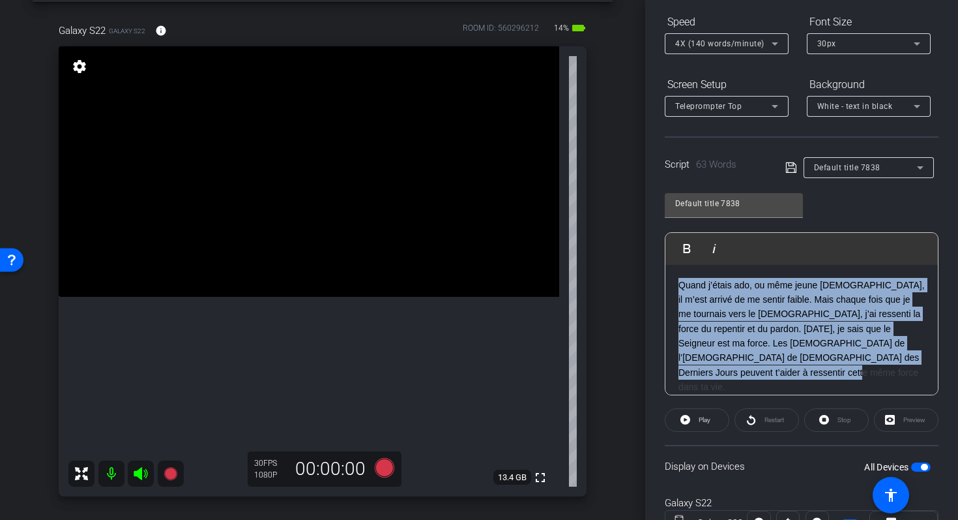
click at [688, 326] on h3 "Quand j’étais ado, ou même jeune [DEMOGRAPHIC_DATA], il m’est arrivé de me sent…" at bounding box center [802, 336] width 246 height 117
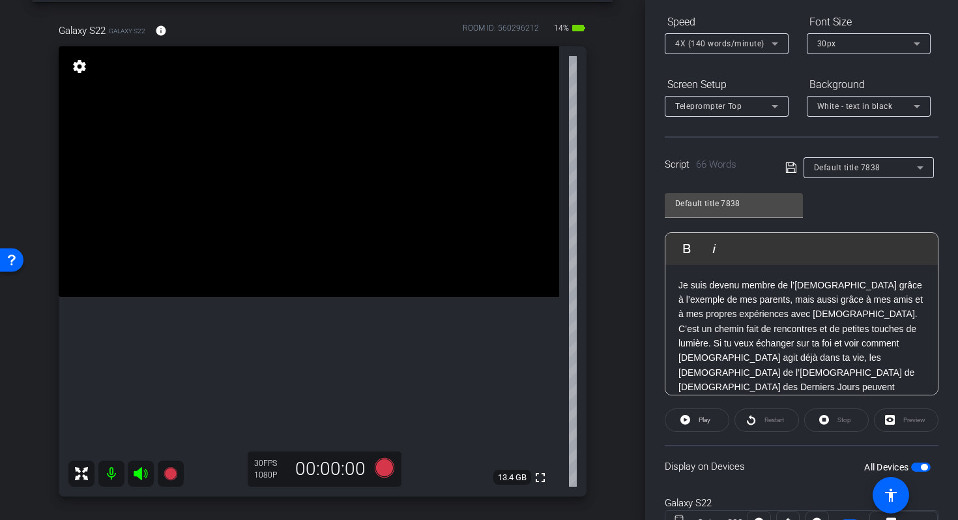
click at [787, 172] on icon at bounding box center [791, 167] width 10 height 10
click at [682, 283] on p "Je suis devenu membre de l’Église grâce à l’exemple de mes parents, mais aussi …" at bounding box center [802, 344] width 246 height 132
click at [677, 284] on div "Je suis devenu membre de l’Église grâce à l’exemple de mes parents, mais aussi …" at bounding box center [802, 344] width 273 height 158
click at [698, 424] on span "Play" at bounding box center [703, 420] width 15 height 18
click at [695, 428] on span "Pause" at bounding box center [703, 420] width 21 height 18
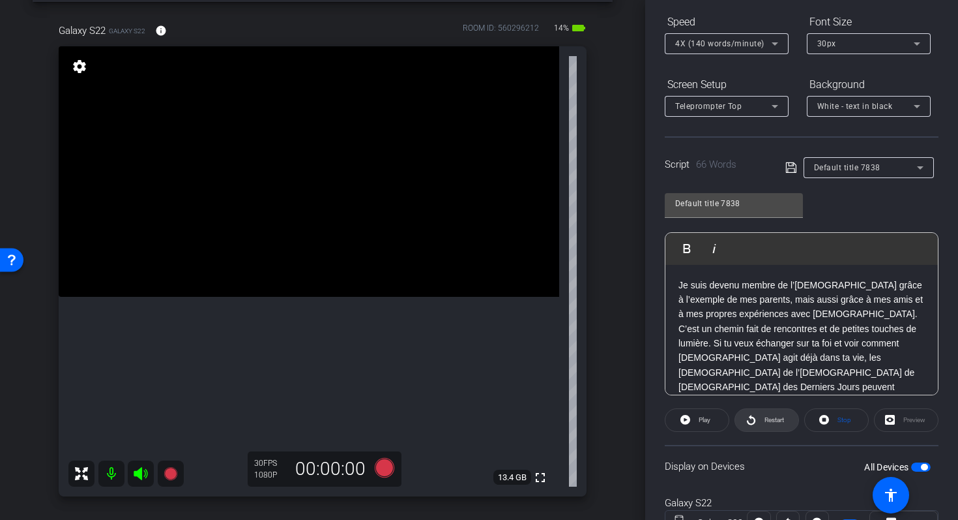
click at [771, 417] on span "Restart" at bounding box center [775, 419] width 20 height 7
click at [682, 284] on p "Je suis devenu membre de l’Église grâce à l’exemple de mes parents, mais aussi …" at bounding box center [802, 344] width 246 height 132
click at [683, 420] on icon at bounding box center [683, 420] width 10 height 10
click at [678, 287] on div "Je suis devenu membre de l’Église grâce à l’exemple de mes parents, mais aussi …" at bounding box center [802, 344] width 273 height 158
click at [385, 467] on icon at bounding box center [385, 468] width 20 height 20
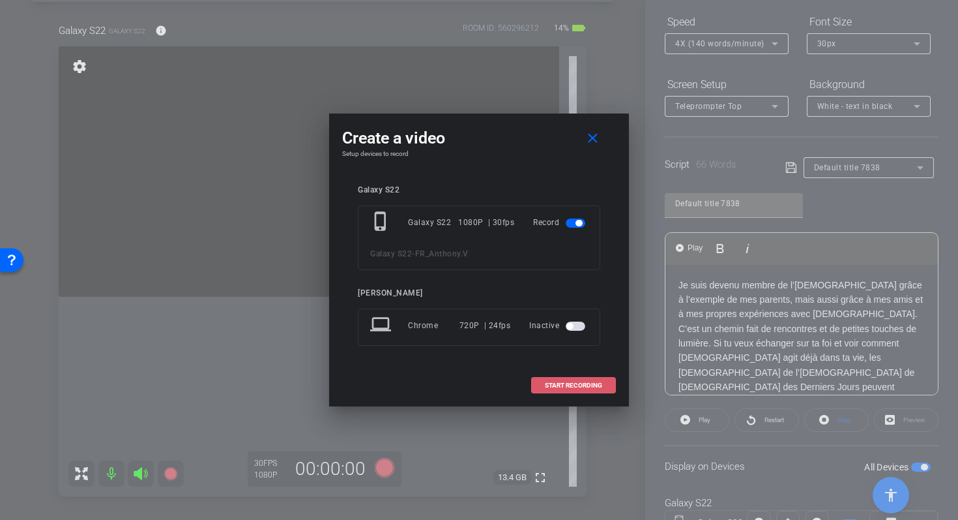
click at [550, 386] on span "START RECORDING" at bounding box center [573, 385] width 57 height 7
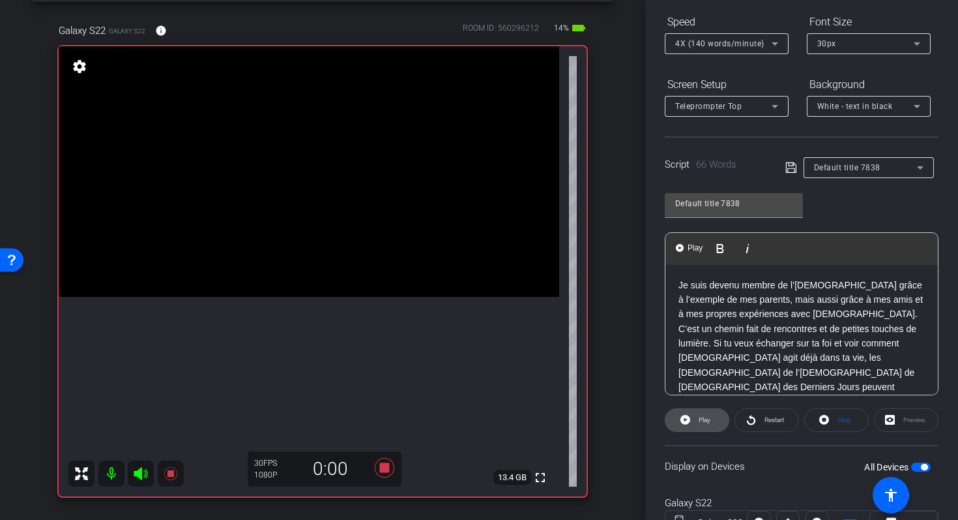
click at [687, 418] on icon at bounding box center [686, 420] width 10 height 10
click at [690, 413] on span at bounding box center [697, 419] width 65 height 31
click at [681, 286] on p "Je suis devenu membre de l’Église grâce à l’exemple de mes parents, mais aussi …" at bounding box center [802, 344] width 246 height 132
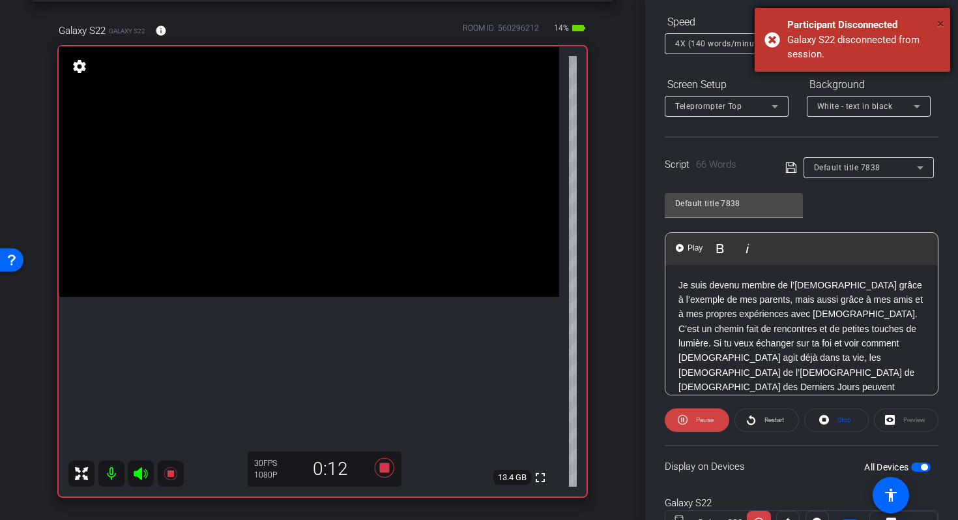
click at [943, 25] on span "×" at bounding box center [941, 24] width 7 height 16
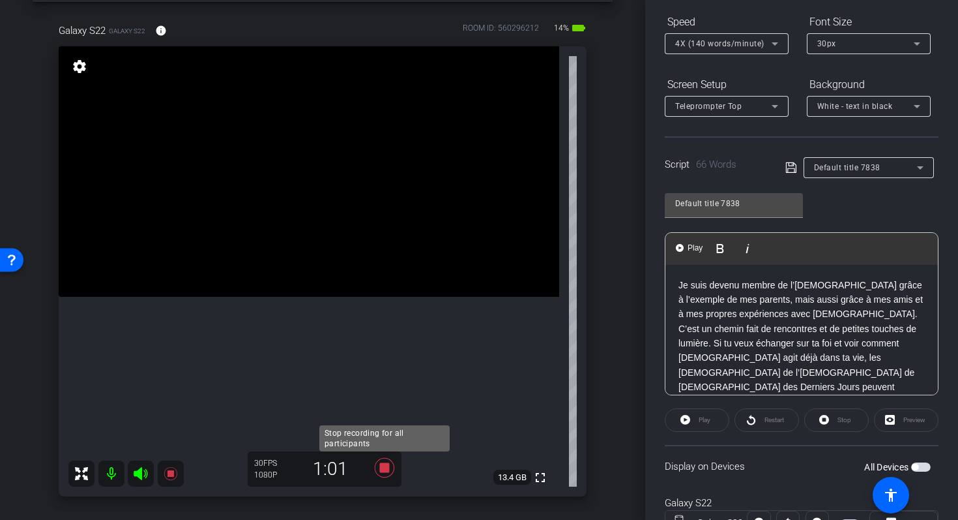
click at [384, 466] on icon at bounding box center [385, 468] width 20 height 20
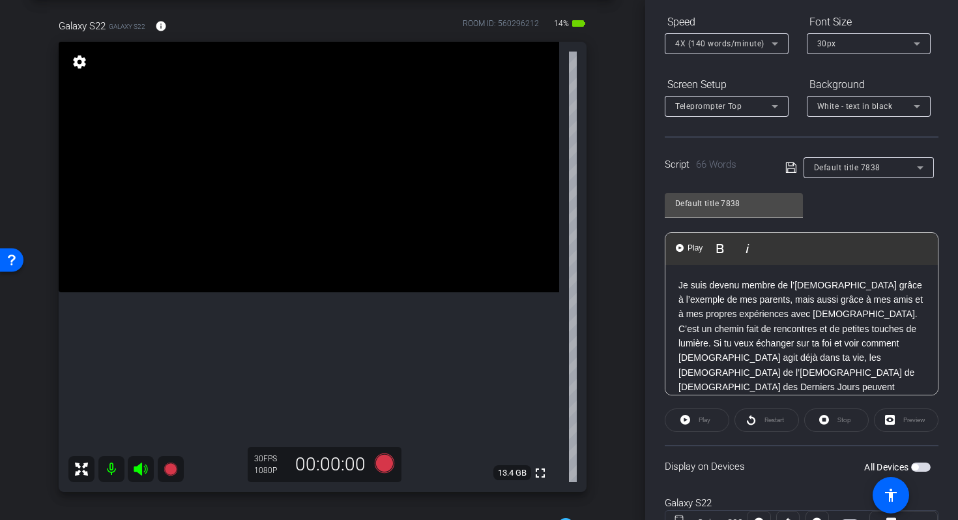
scroll to position [61, 0]
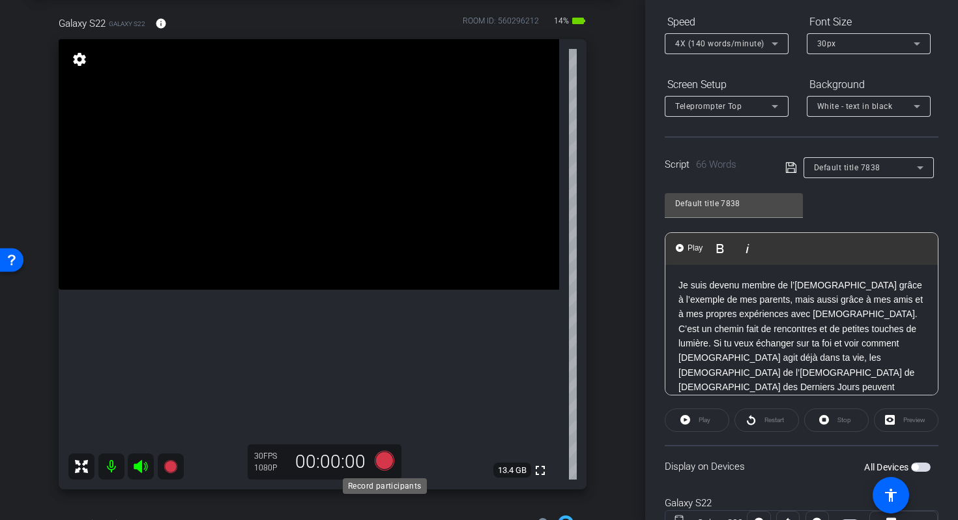
click at [384, 461] on icon at bounding box center [385, 461] width 20 height 20
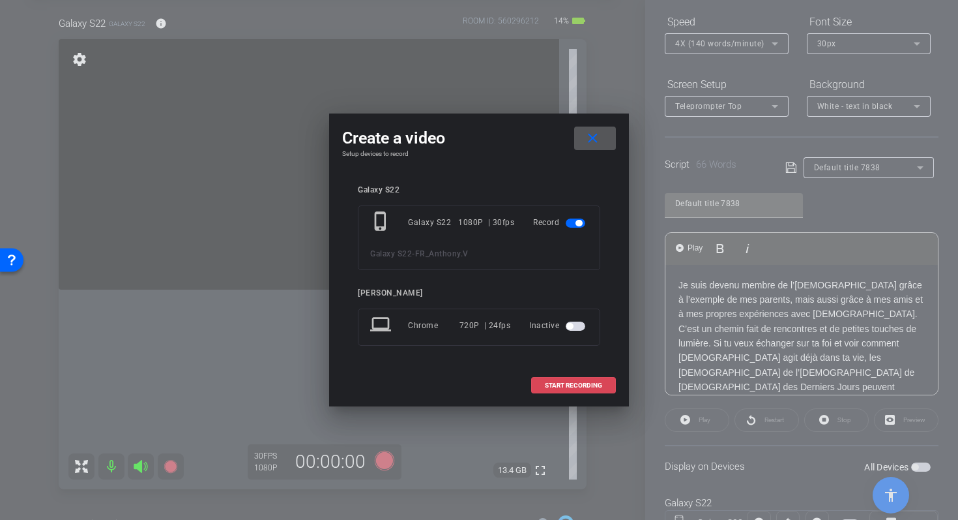
click at [560, 377] on span at bounding box center [573, 385] width 83 height 31
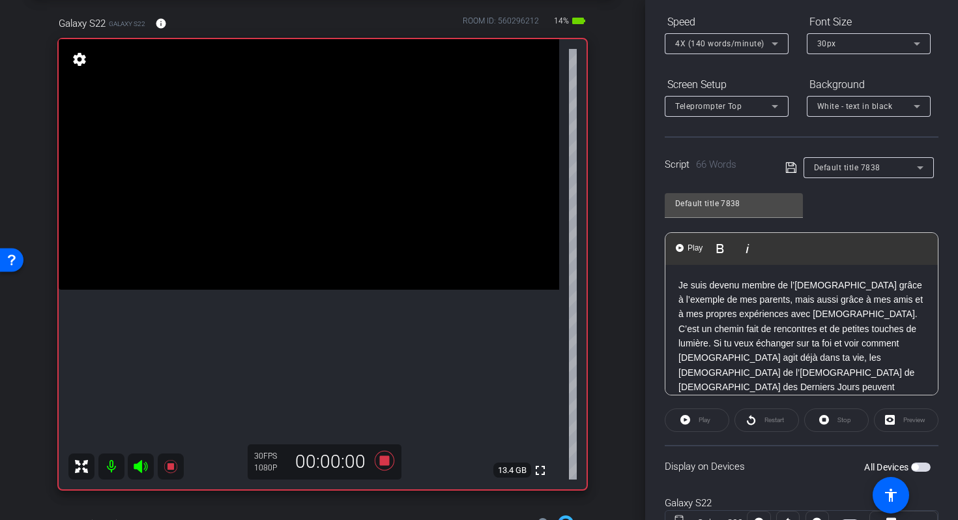
click at [694, 419] on div "Play" at bounding box center [697, 419] width 65 height 23
click at [687, 421] on div "Play" at bounding box center [697, 419] width 65 height 23
click at [676, 281] on div "Je suis devenu membre de l’Église grâce à l’exemple de mes parents, mais aussi …" at bounding box center [802, 344] width 273 height 158
click at [689, 421] on div "Play" at bounding box center [697, 419] width 65 height 23
click at [681, 417] on div "Play" at bounding box center [697, 419] width 65 height 23
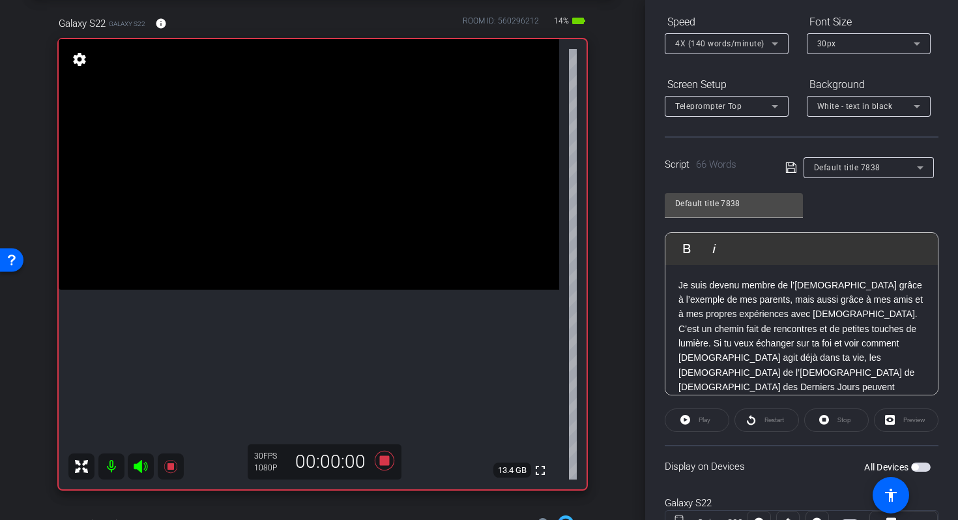
click at [683, 282] on p "Je suis devenu membre de l’Église grâce à l’exemple de mes parents, mais aussi …" at bounding box center [802, 344] width 246 height 132
click at [756, 422] on div "Restart" at bounding box center [767, 419] width 65 height 23
click at [751, 409] on div "Restart" at bounding box center [767, 419] width 65 height 23
click at [680, 284] on p "Je suis devenu membre de l’Église grâce à l’exemple de mes parents, mais aussi …" at bounding box center [802, 344] width 246 height 132
click at [757, 425] on div "Restart" at bounding box center [767, 419] width 65 height 23
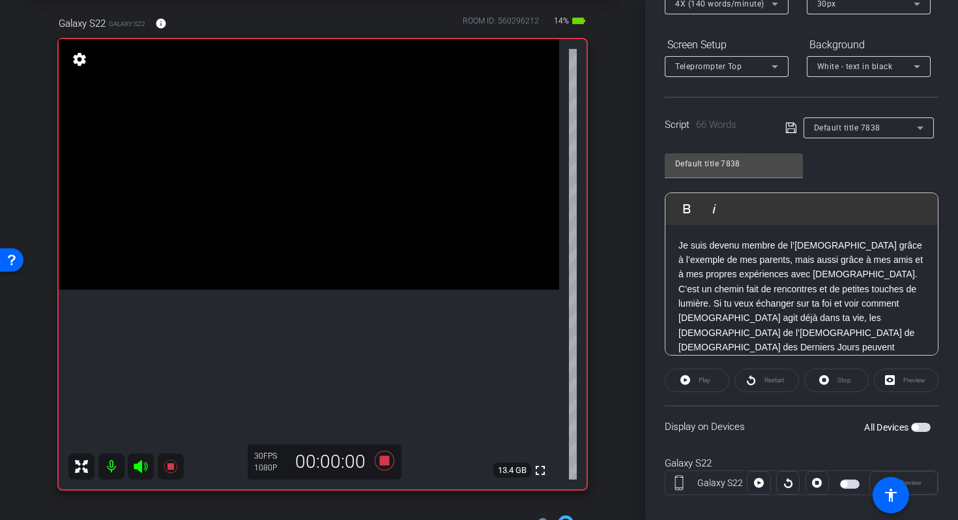
scroll to position [177, 0]
click at [848, 329] on p "Je suis devenu membre de l’Église grâce à l’exemple de mes parents, mais aussi …" at bounding box center [802, 303] width 246 height 132
click at [788, 126] on icon at bounding box center [792, 127] width 12 height 16
click at [679, 244] on p "Je suis devenu membre de l’Église grâce à l’exemple de mes parents, mais aussi …" at bounding box center [802, 303] width 246 height 132
click at [691, 373] on div "Play" at bounding box center [697, 379] width 65 height 23
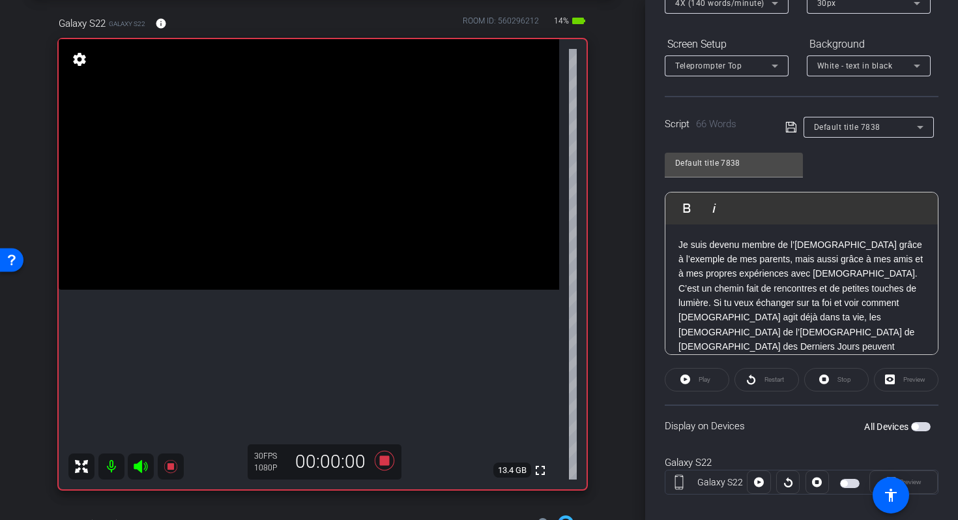
click at [685, 381] on div "Play" at bounding box center [697, 379] width 65 height 23
click at [380, 464] on icon at bounding box center [385, 461] width 20 height 20
click at [385, 457] on icon at bounding box center [385, 461] width 20 height 20
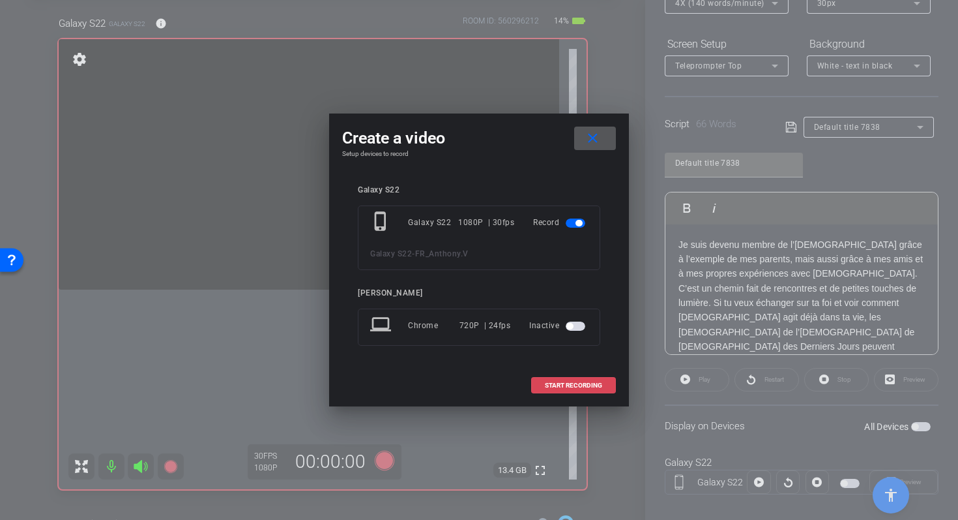
click at [562, 385] on span "START RECORDING" at bounding box center [573, 385] width 57 height 7
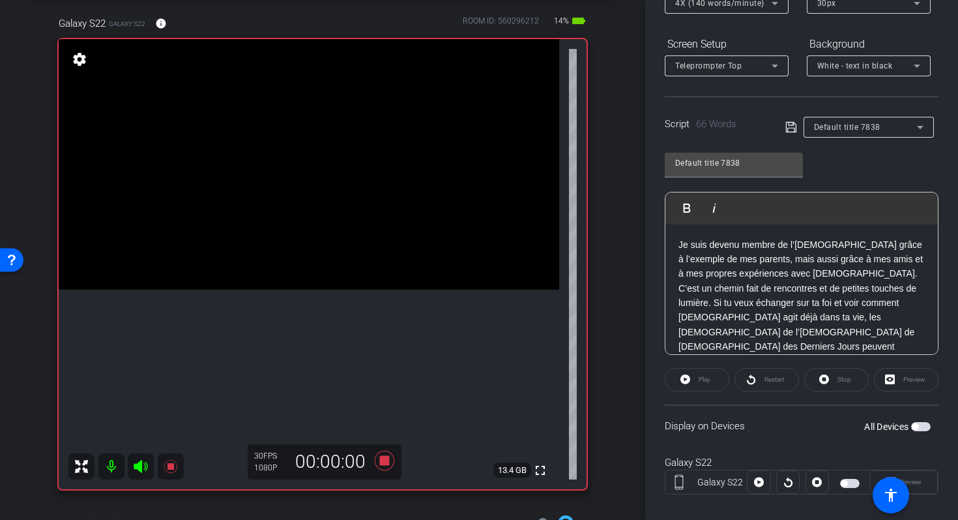
click at [685, 380] on div "Play" at bounding box center [697, 379] width 65 height 23
click at [682, 375] on div "Play" at bounding box center [697, 379] width 65 height 23
click at [916, 426] on span "button" at bounding box center [915, 426] width 7 height 7
click at [689, 378] on div "Play" at bounding box center [697, 379] width 65 height 23
click at [682, 381] on div "Play" at bounding box center [697, 379] width 65 height 23
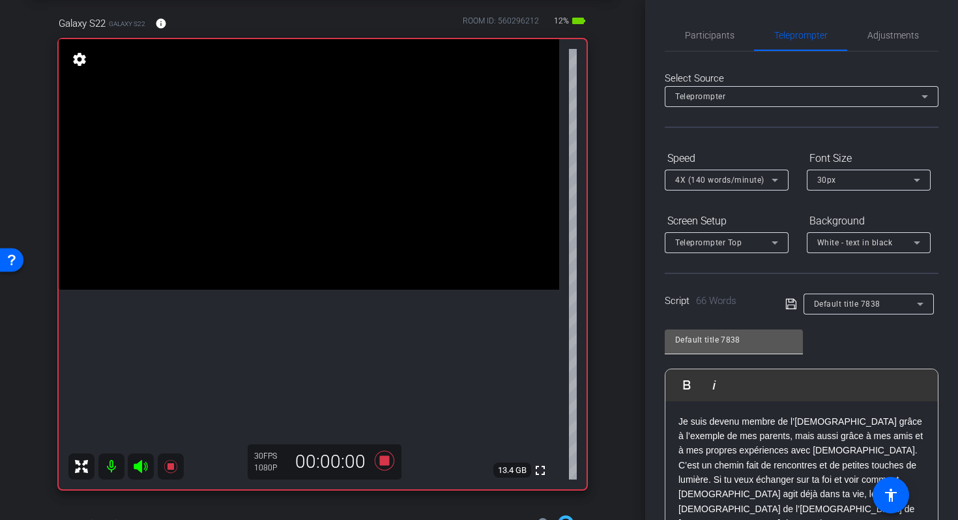
scroll to position [193, 0]
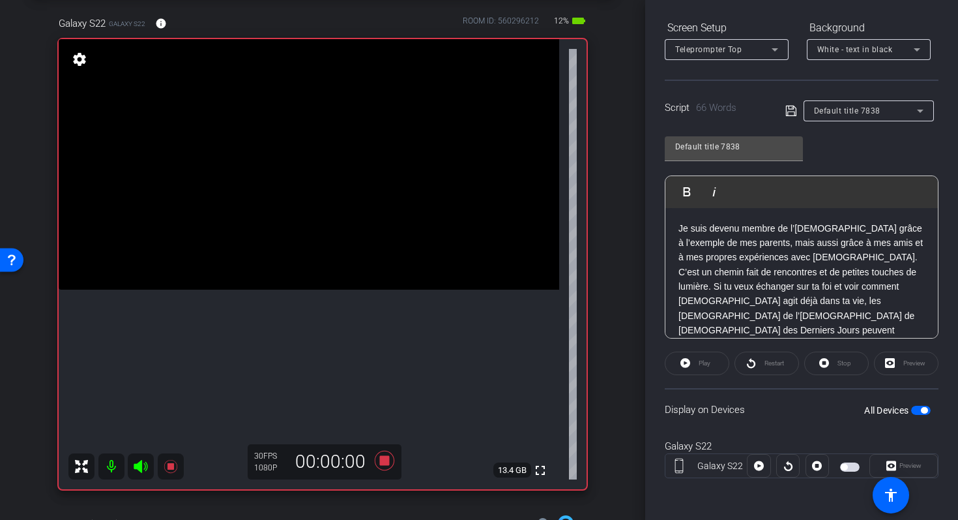
click at [688, 358] on div "Play" at bounding box center [697, 362] width 65 height 23
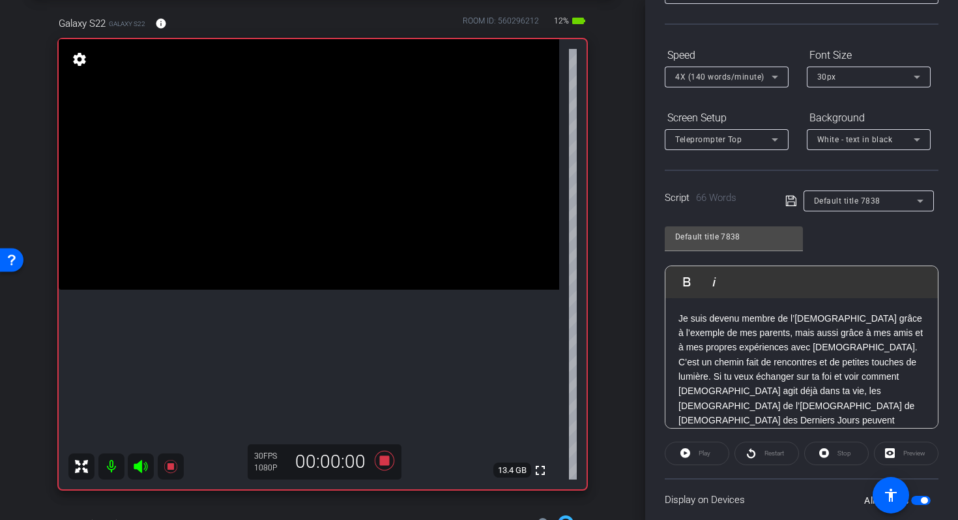
scroll to position [0, 0]
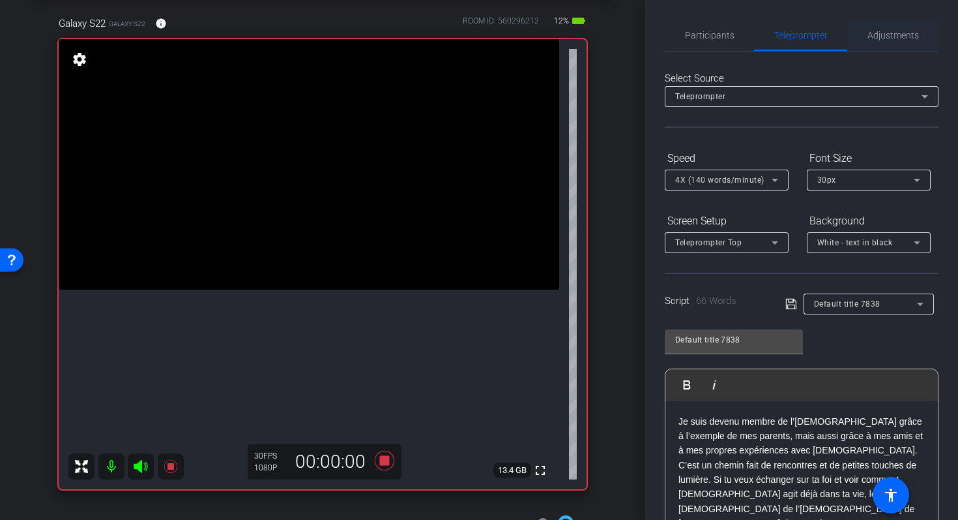
click at [880, 36] on span "Adjustments" at bounding box center [894, 35] width 52 height 9
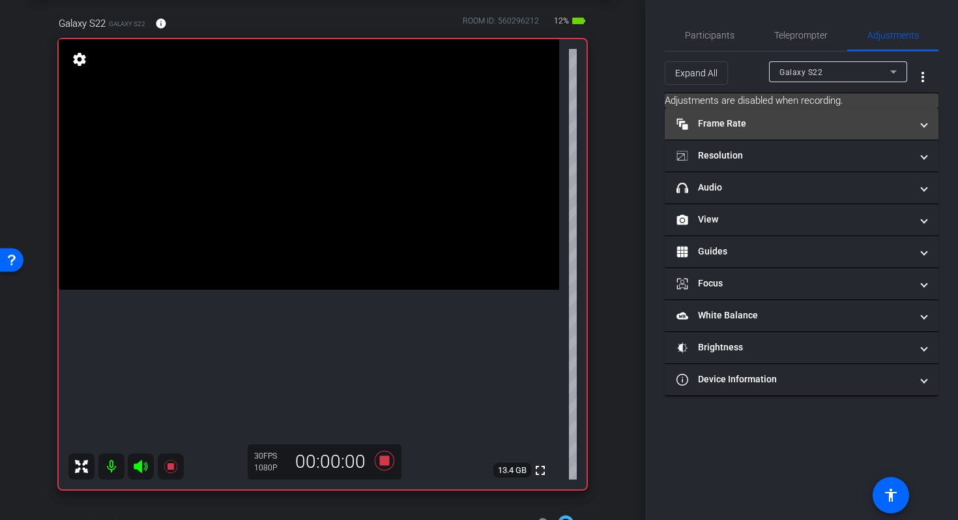
click at [730, 127] on mat-panel-title "Frame Rate Frame Rate" at bounding box center [794, 124] width 235 height 14
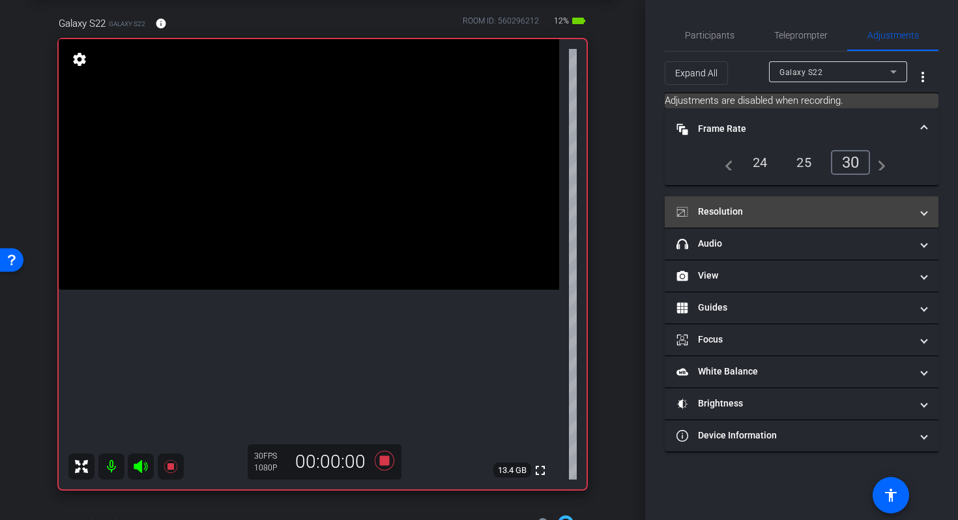
click at [734, 198] on mat-expansion-panel-header "Resolution" at bounding box center [802, 211] width 274 height 31
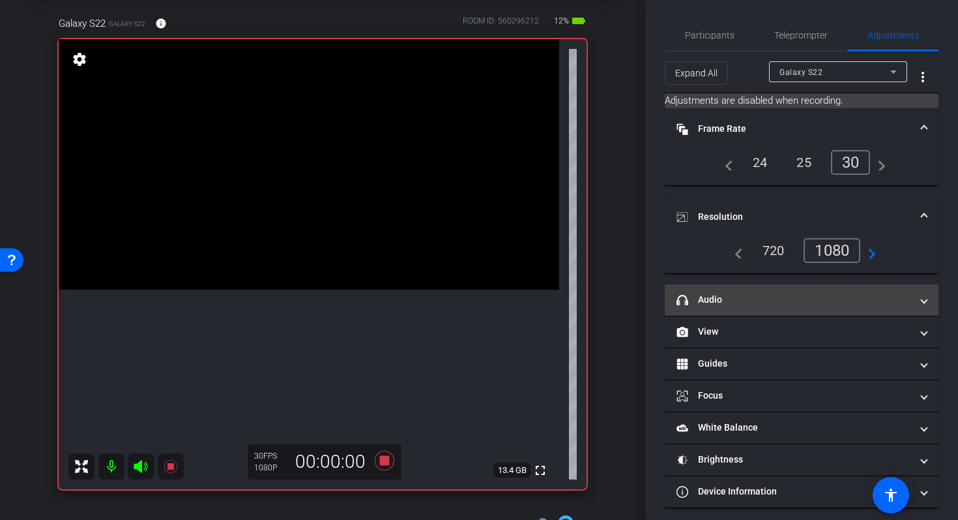
click at [738, 288] on mat-expansion-panel-header "headphone icon Audio" at bounding box center [802, 299] width 274 height 31
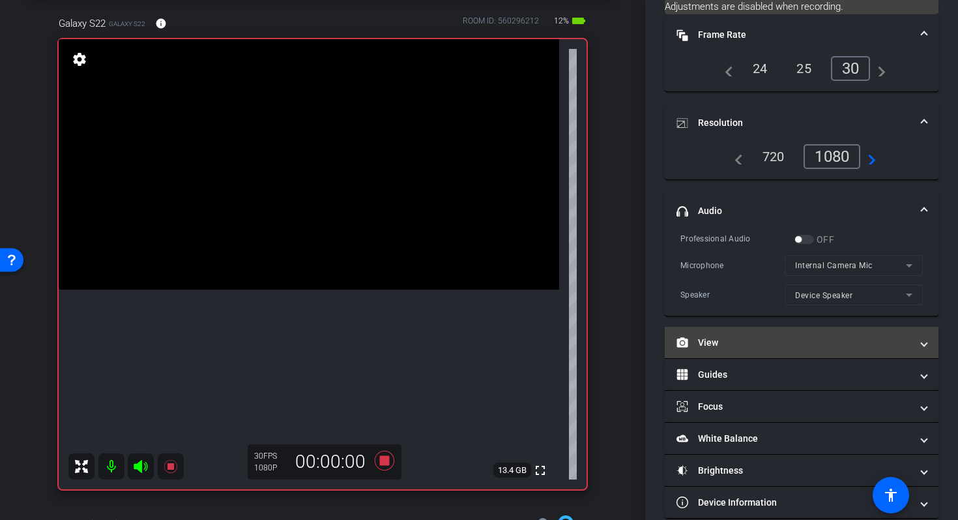
click at [737, 343] on mat-panel-title "View" at bounding box center [794, 343] width 235 height 14
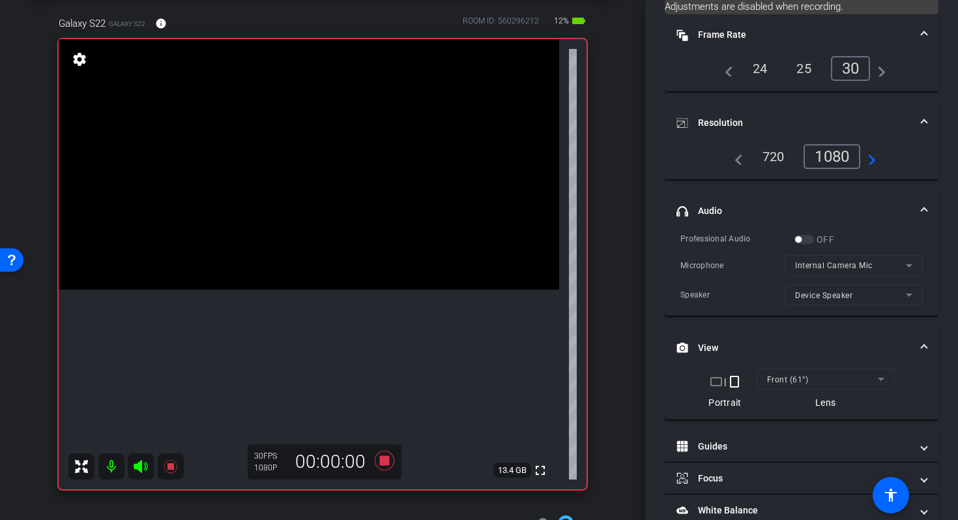
scroll to position [177, 0]
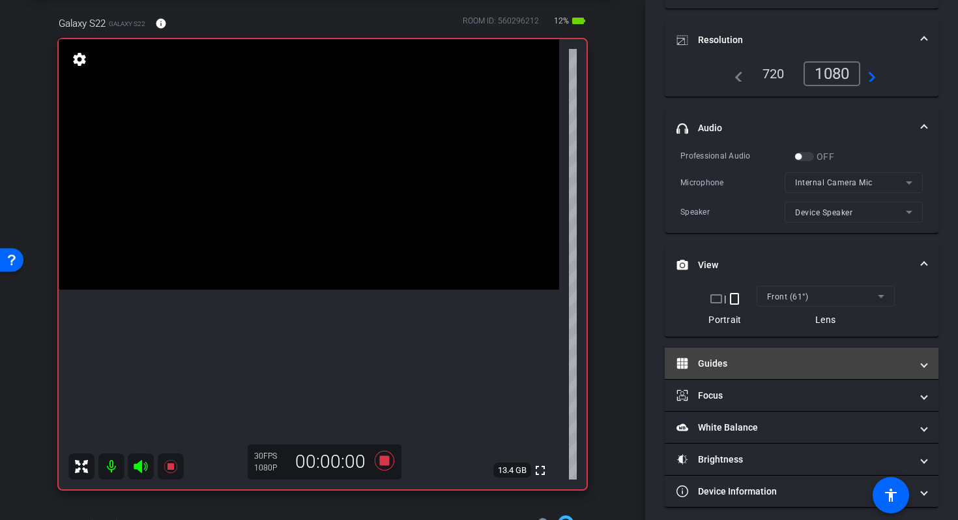
click at [711, 367] on mat-panel-title "Guides" at bounding box center [794, 364] width 235 height 14
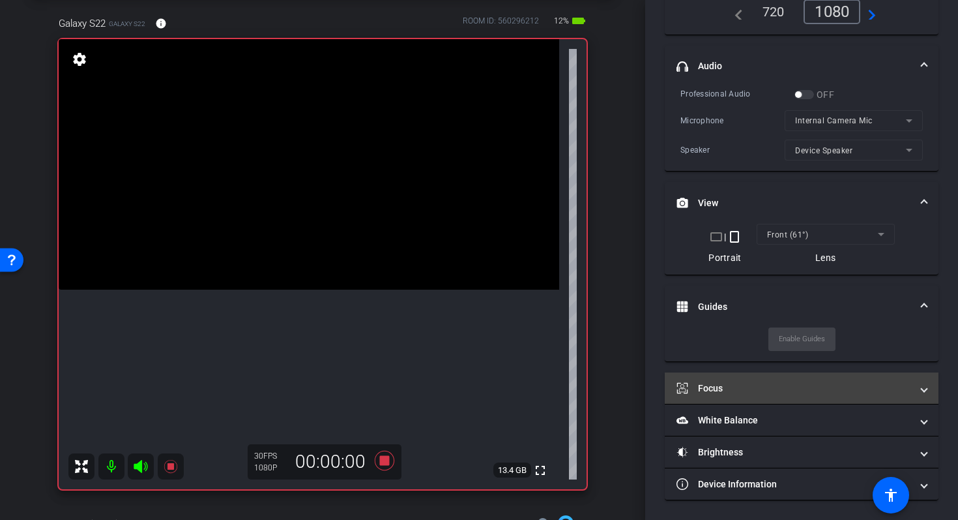
click at [717, 385] on mat-panel-title "Focus" at bounding box center [794, 388] width 235 height 14
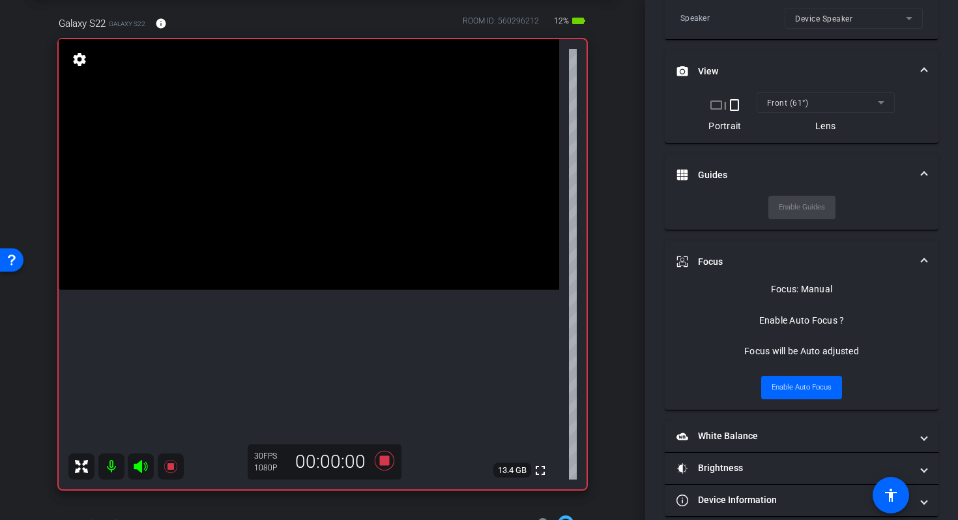
scroll to position [386, 0]
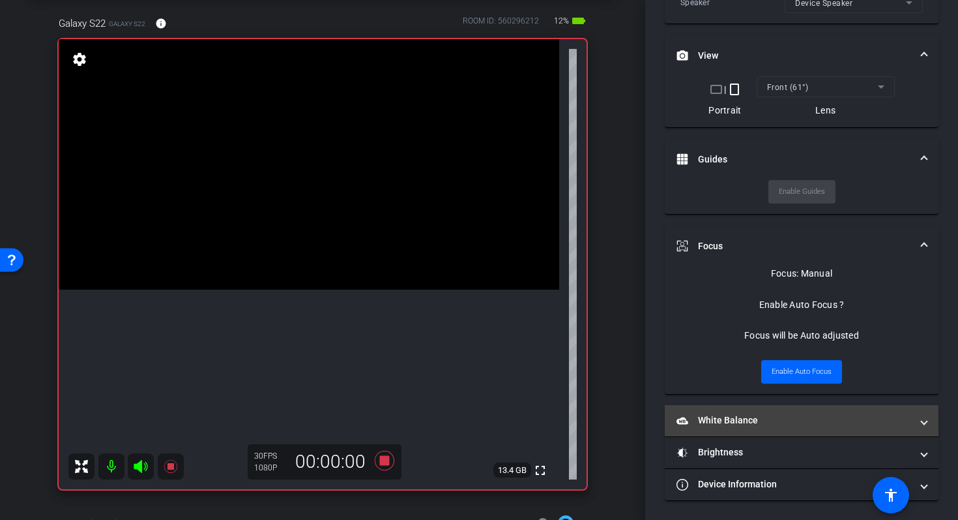
click at [717, 430] on mat-expansion-panel-header "White Balance White Balance" at bounding box center [802, 420] width 274 height 31
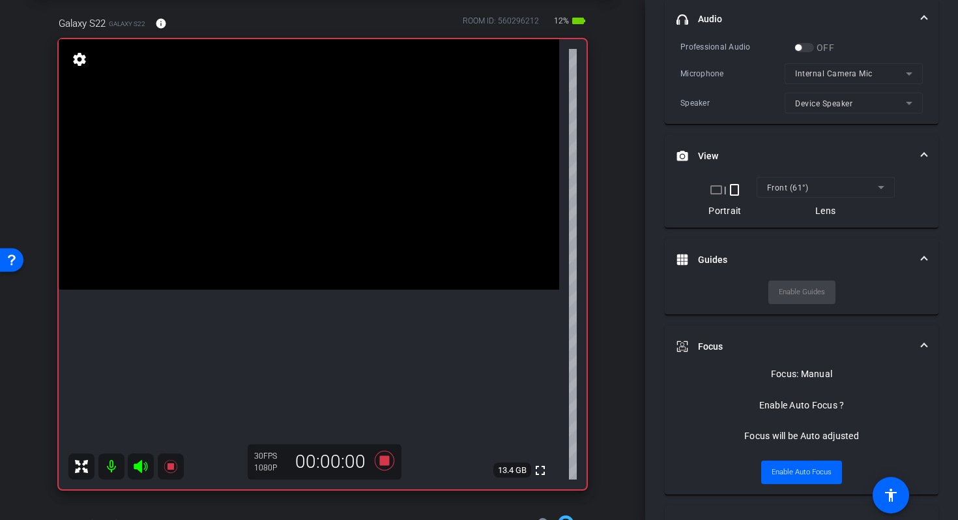
scroll to position [0, 0]
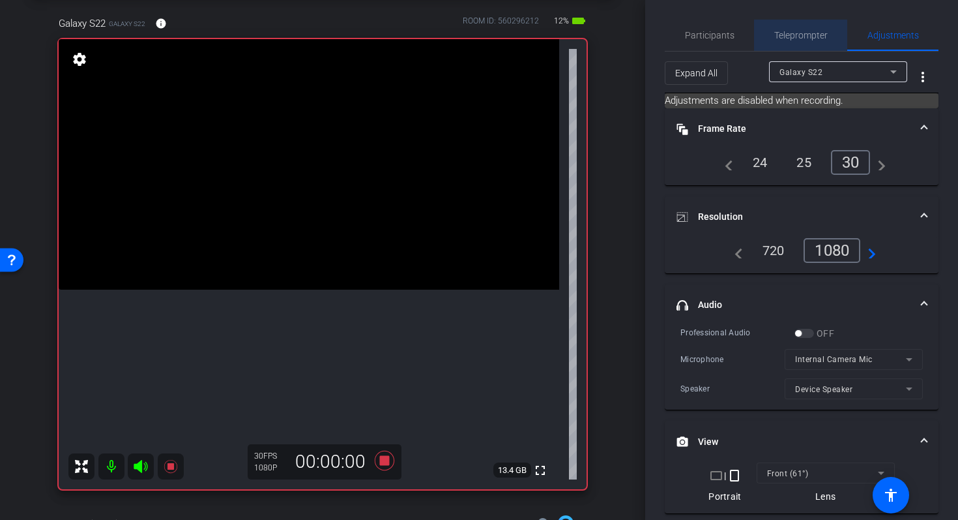
click at [793, 38] on span "Teleprompter" at bounding box center [801, 35] width 53 height 9
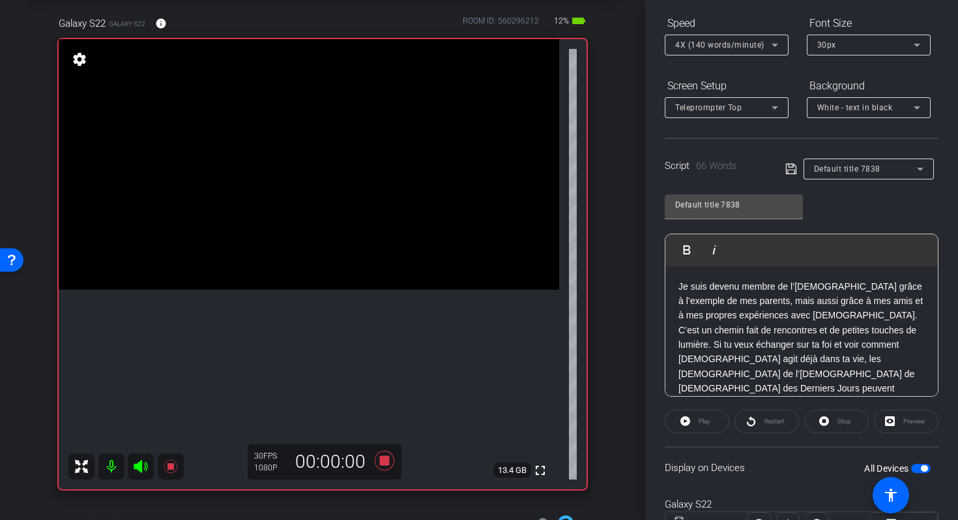
scroll to position [193, 0]
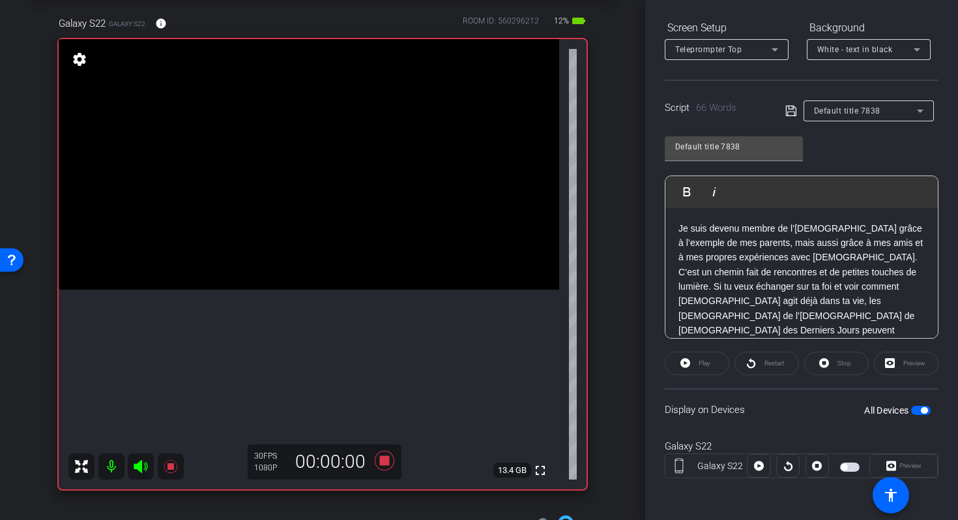
click at [790, 108] on icon at bounding box center [792, 111] width 12 height 16
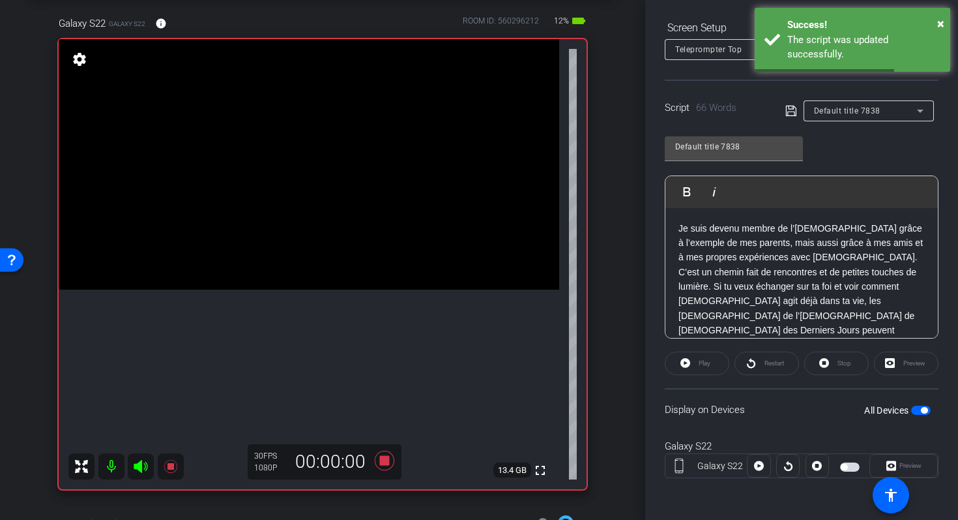
click at [680, 230] on p "Je suis devenu membre de l’Église grâce à l’exemple de mes parents, mais aussi …" at bounding box center [802, 287] width 246 height 132
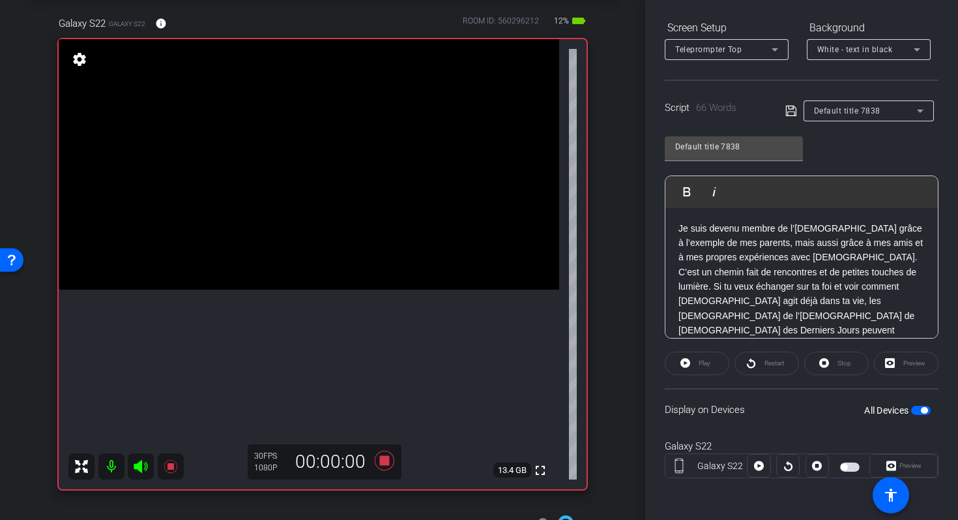
click at [681, 364] on div "Play" at bounding box center [697, 362] width 65 height 23
click at [685, 360] on div "Play" at bounding box center [697, 362] width 65 height 23
click at [752, 368] on div "Restart" at bounding box center [767, 362] width 65 height 23
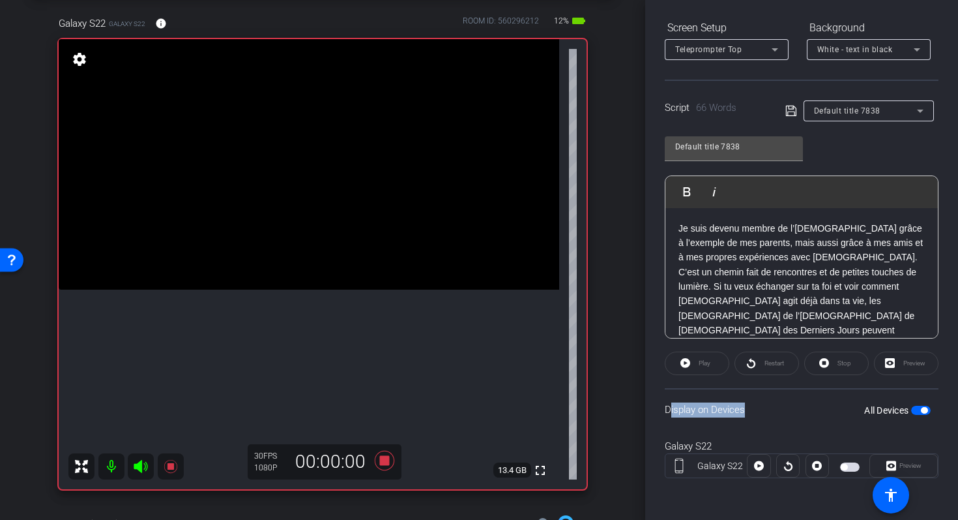
click at [752, 368] on div "Restart" at bounding box center [767, 362] width 65 height 23
click at [764, 308] on p "Je suis devenu membre de l’Église grâce à l’exemple de mes parents, mais aussi …" at bounding box center [802, 287] width 246 height 132
click at [860, 312] on p "Je suis devenu membre de l’Église grâce à l’exemple de mes parents, mais aussi …" at bounding box center [802, 287] width 246 height 132
click at [750, 364] on div "Restart" at bounding box center [767, 362] width 65 height 23
click at [824, 361] on div "Stop" at bounding box center [837, 362] width 65 height 23
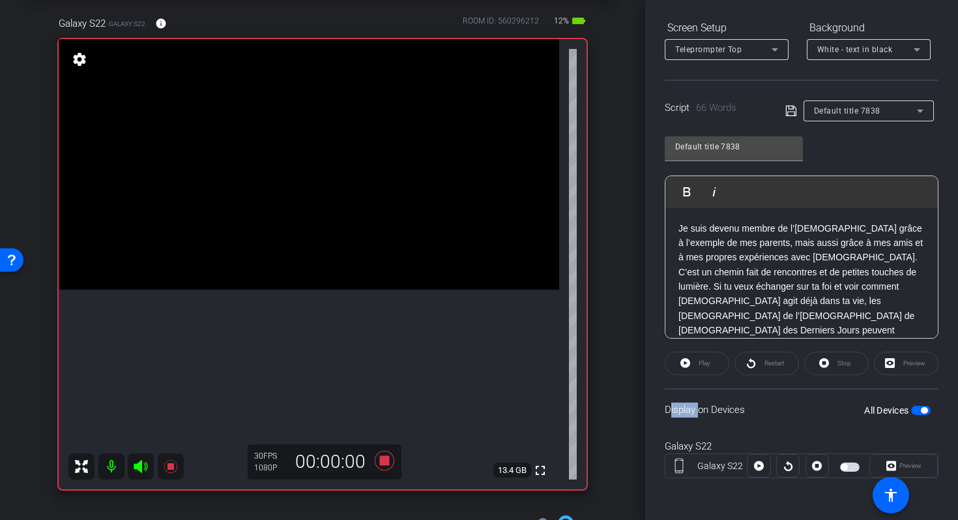
click at [824, 361] on div "Stop" at bounding box center [837, 362] width 65 height 23
click at [687, 364] on div "Play" at bounding box center [697, 362] width 65 height 23
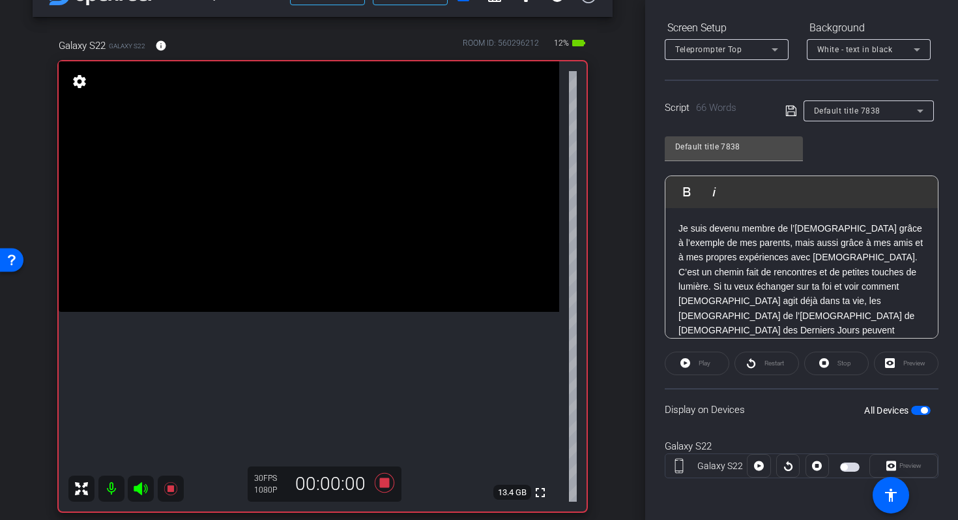
scroll to position [53, 0]
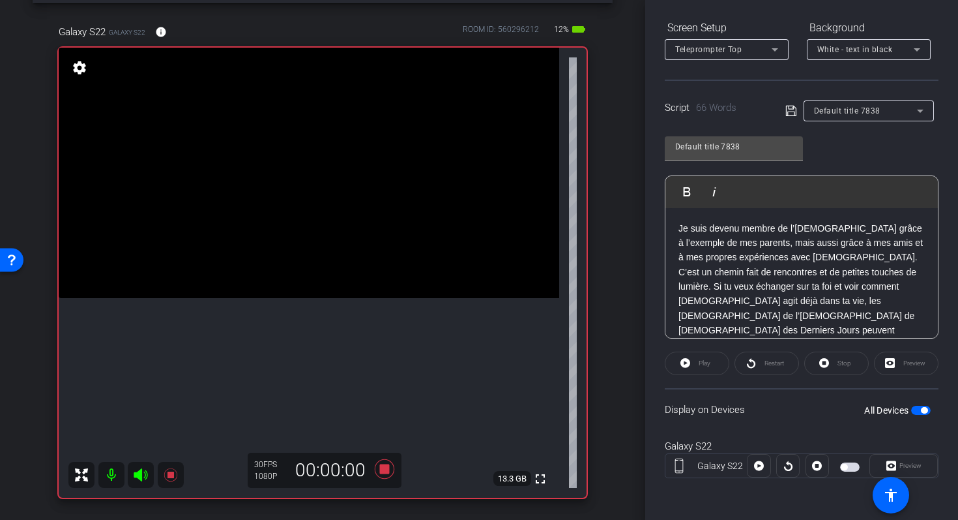
click at [844, 466] on span "button" at bounding box center [844, 467] width 7 height 7
click at [683, 368] on div "Play" at bounding box center [697, 362] width 65 height 23
click at [683, 361] on div "Play" at bounding box center [697, 362] width 65 height 23
click at [690, 358] on div "Play" at bounding box center [697, 362] width 65 height 23
click at [789, 111] on icon at bounding box center [791, 111] width 10 height 10
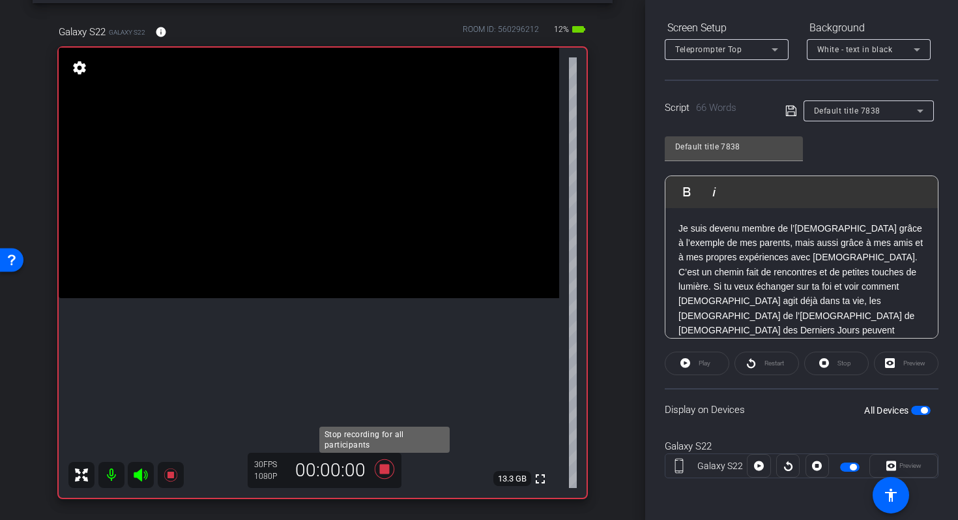
click at [376, 472] on icon at bounding box center [384, 468] width 31 height 23
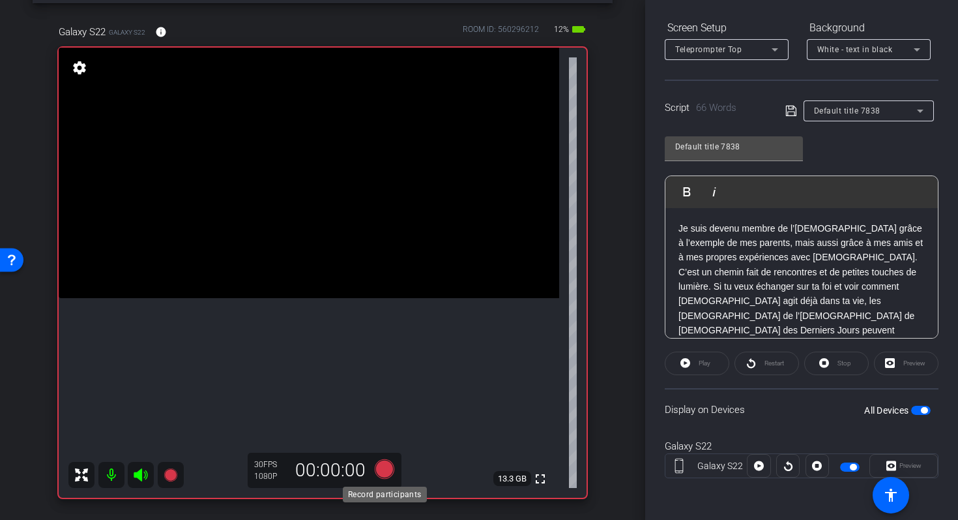
click at [380, 470] on icon at bounding box center [385, 469] width 20 height 20
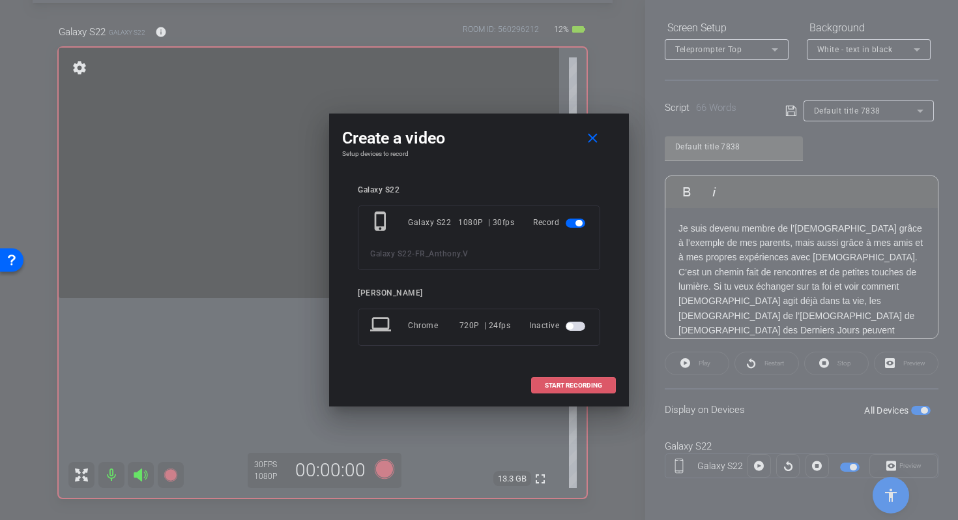
click at [561, 384] on span "START RECORDING" at bounding box center [573, 385] width 57 height 7
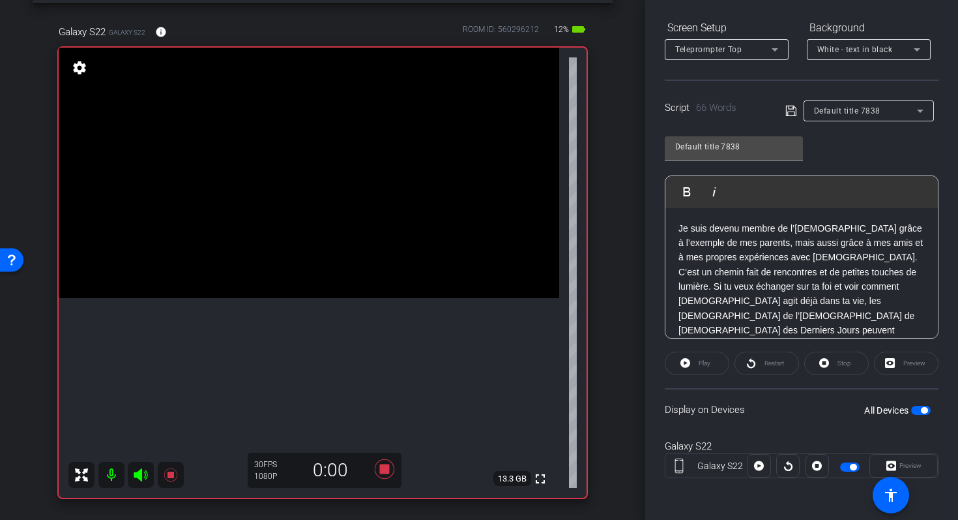
click at [683, 364] on div "Play" at bounding box center [697, 362] width 65 height 23
click at [688, 361] on div "Play" at bounding box center [697, 362] width 65 height 23
click at [751, 364] on div "Restart" at bounding box center [767, 362] width 65 height 23
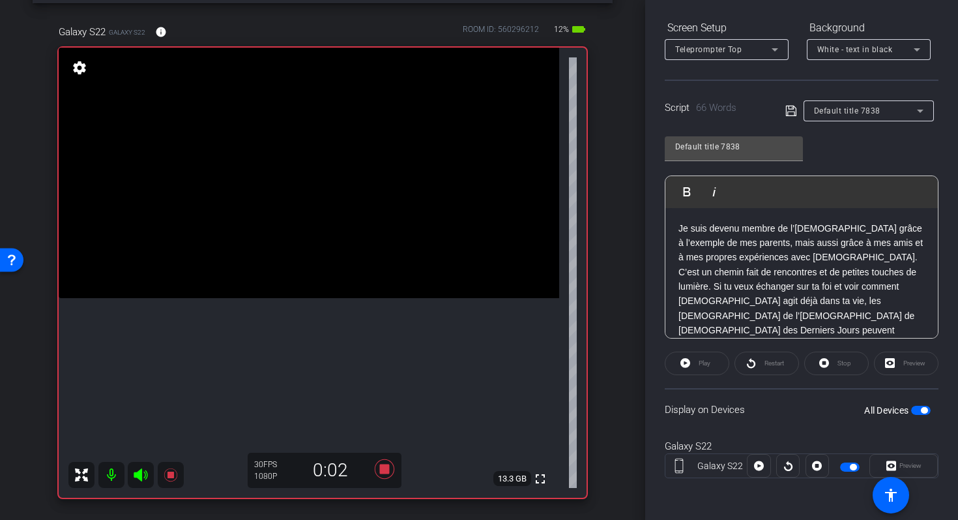
click at [751, 364] on div "Restart" at bounding box center [767, 362] width 65 height 23
click at [816, 318] on p "Je suis devenu membre de l’Église grâce à l’exemple de mes parents, mais aussi …" at bounding box center [802, 287] width 246 height 132
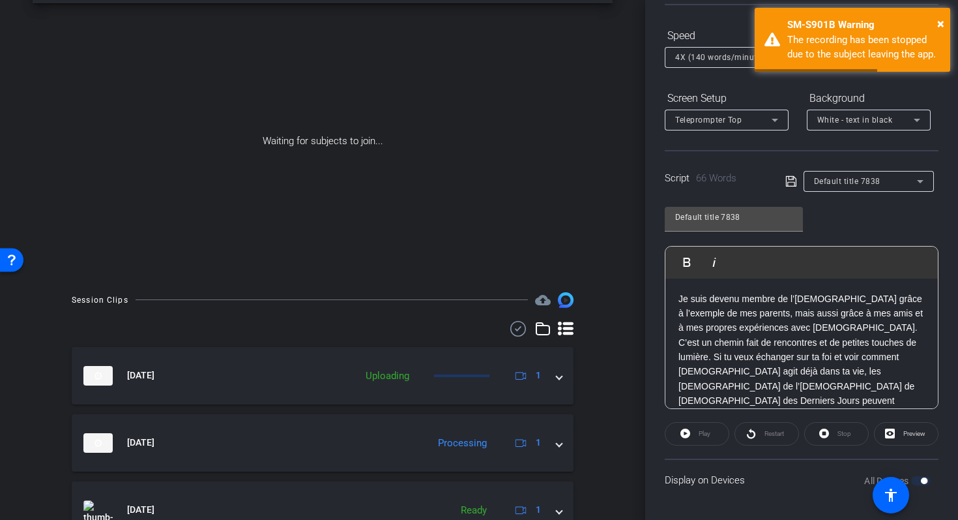
click at [763, 343] on p "Je suis devenu membre de l’Église grâce à l’exemple de mes parents, mais aussi …" at bounding box center [802, 357] width 246 height 132
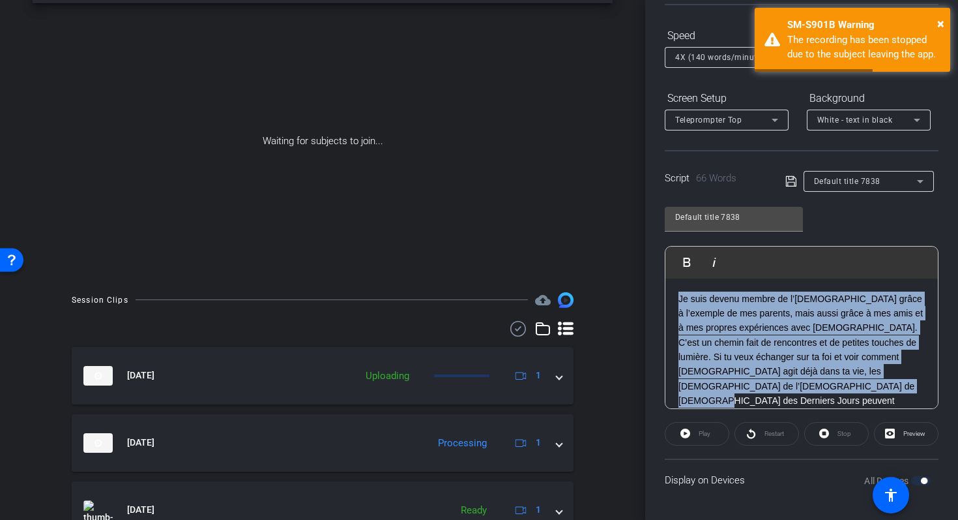
click at [763, 343] on p "Je suis devenu membre de l’Église grâce à l’exemple de mes parents, mais aussi …" at bounding box center [802, 357] width 246 height 132
copy p "Je suis devenu membre de l’Église grâce à l’exemple de mes parents, mais aussi …"
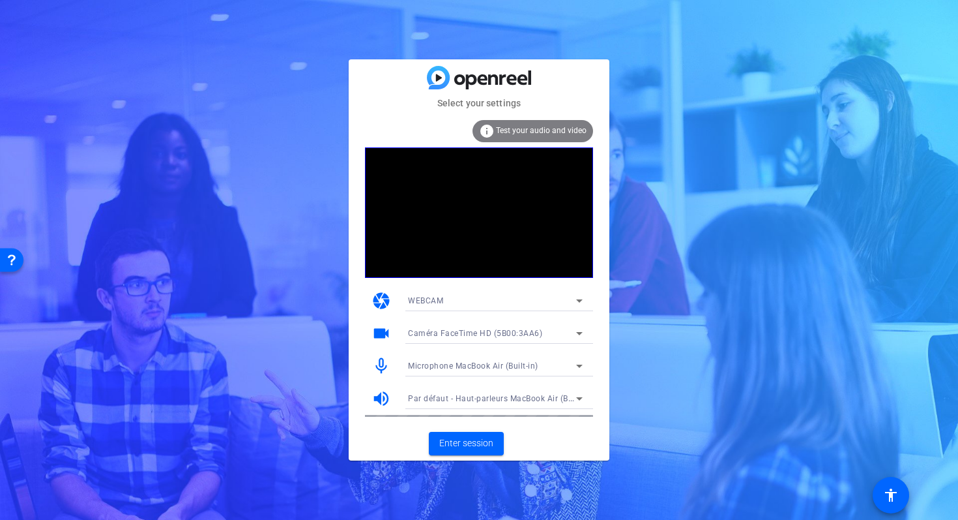
click at [570, 364] on div "Microphone MacBook Air (Built-in)" at bounding box center [492, 365] width 168 height 16
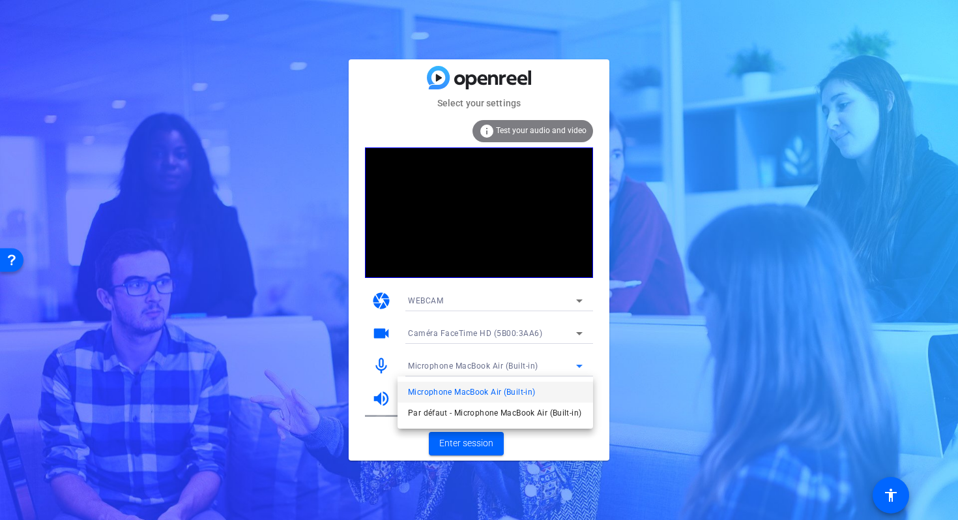
click at [499, 393] on span "Microphone MacBook Air (Built-in)" at bounding box center [471, 392] width 127 height 16
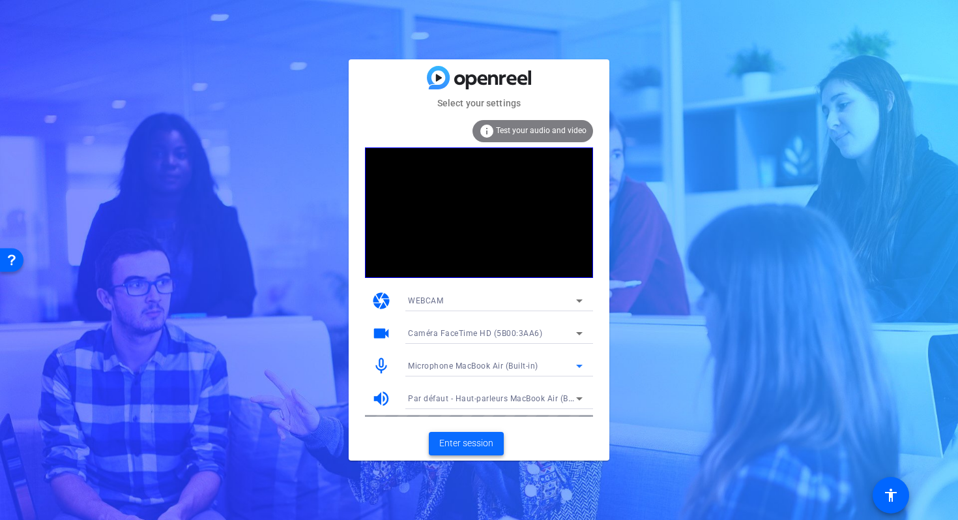
click at [467, 441] on span "Enter session" at bounding box center [466, 443] width 54 height 14
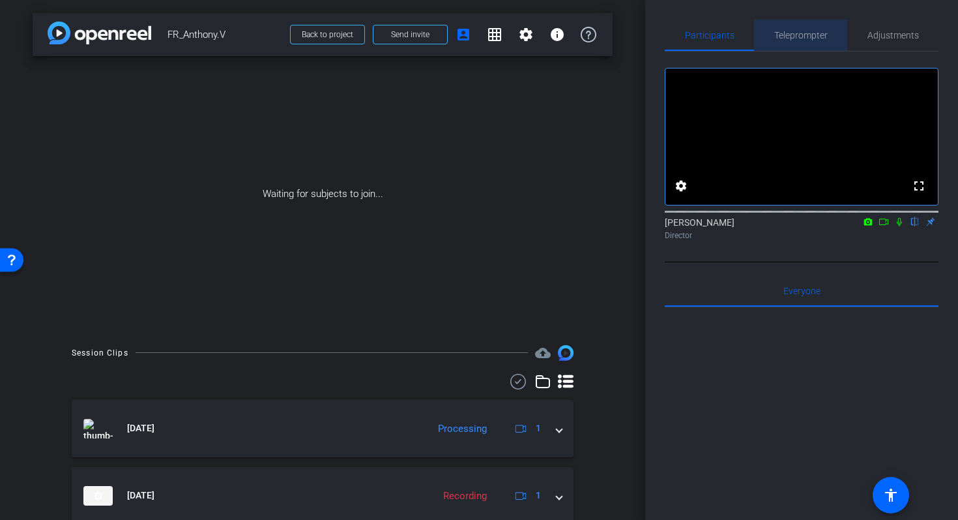
click at [800, 37] on span "Teleprompter" at bounding box center [801, 35] width 53 height 9
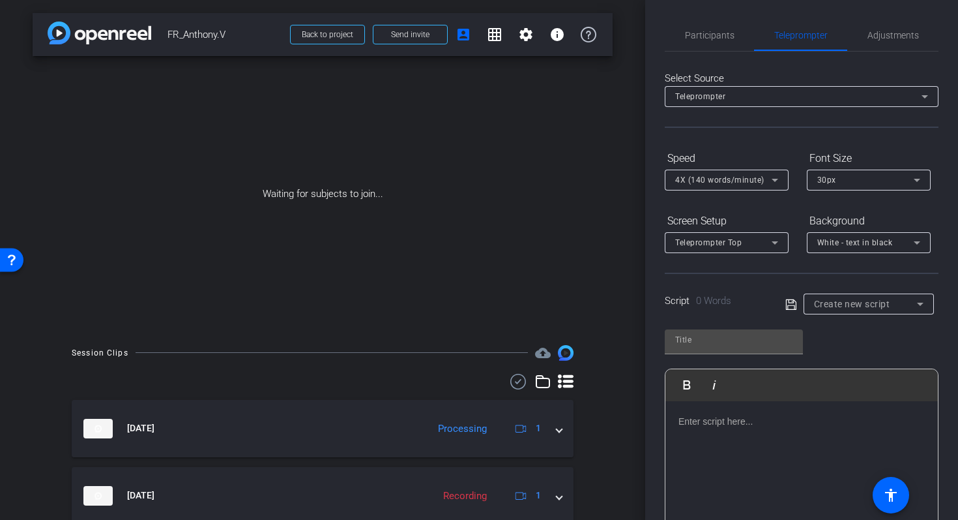
type input "Default title 7838"
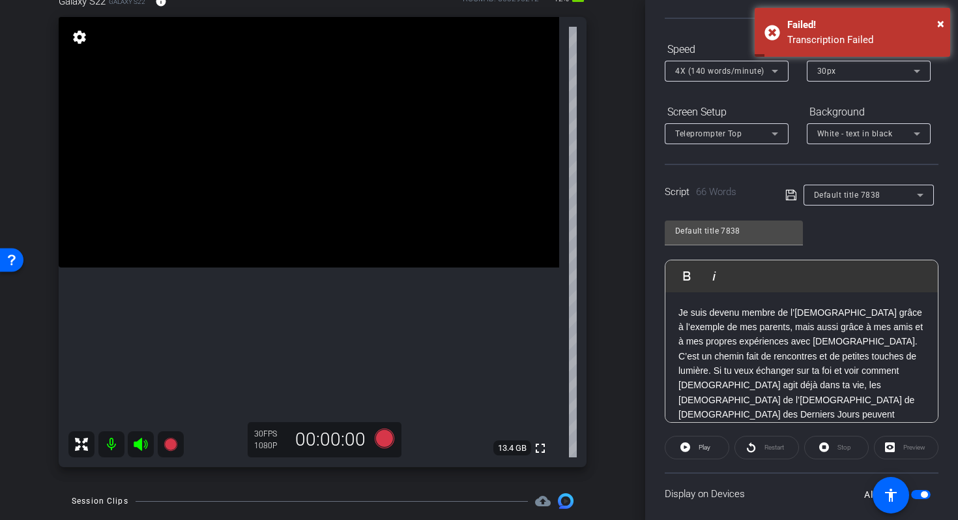
scroll to position [110, 0]
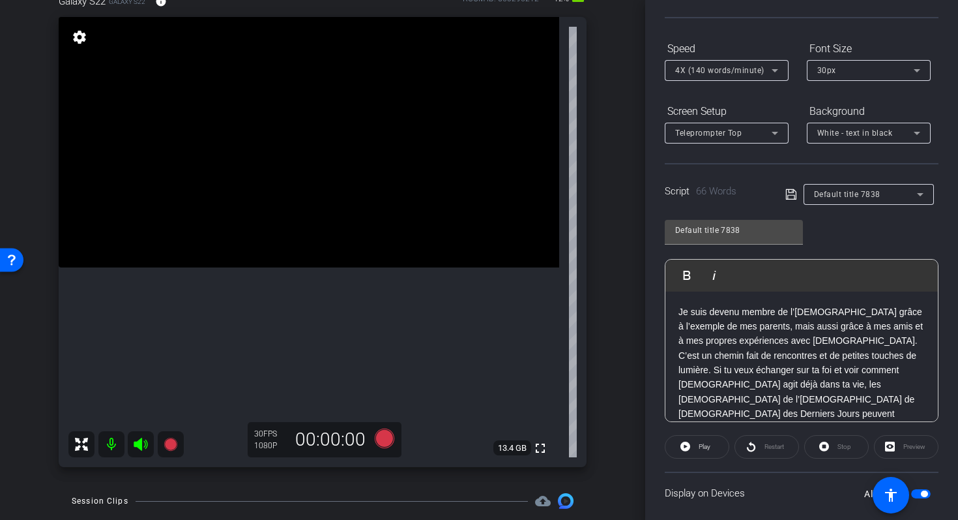
click at [761, 451] on div "Restart" at bounding box center [767, 446] width 65 height 23
click at [749, 449] on div "Restart" at bounding box center [767, 446] width 65 height 23
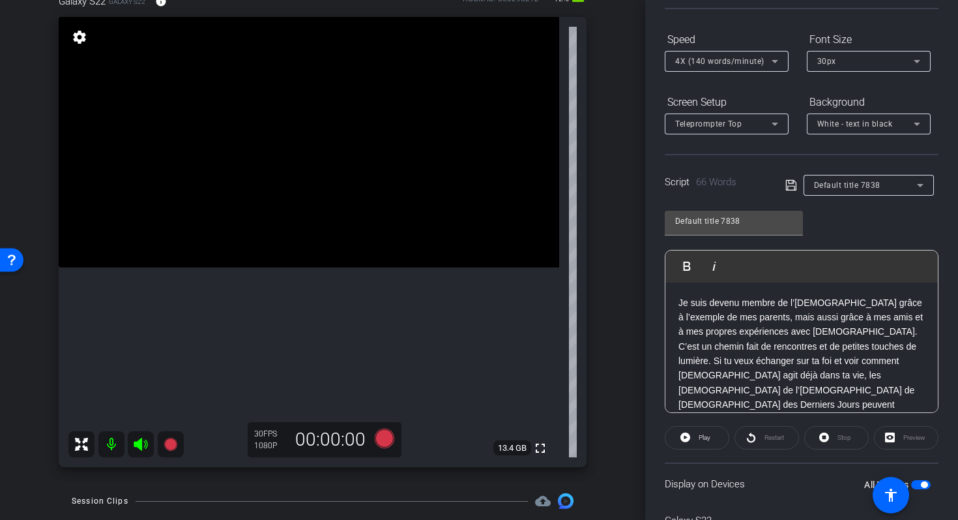
scroll to position [117, 0]
click at [902, 185] on div "Default title 7838" at bounding box center [865, 186] width 103 height 16
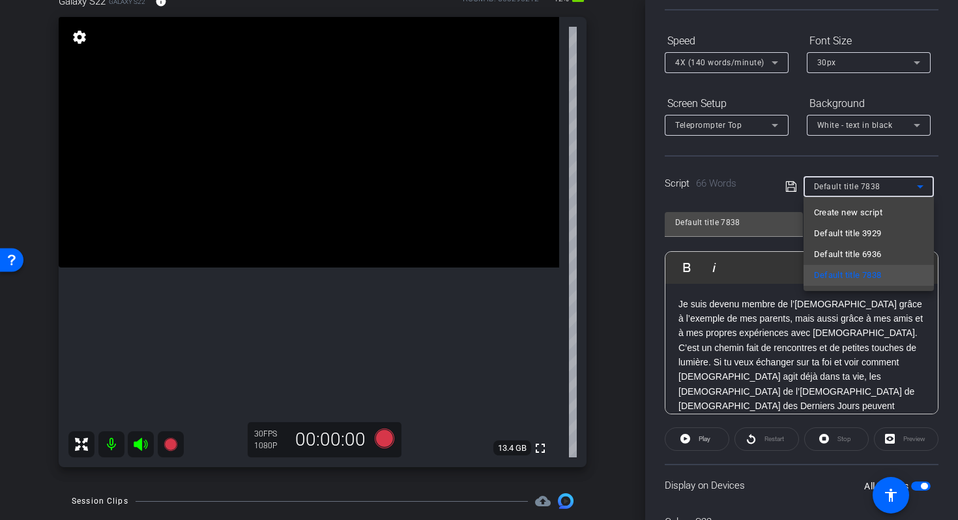
click at [895, 190] on div at bounding box center [479, 260] width 958 height 520
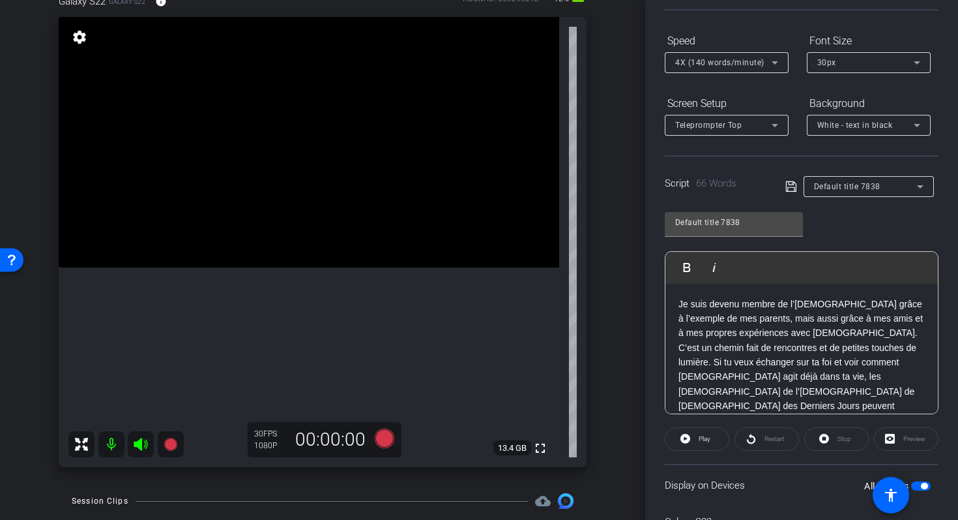
click at [889, 190] on div "Default title 7838" at bounding box center [865, 186] width 103 height 16
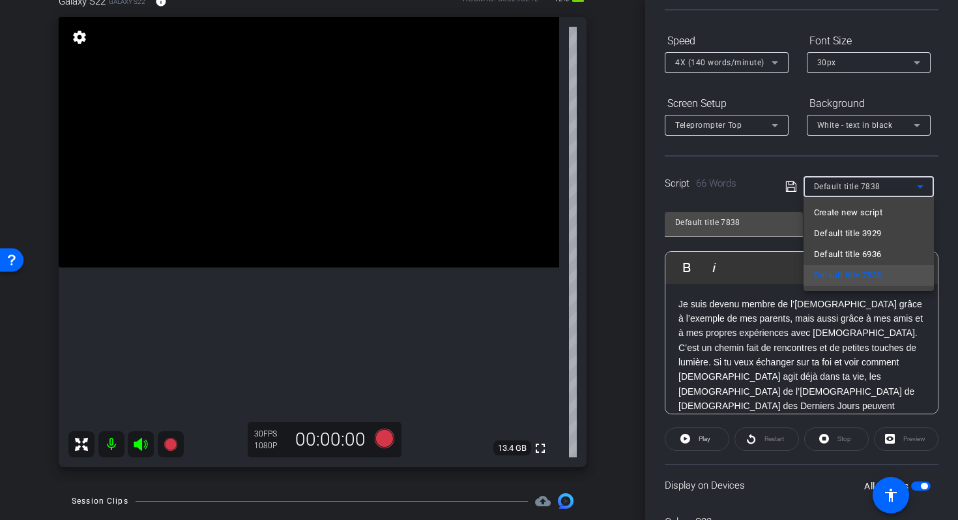
click at [724, 358] on div at bounding box center [479, 260] width 958 height 520
click at [724, 358] on p "Je suis devenu membre de l’Église grâce à l’exemple de mes parents, mais aussi …" at bounding box center [802, 363] width 246 height 132
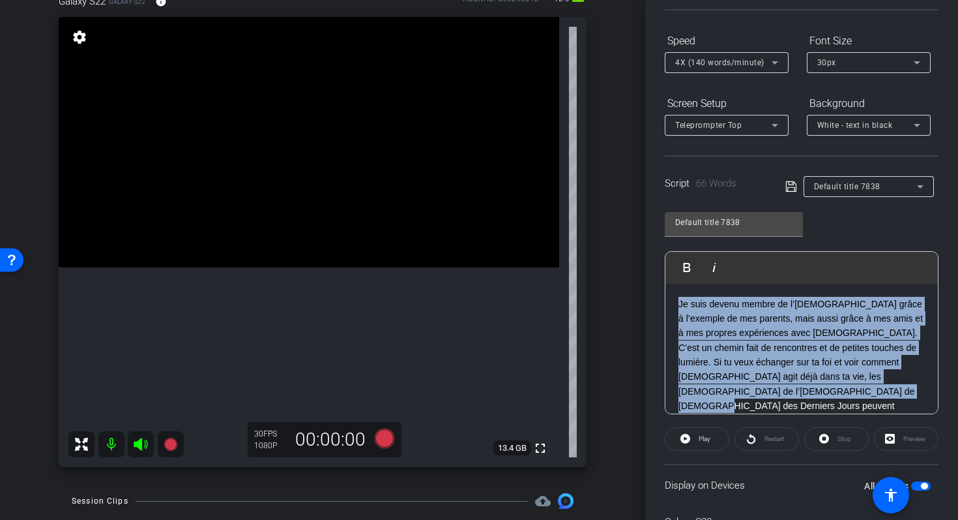
click at [724, 358] on p "Je suis devenu membre de l’Église grâce à l’exemple de mes parents, mais aussi …" at bounding box center [802, 363] width 246 height 132
copy p "Je suis devenu membre de l’Église grâce à l’exemple de mes parents, mais aussi …"
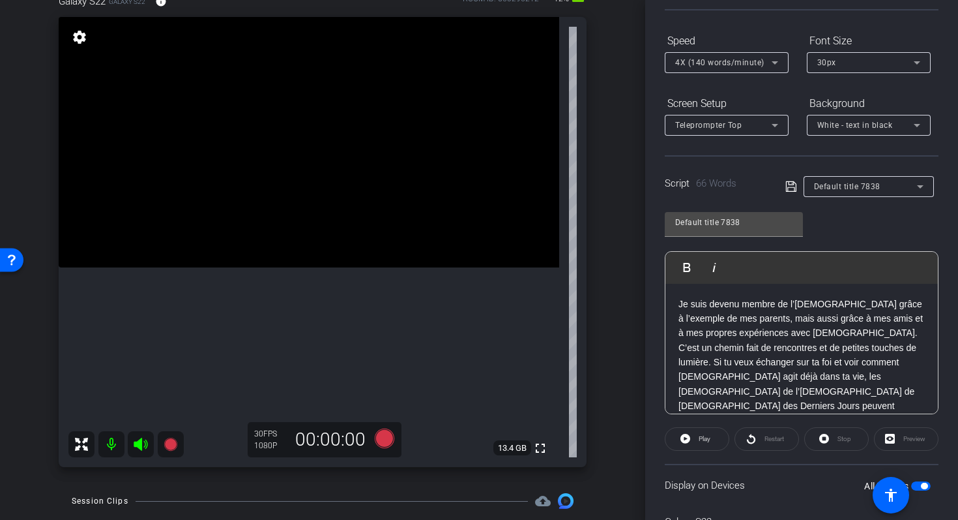
click at [838, 368] on p "Je suis devenu membre de l’Église grâce à l’exemple de mes parents, mais aussi …" at bounding box center [802, 363] width 246 height 132
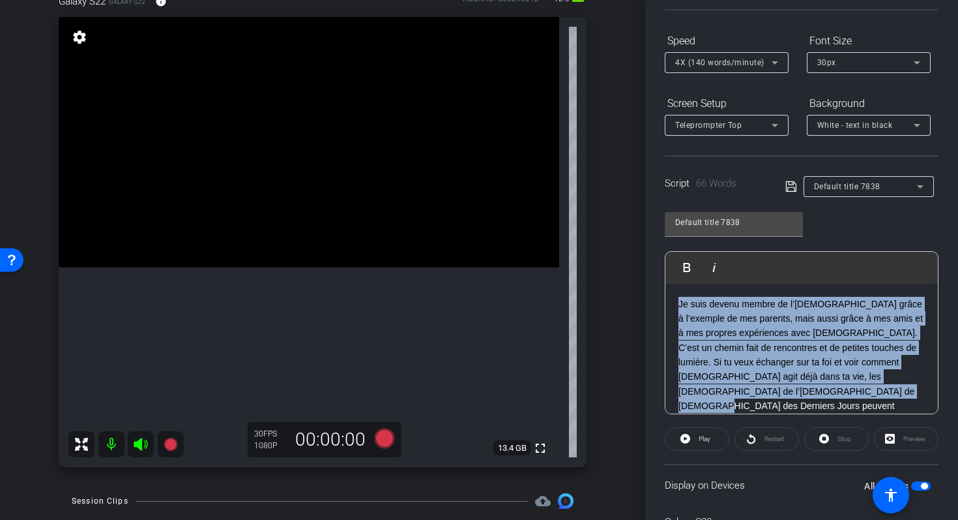
click at [838, 368] on p "Je suis devenu membre de l’Église grâce à l’exemple de mes parents, mais aussi …" at bounding box center [802, 363] width 246 height 132
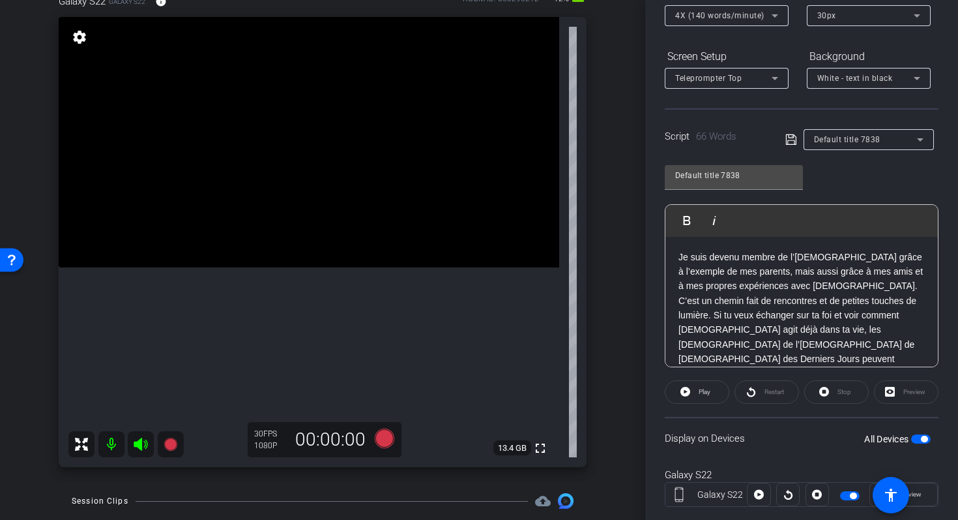
scroll to position [193, 0]
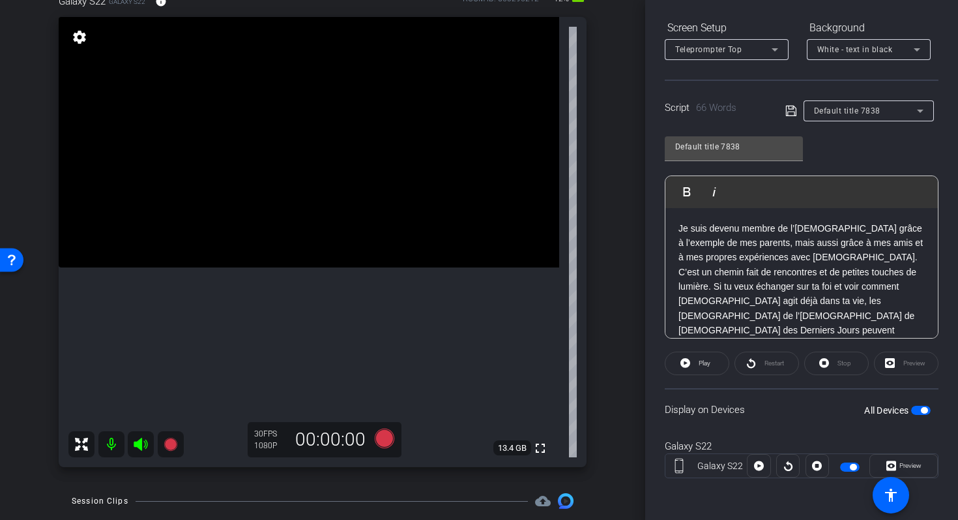
click at [793, 107] on icon at bounding box center [792, 111] width 12 height 16
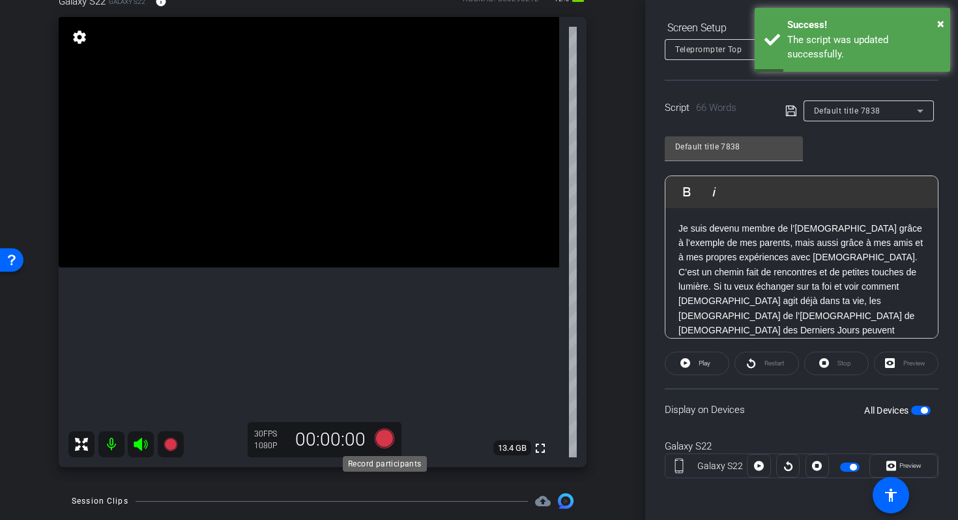
click at [380, 443] on icon at bounding box center [385, 438] width 20 height 20
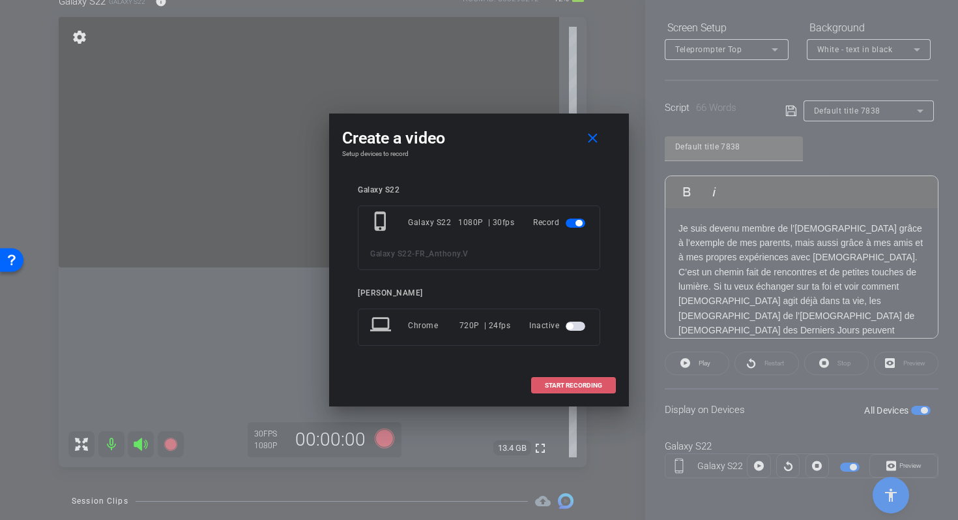
click at [549, 387] on span "START RECORDING" at bounding box center [573, 385] width 57 height 7
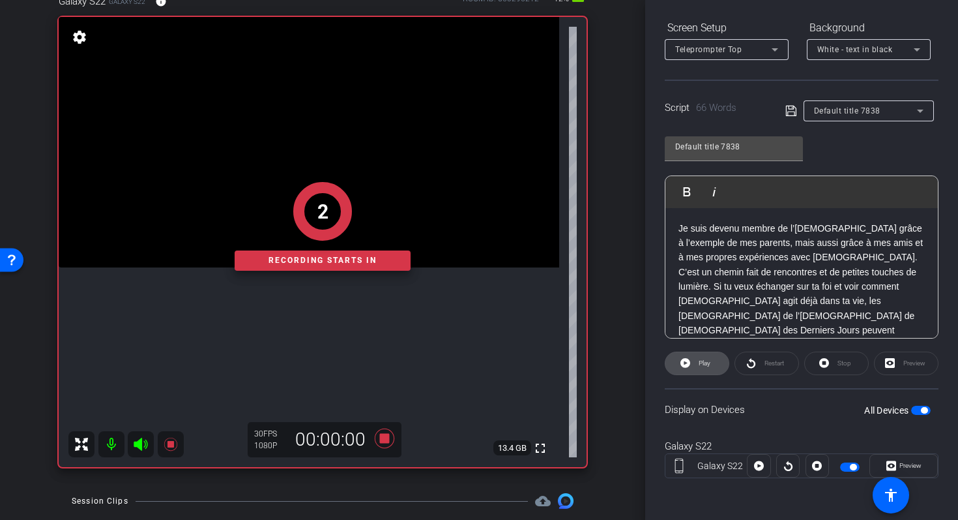
click at [675, 362] on span at bounding box center [697, 363] width 63 height 31
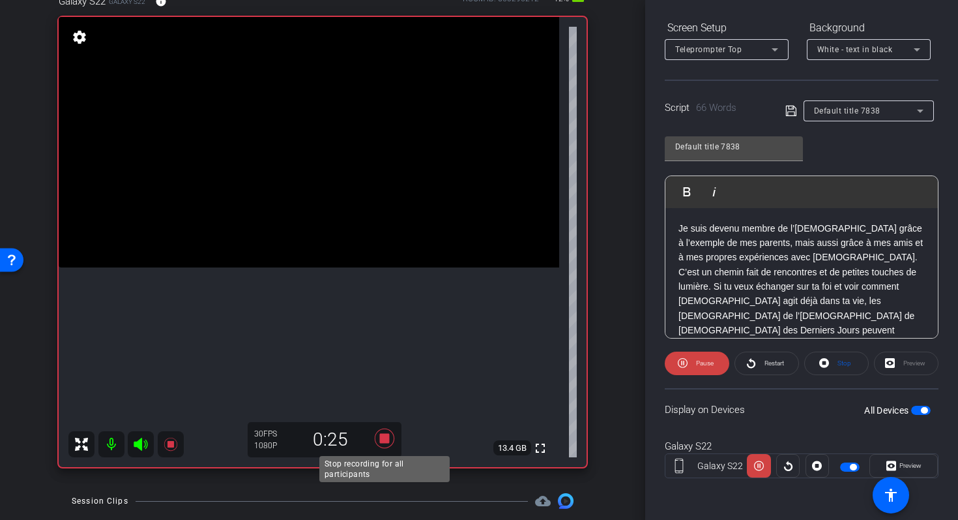
click at [383, 438] on icon at bounding box center [385, 438] width 20 height 20
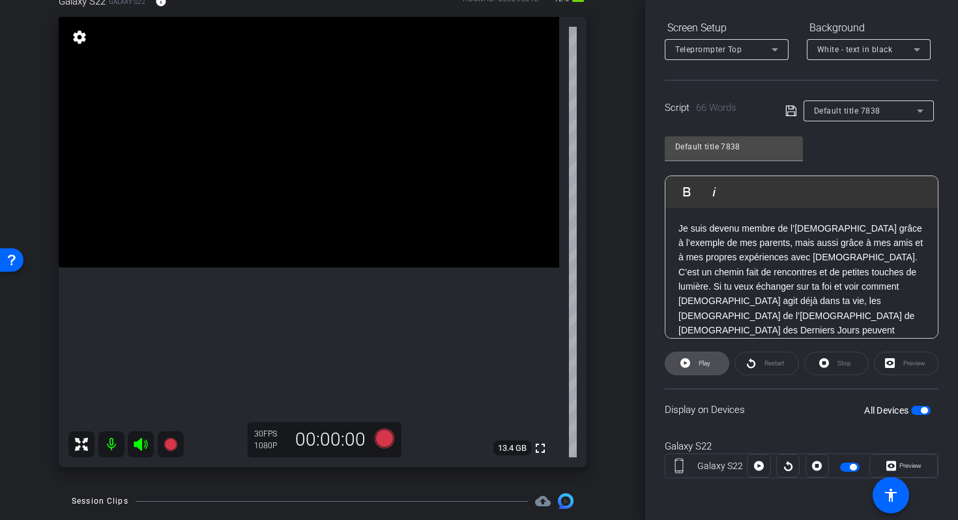
click at [687, 359] on icon at bounding box center [686, 363] width 10 height 10
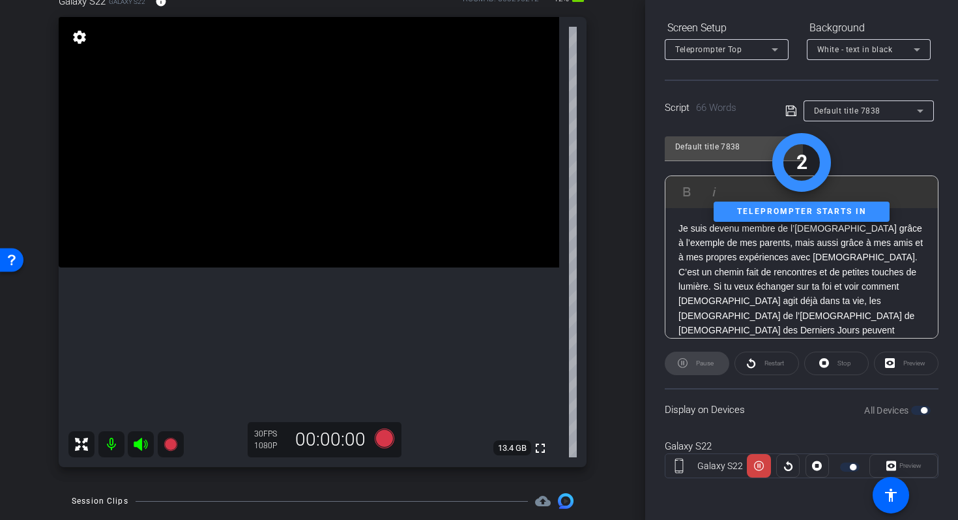
click at [758, 277] on p "Je suis devenu membre de l’Église grâce à l’exemple de mes parents, mais aussi …" at bounding box center [802, 287] width 246 height 132
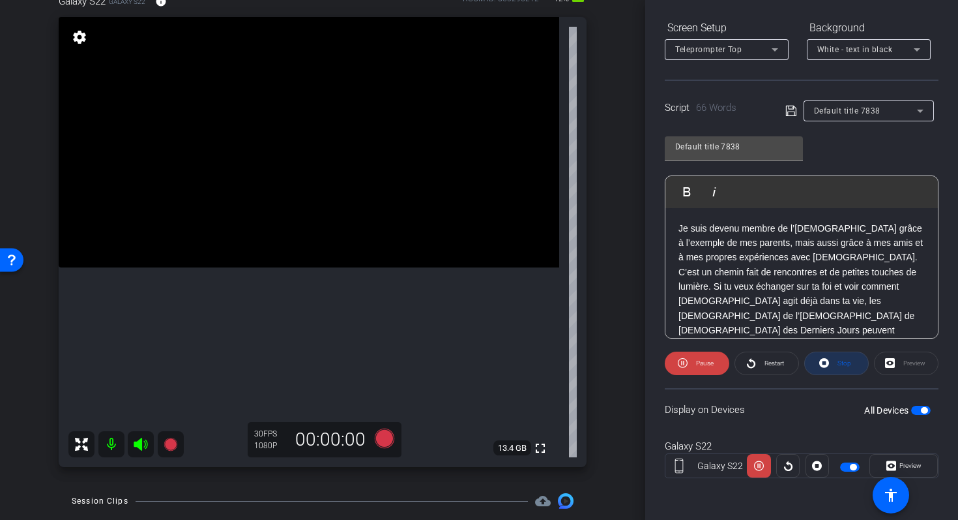
click at [823, 361] on icon at bounding box center [825, 363] width 10 height 16
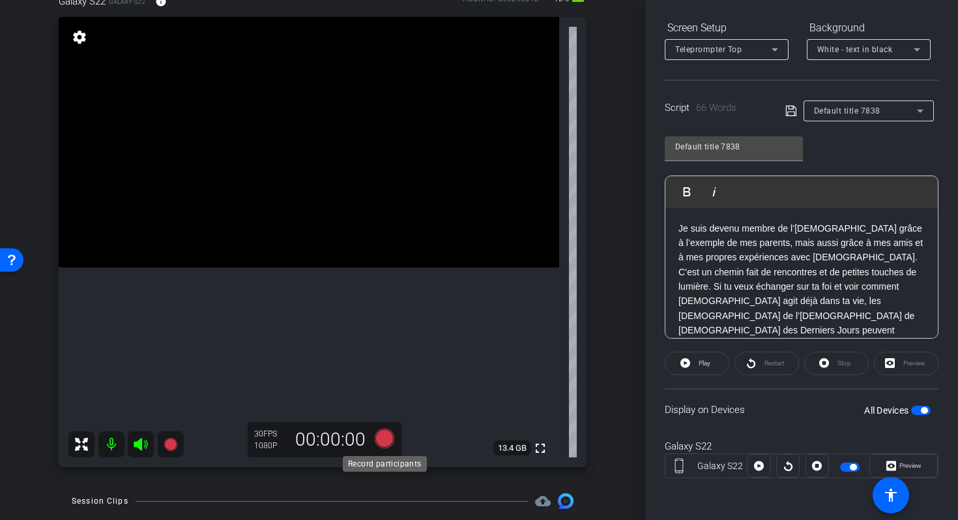
click at [386, 441] on icon at bounding box center [385, 438] width 20 height 20
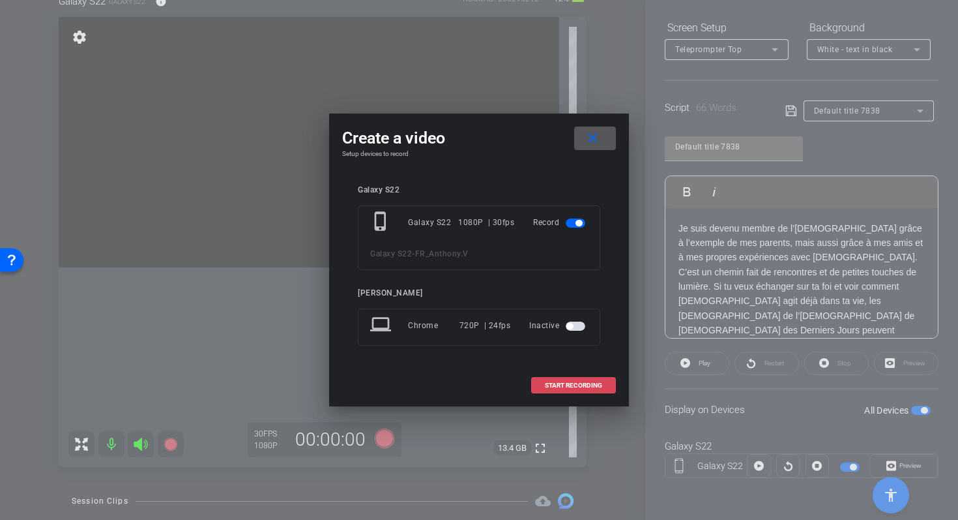
click at [591, 383] on span "START RECORDING" at bounding box center [573, 385] width 57 height 7
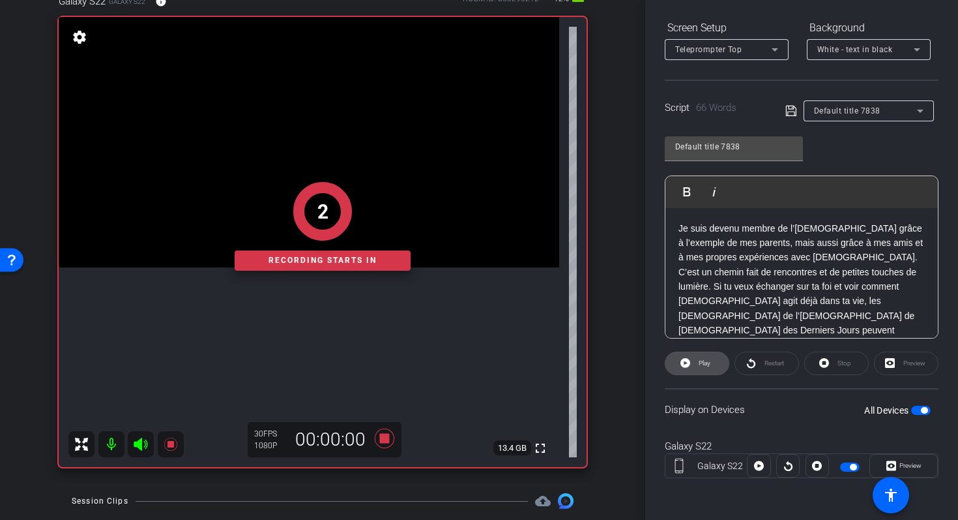
click at [688, 366] on icon at bounding box center [686, 363] width 10 height 10
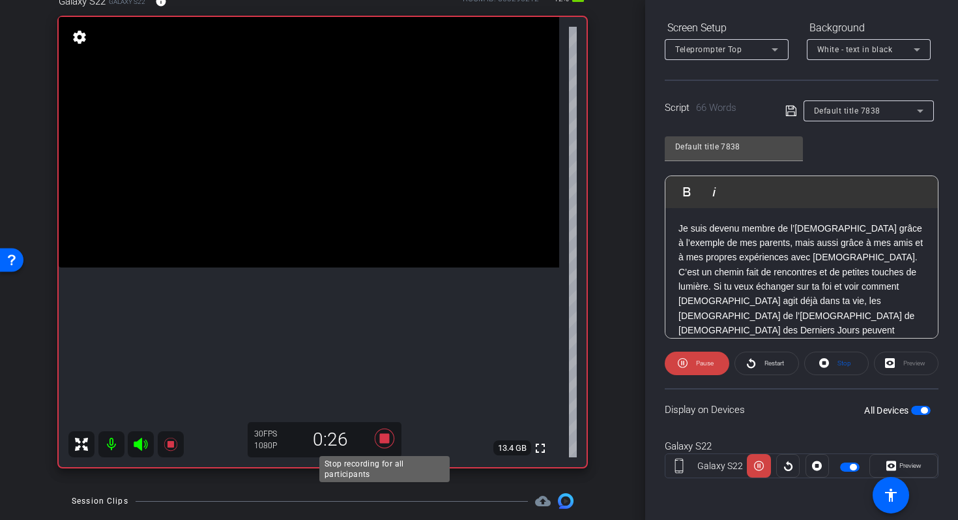
click at [387, 438] on icon at bounding box center [385, 438] width 20 height 20
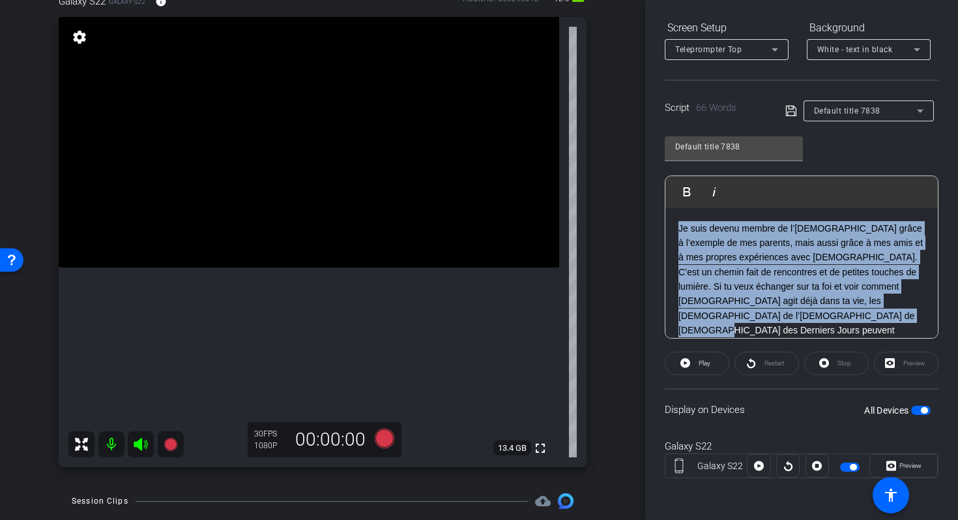
drag, startPoint x: 842, startPoint y: 316, endPoint x: 656, endPoint y: 212, distance: 212.8
click at [656, 212] on div "Participants Teleprompter Adjustments settings Shannon Mura flip Director Every…" at bounding box center [801, 260] width 313 height 520
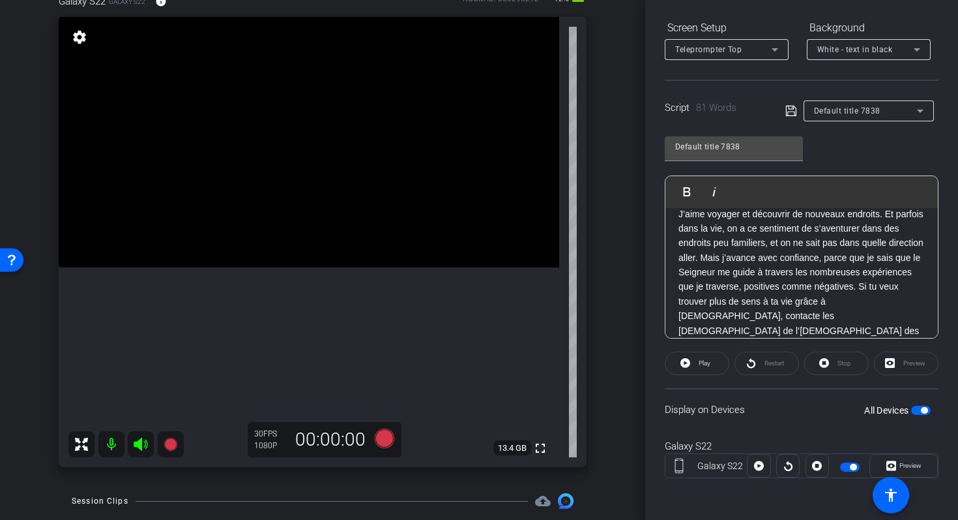
scroll to position [0, 0]
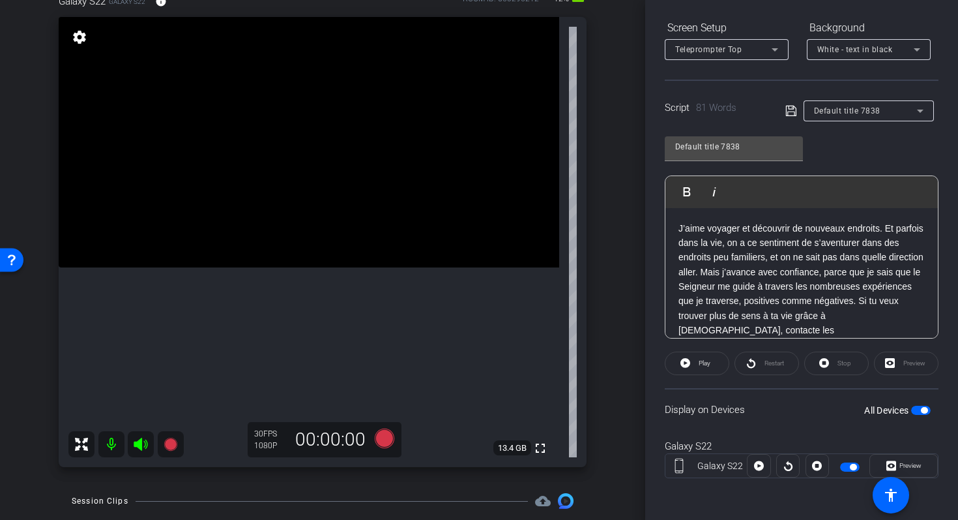
click at [791, 108] on icon at bounding box center [792, 111] width 12 height 16
click at [385, 439] on icon at bounding box center [385, 438] width 20 height 20
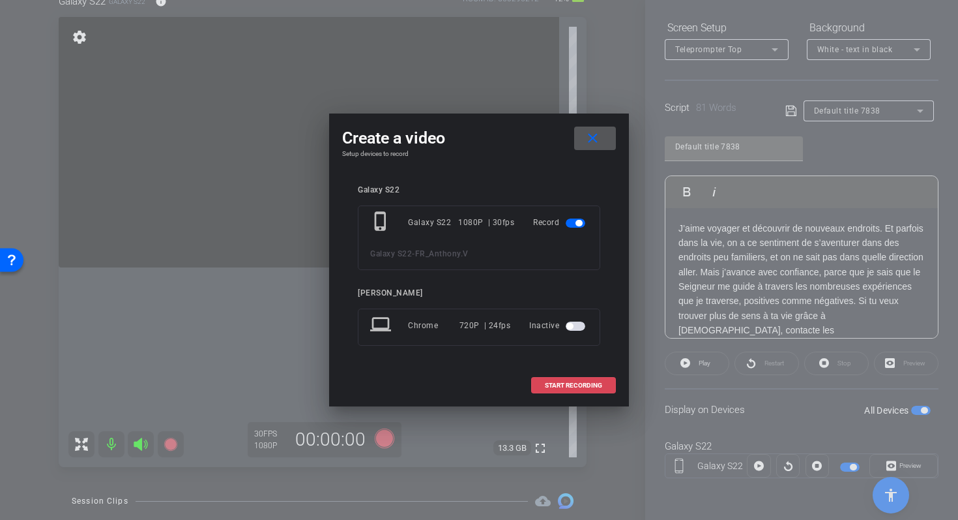
click at [544, 380] on span at bounding box center [573, 385] width 83 height 31
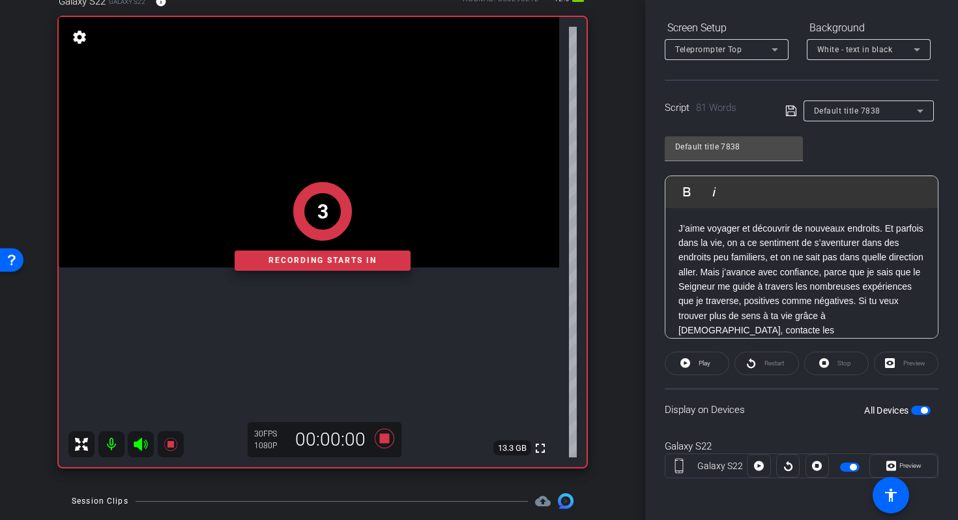
click at [679, 228] on p "J’aime voyager et découvrir de nouveaux endroits. Et parfois dans la vie, on a …" at bounding box center [802, 294] width 246 height 146
click at [705, 361] on span "Play" at bounding box center [705, 362] width 12 height 7
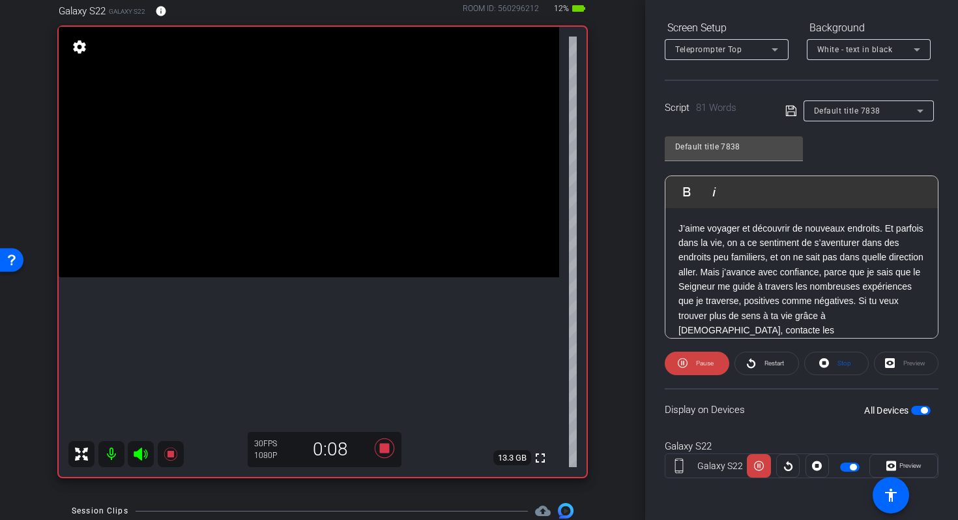
scroll to position [78, 0]
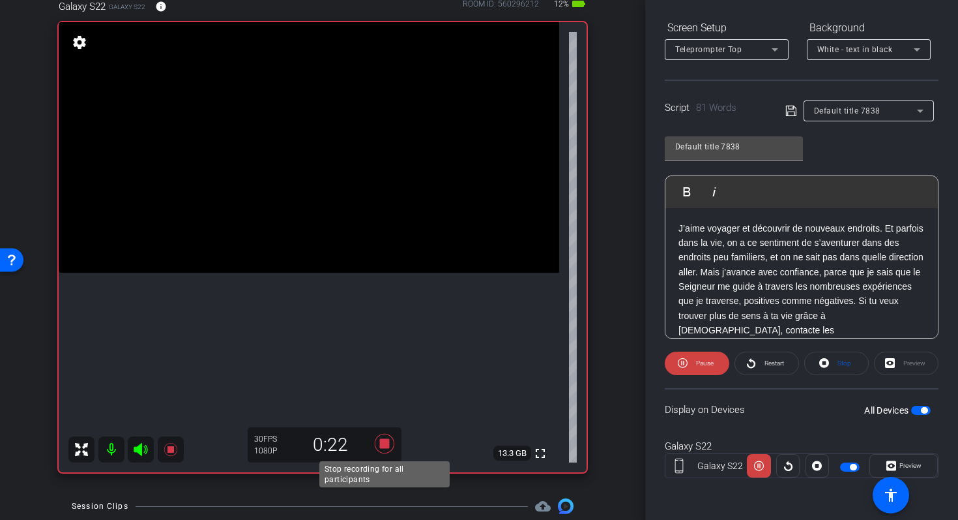
click at [379, 445] on icon at bounding box center [384, 443] width 31 height 23
click at [387, 446] on icon at bounding box center [385, 444] width 20 height 20
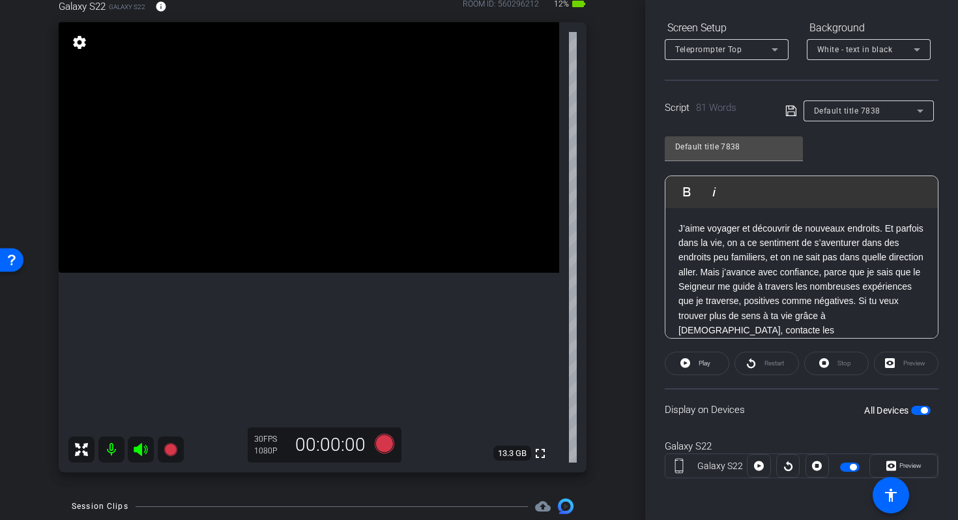
click at [677, 230] on div "J’aime voyager et découvrir de nouveaux endroits. Et parfois dans la vie, on a …" at bounding box center [802, 294] width 273 height 172
click at [386, 447] on icon at bounding box center [385, 444] width 20 height 20
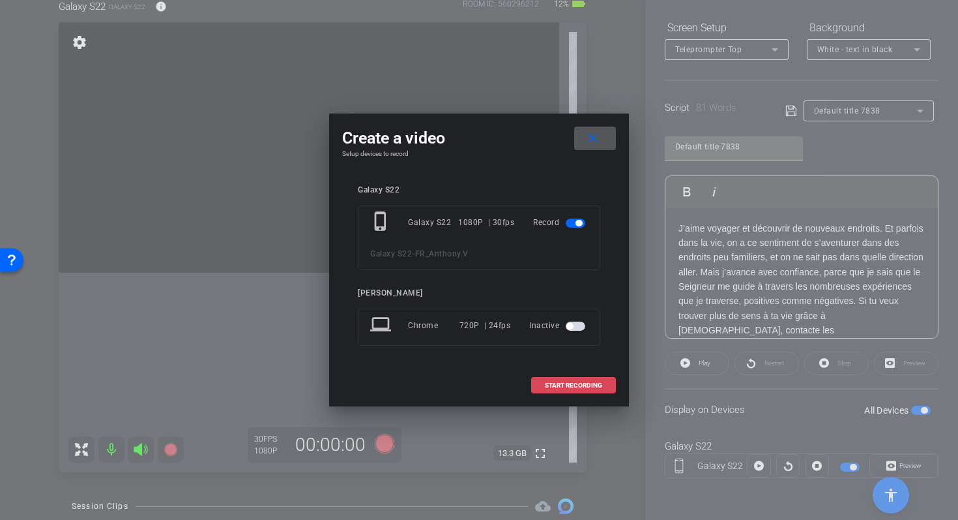
click at [557, 375] on span at bounding box center [573, 385] width 83 height 31
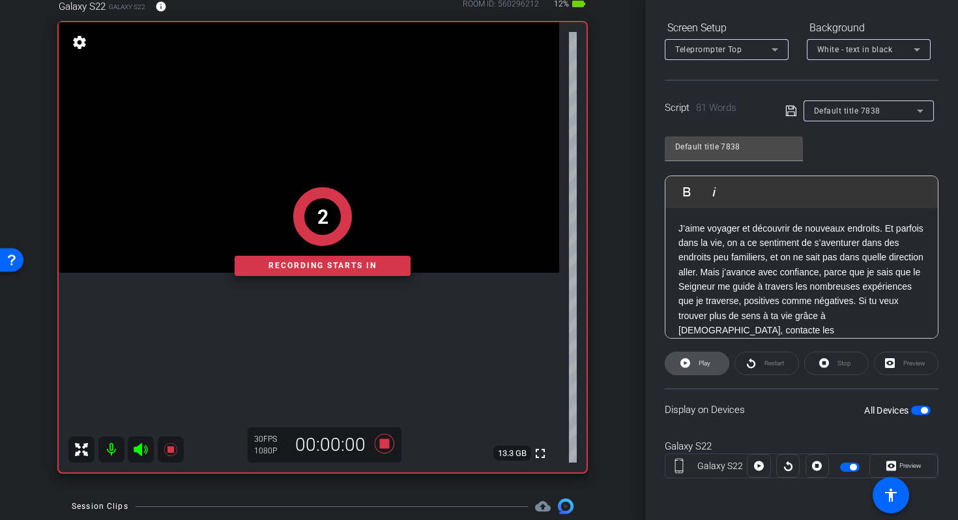
click at [696, 366] on span "Play" at bounding box center [703, 363] width 15 height 18
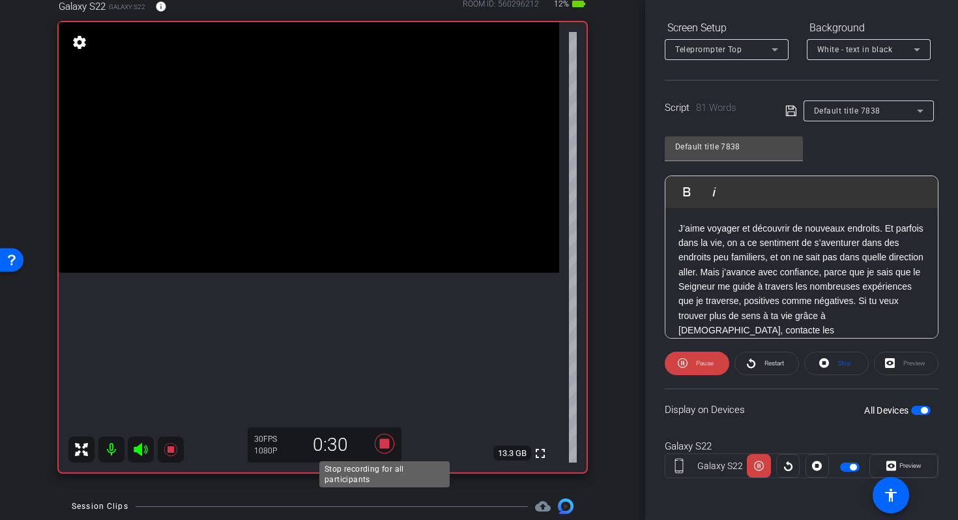
click at [389, 443] on icon at bounding box center [385, 444] width 20 height 20
click at [707, 366] on span "Pause" at bounding box center [705, 362] width 18 height 7
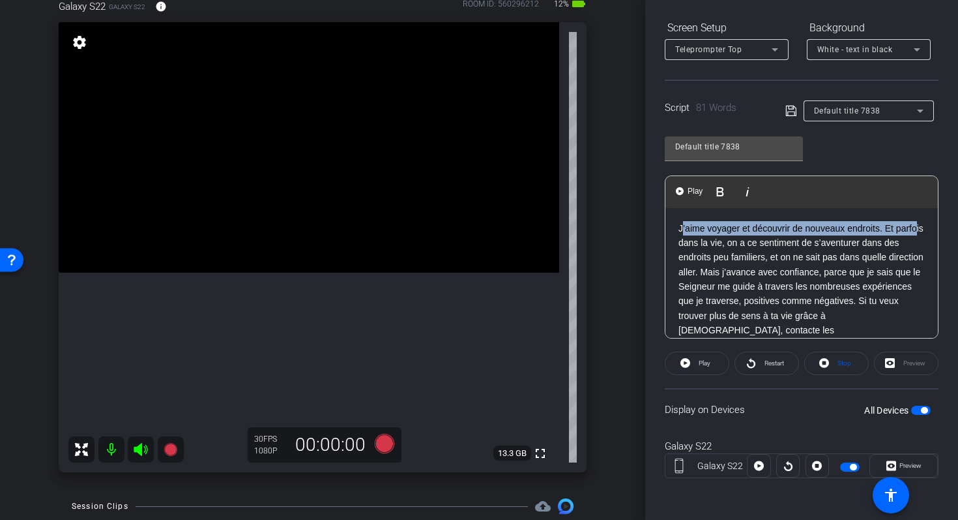
drag, startPoint x: 681, startPoint y: 228, endPoint x: 698, endPoint y: 238, distance: 19.6
click at [699, 239] on p "J’aime voyager et découvrir de nouveaux endroits. Et parfois dans la vie, on a …" at bounding box center [802, 294] width 246 height 146
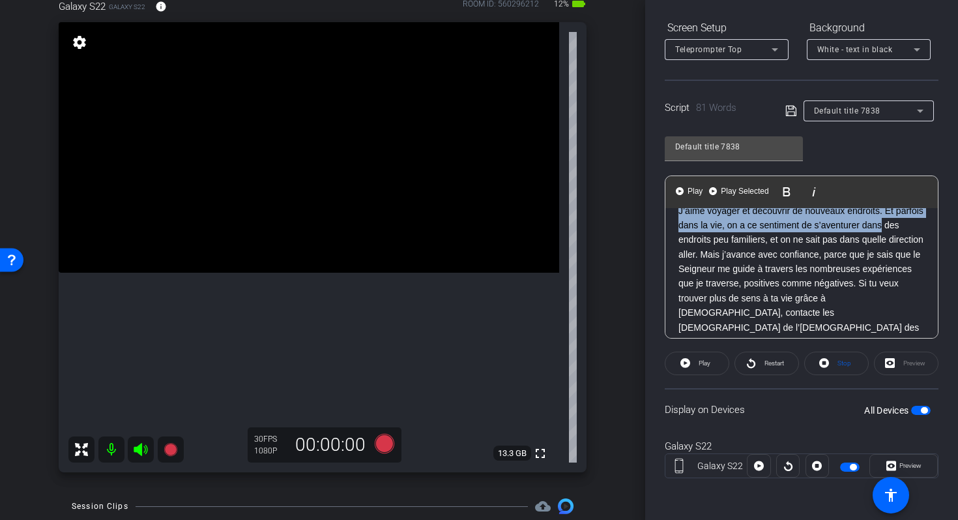
scroll to position [27, 0]
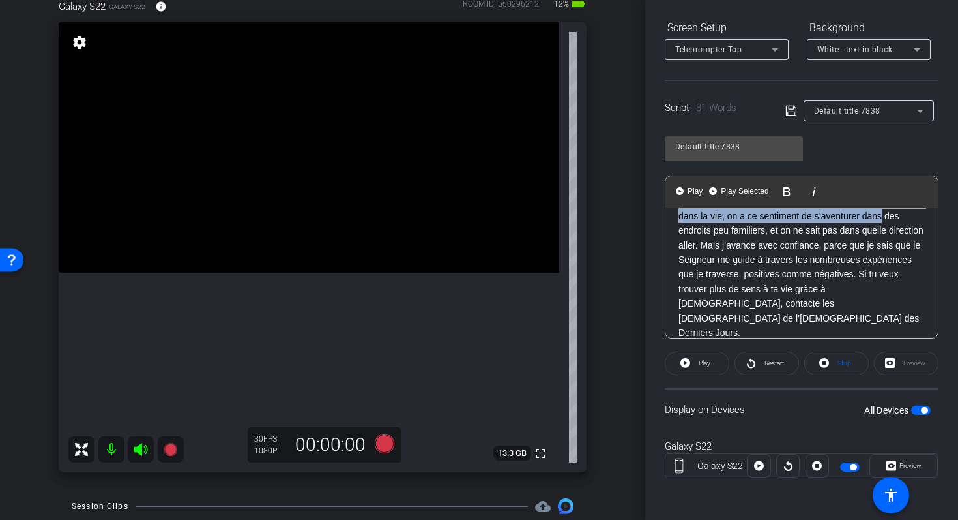
drag, startPoint x: 679, startPoint y: 223, endPoint x: 930, endPoint y: 338, distance: 276.6
click at [930, 338] on div "Play Play from this location Play Selected Play and display the selected text o…" at bounding box center [802, 256] width 274 height 163
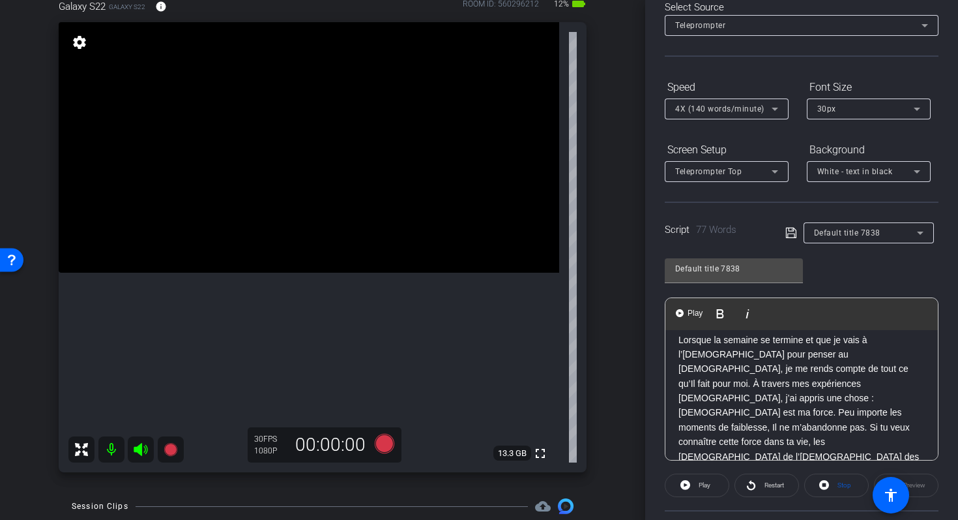
scroll to position [111, 0]
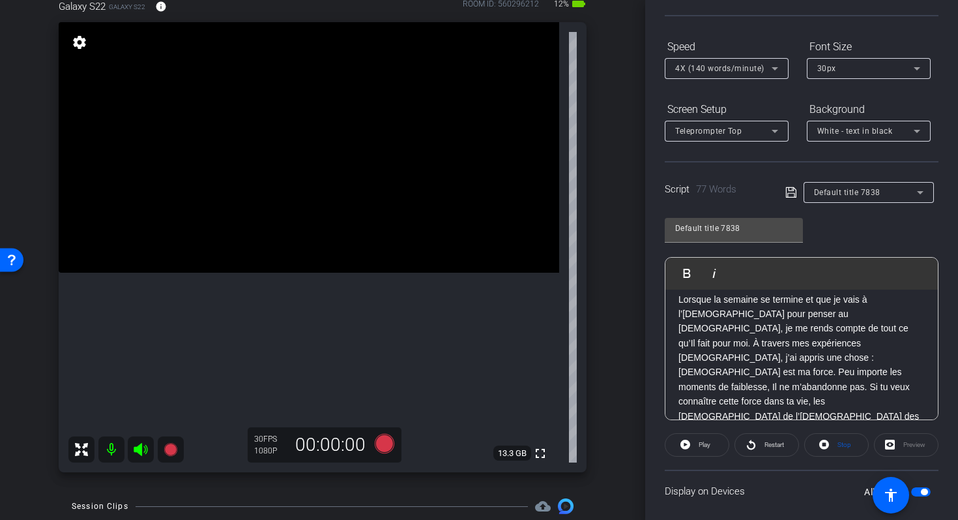
click at [789, 190] on icon at bounding box center [791, 192] width 10 height 10
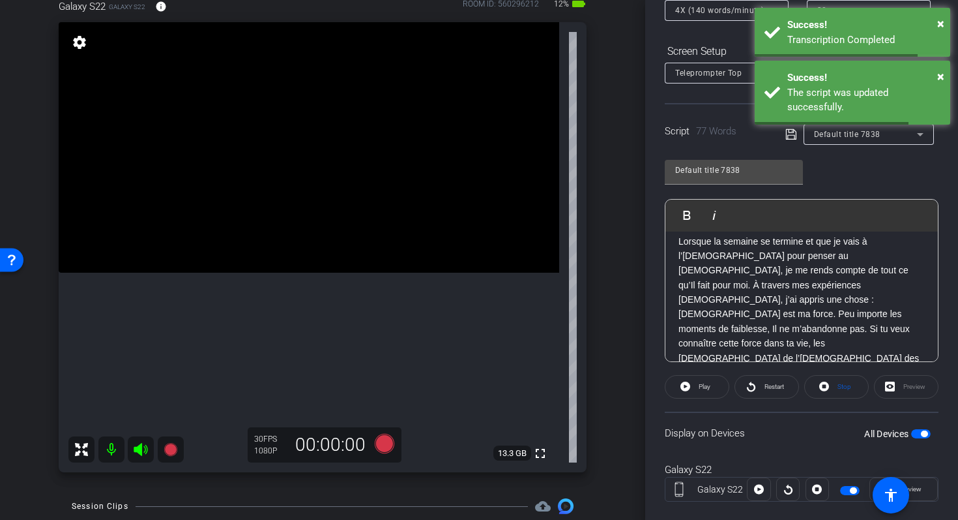
scroll to position [12, 0]
click at [383, 441] on icon at bounding box center [385, 444] width 20 height 20
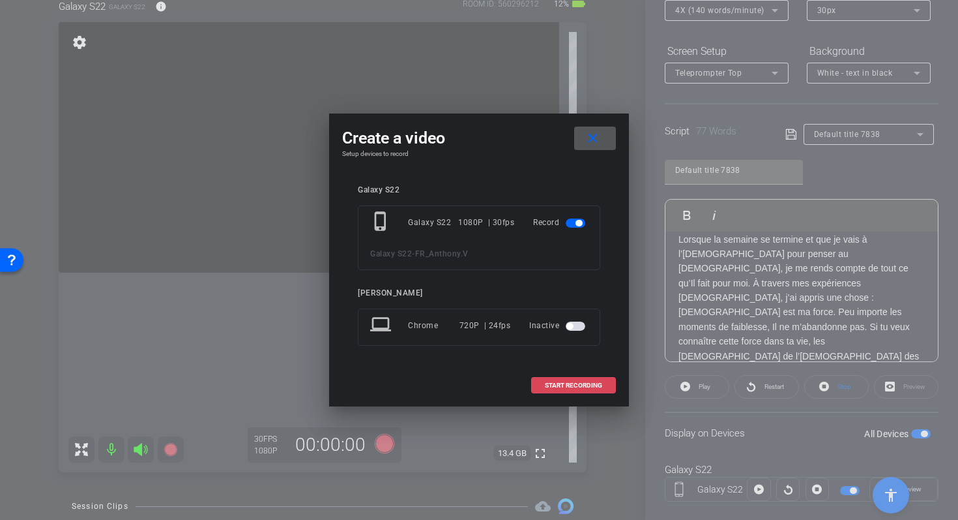
click at [548, 391] on span at bounding box center [573, 385] width 83 height 31
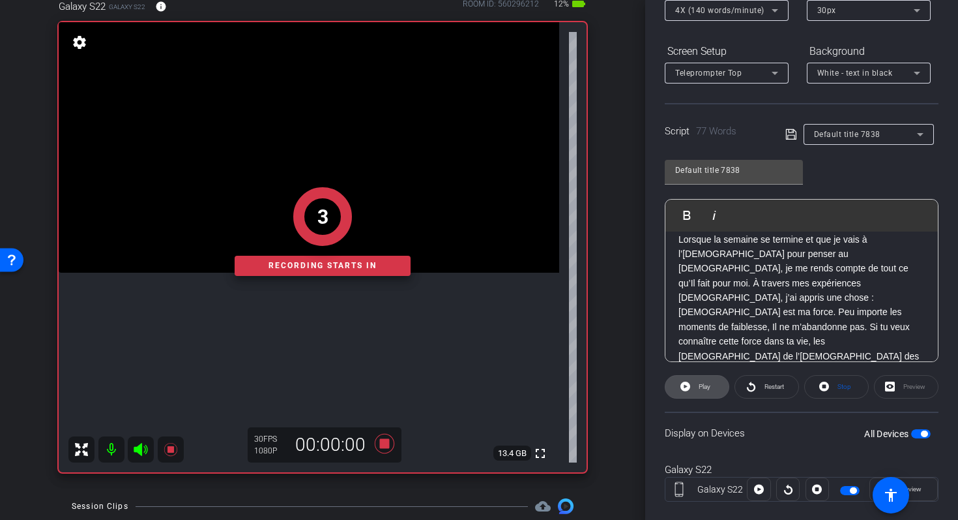
click at [692, 387] on span at bounding box center [697, 386] width 63 height 31
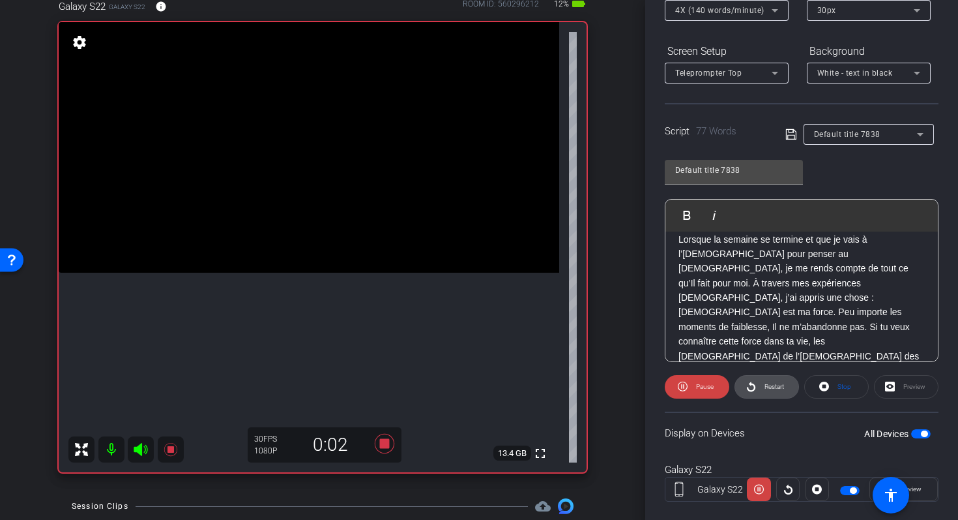
click at [767, 393] on span "Restart" at bounding box center [773, 387] width 23 height 18
click at [783, 384] on span "Restart" at bounding box center [775, 386] width 20 height 7
click at [381, 445] on icon at bounding box center [385, 444] width 20 height 20
click at [831, 389] on span at bounding box center [836, 386] width 63 height 31
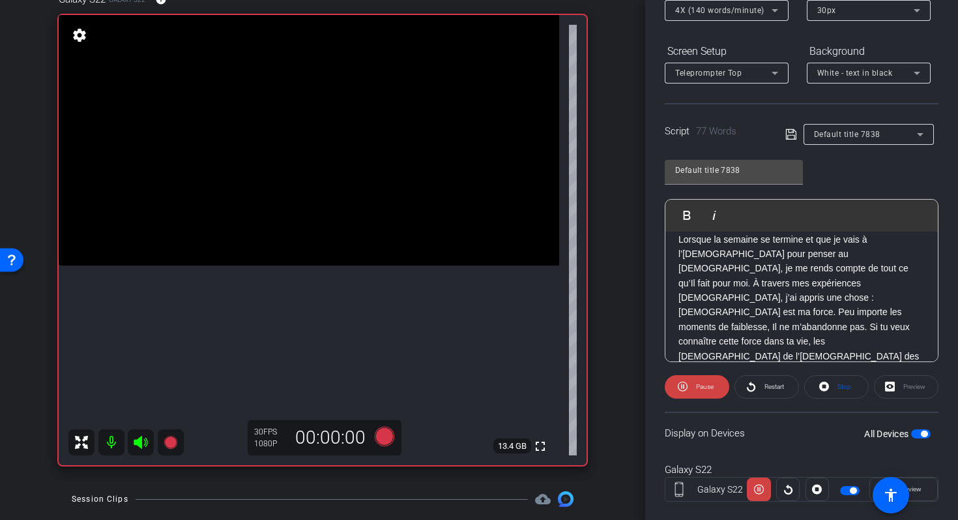
scroll to position [89, 0]
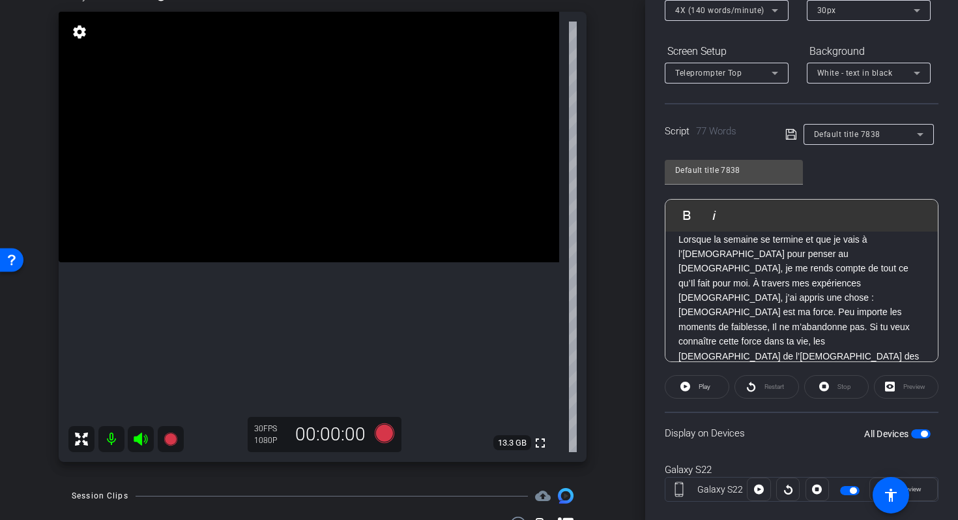
click at [674, 240] on div "Lorsque la semaine se termine et que je vais à l’église pour penser au Seigneur…" at bounding box center [802, 305] width 273 height 172
click at [376, 432] on icon at bounding box center [385, 433] width 20 height 20
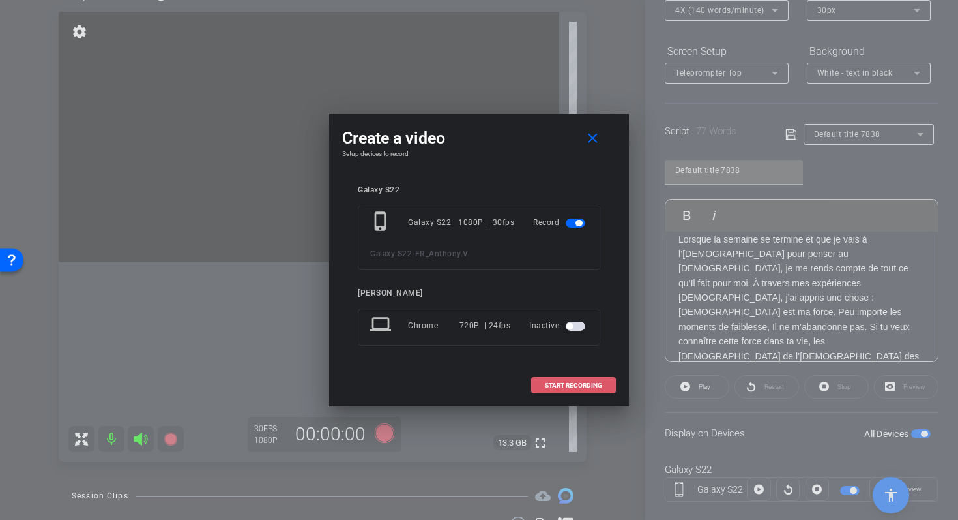
click at [552, 385] on span "START RECORDING" at bounding box center [573, 385] width 57 height 7
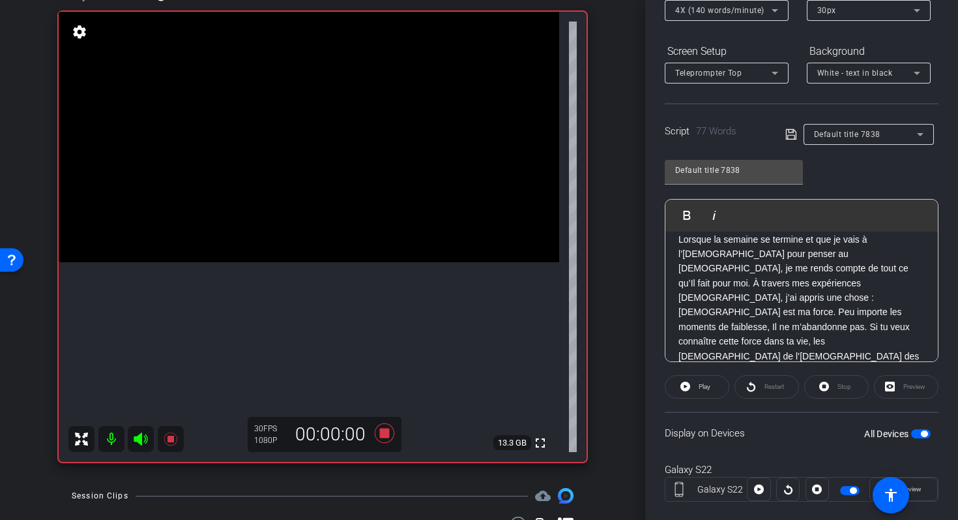
click at [754, 389] on div "Restart" at bounding box center [767, 386] width 65 height 23
click at [748, 384] on div "Restart" at bounding box center [767, 386] width 65 height 23
click at [756, 387] on div "Restart" at bounding box center [767, 386] width 65 height 23
click at [758, 383] on div "Restart" at bounding box center [767, 386] width 65 height 23
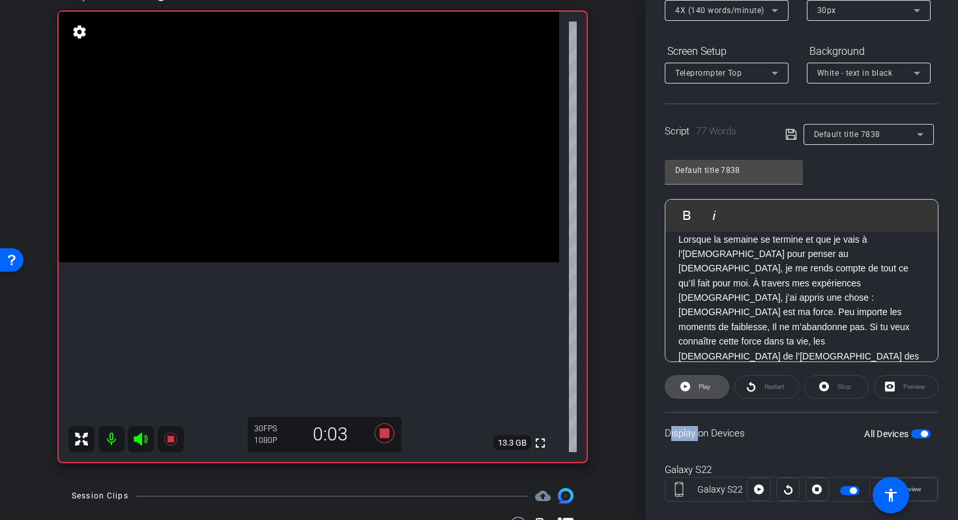
click at [704, 388] on span "Play" at bounding box center [705, 386] width 12 height 7
click at [682, 389] on icon at bounding box center [686, 386] width 10 height 10
click at [679, 239] on p "Lorsque la semaine se termine et que je vais à l’église pour penser au Seigneur…" at bounding box center [802, 305] width 246 height 146
click at [752, 386] on icon at bounding box center [752, 386] width 10 height 16
click at [690, 384] on div "Play" at bounding box center [697, 386] width 65 height 23
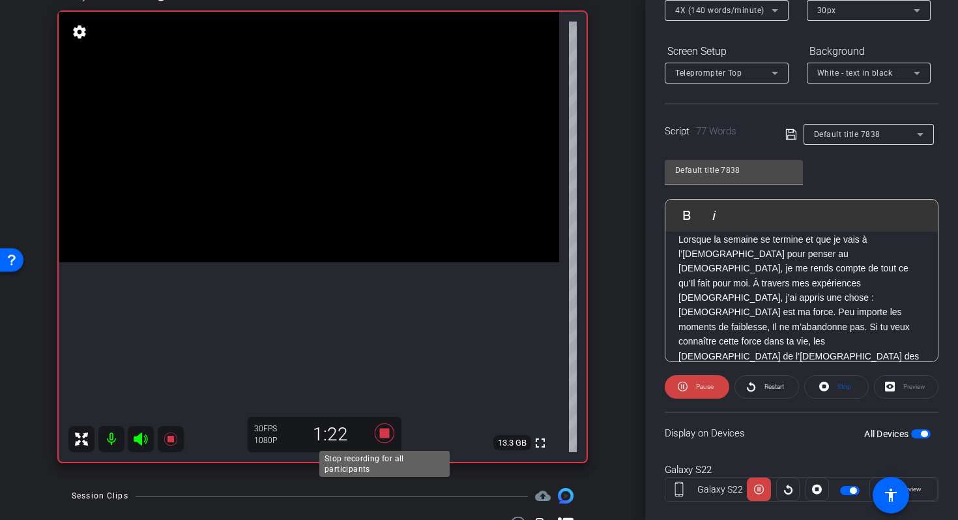
click at [387, 435] on icon at bounding box center [385, 433] width 20 height 20
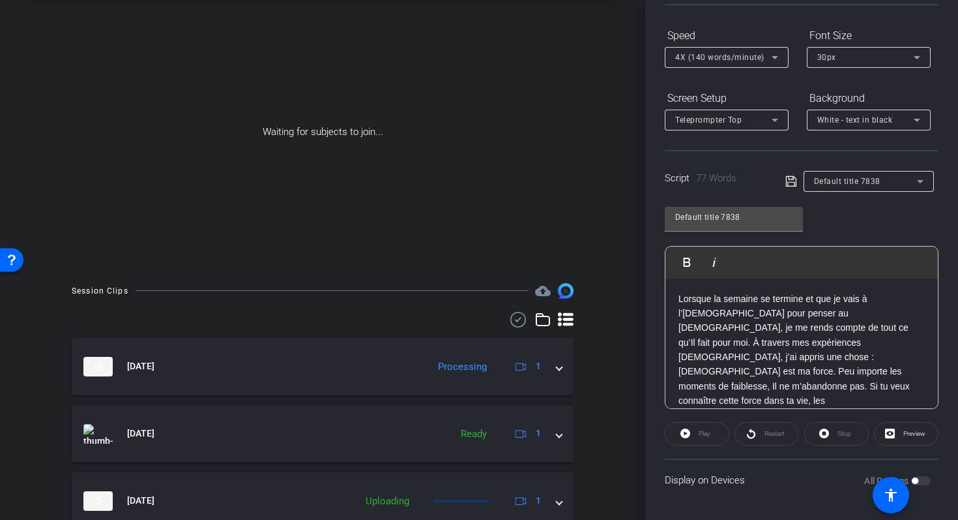
scroll to position [60, 0]
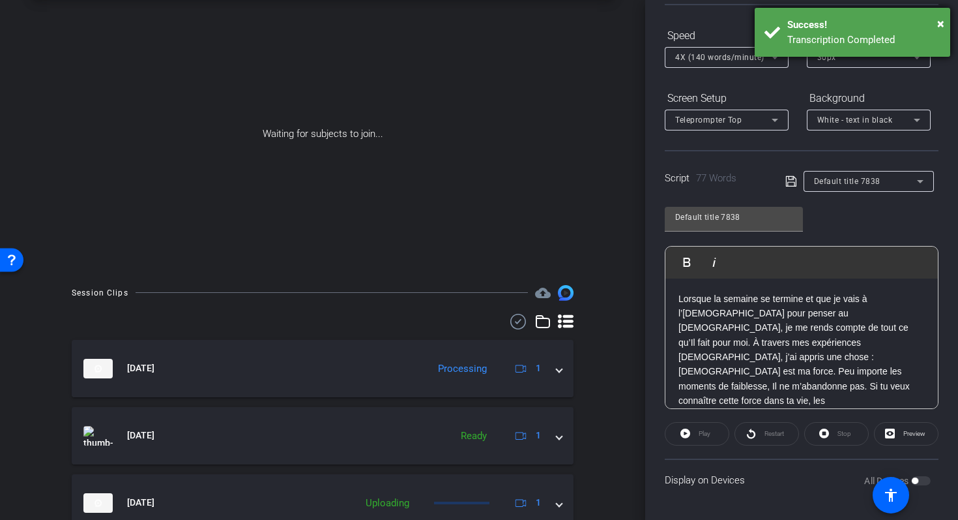
click at [941, 13] on div "× Success! Transcription Completed" at bounding box center [853, 32] width 196 height 49
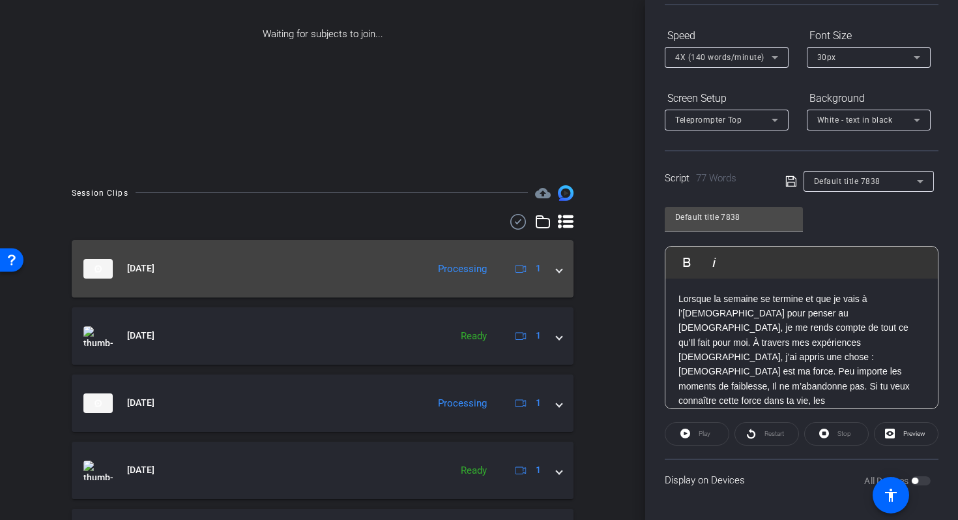
scroll to position [0, 0]
